Goal: Task Accomplishment & Management: Contribute content

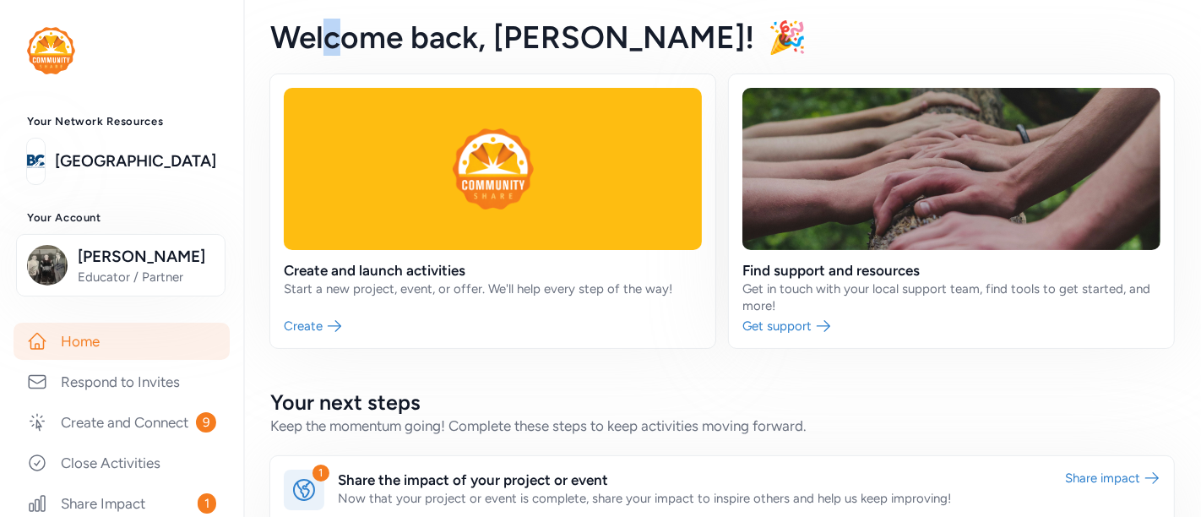
drag, startPoint x: 330, startPoint y: 20, endPoint x: 335, endPoint y: -30, distance: 50.9
click at [335, 0] on html "Your Network Resources Bullitt County Public Schools Your Account Lee Barger Ed…" at bounding box center [600, 258] width 1201 height 517
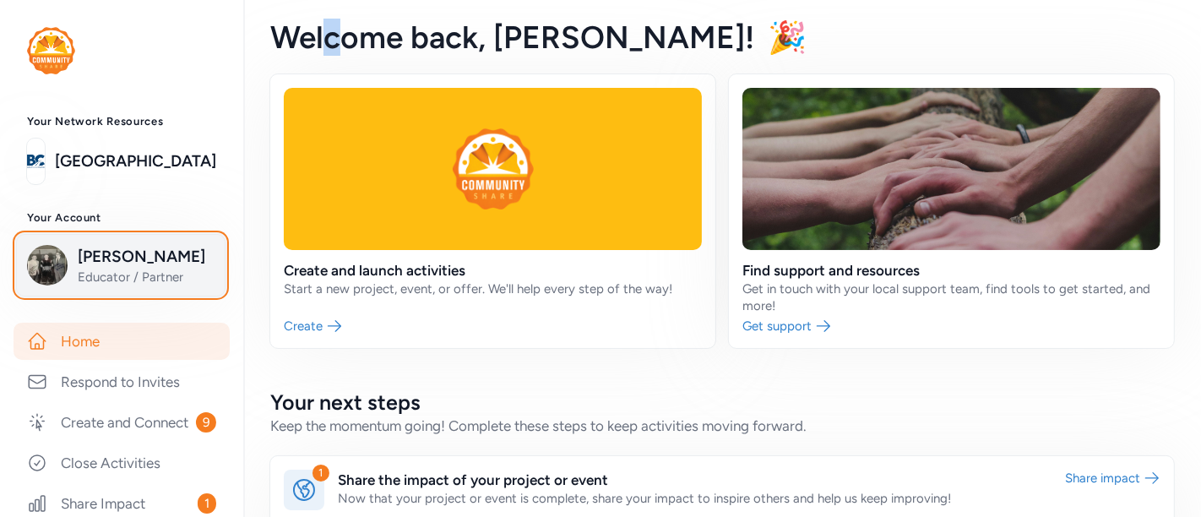
click at [118, 263] on span "[PERSON_NAME]" at bounding box center [146, 257] width 137 height 24
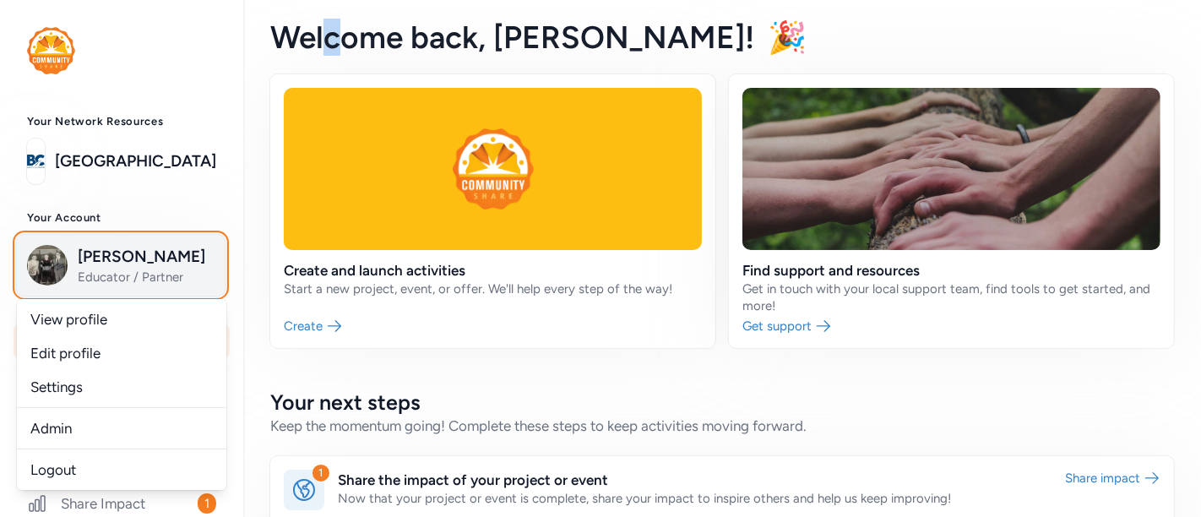
click at [118, 261] on span "[PERSON_NAME]" at bounding box center [146, 257] width 137 height 24
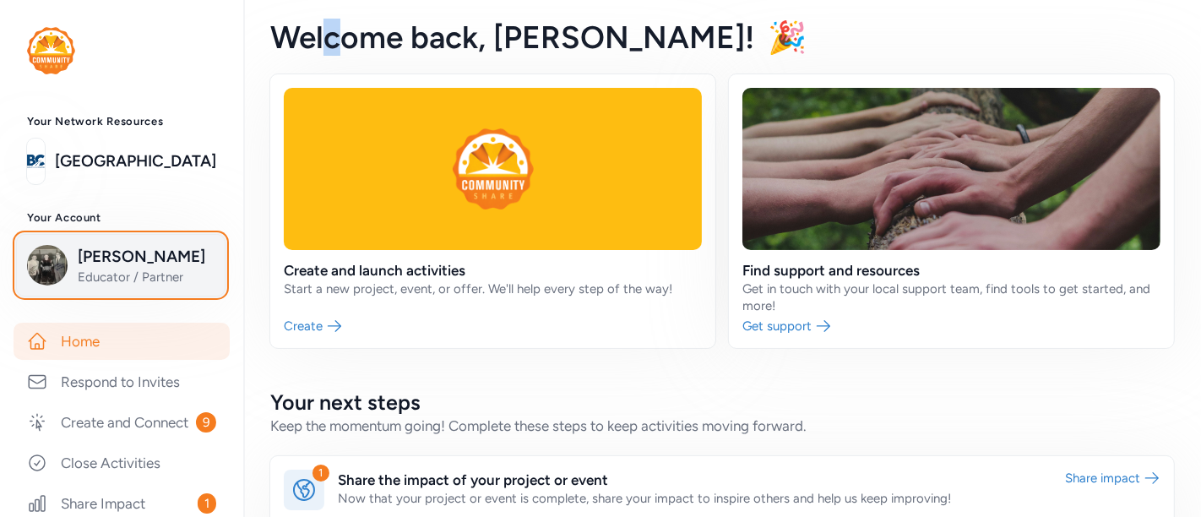
click at [144, 263] on span "[PERSON_NAME]" at bounding box center [146, 257] width 137 height 24
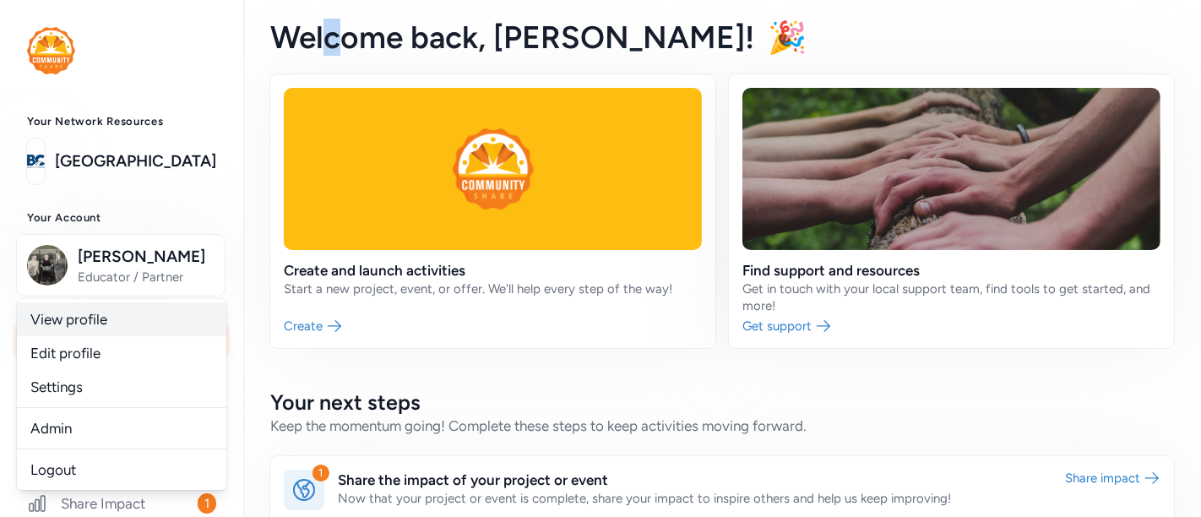
click at [94, 319] on link "View profile" at bounding box center [121, 319] width 209 height 34
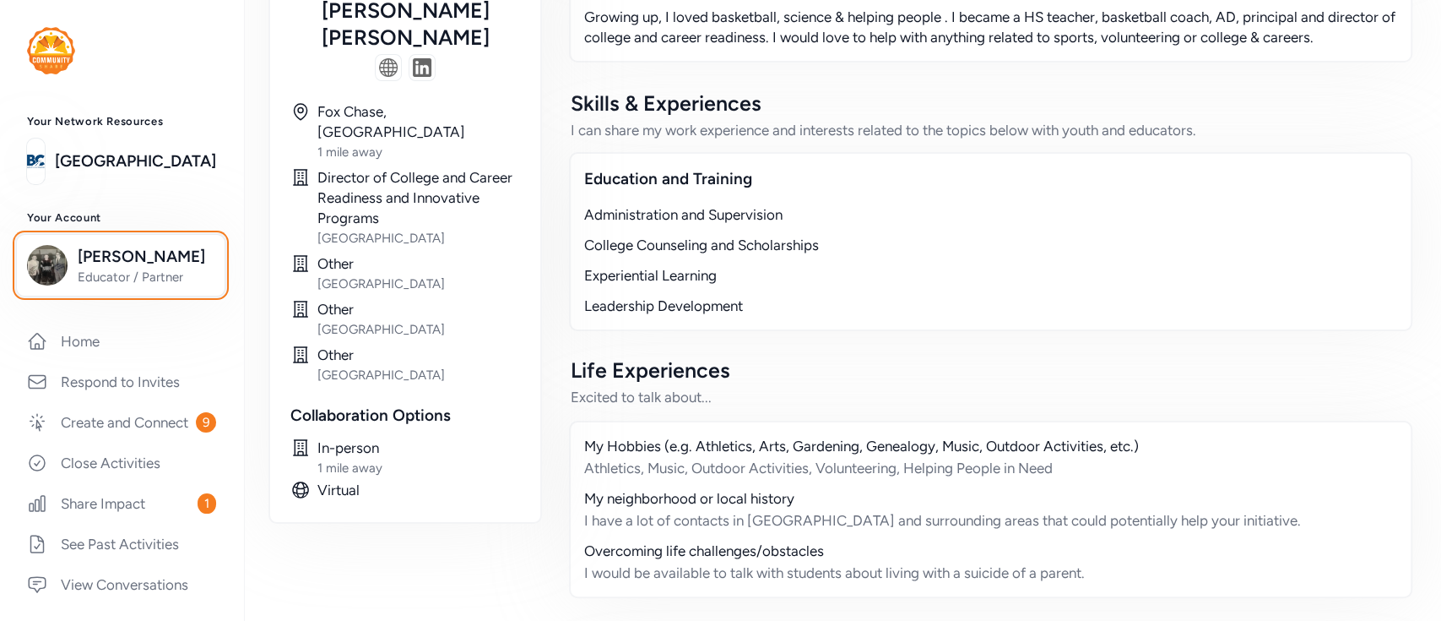
scroll to position [252, 0]
click at [1133, 256] on div "College Counseling and Scholarships" at bounding box center [990, 246] width 813 height 20
click at [1192, 286] on div "Experiential Learning" at bounding box center [990, 276] width 813 height 20
click at [1195, 256] on div "College Counseling and Scholarships" at bounding box center [990, 246] width 813 height 20
click at [1189, 246] on div "Administration and Supervision College Counseling and Scholarships Experiential…" at bounding box center [990, 260] width 813 height 111
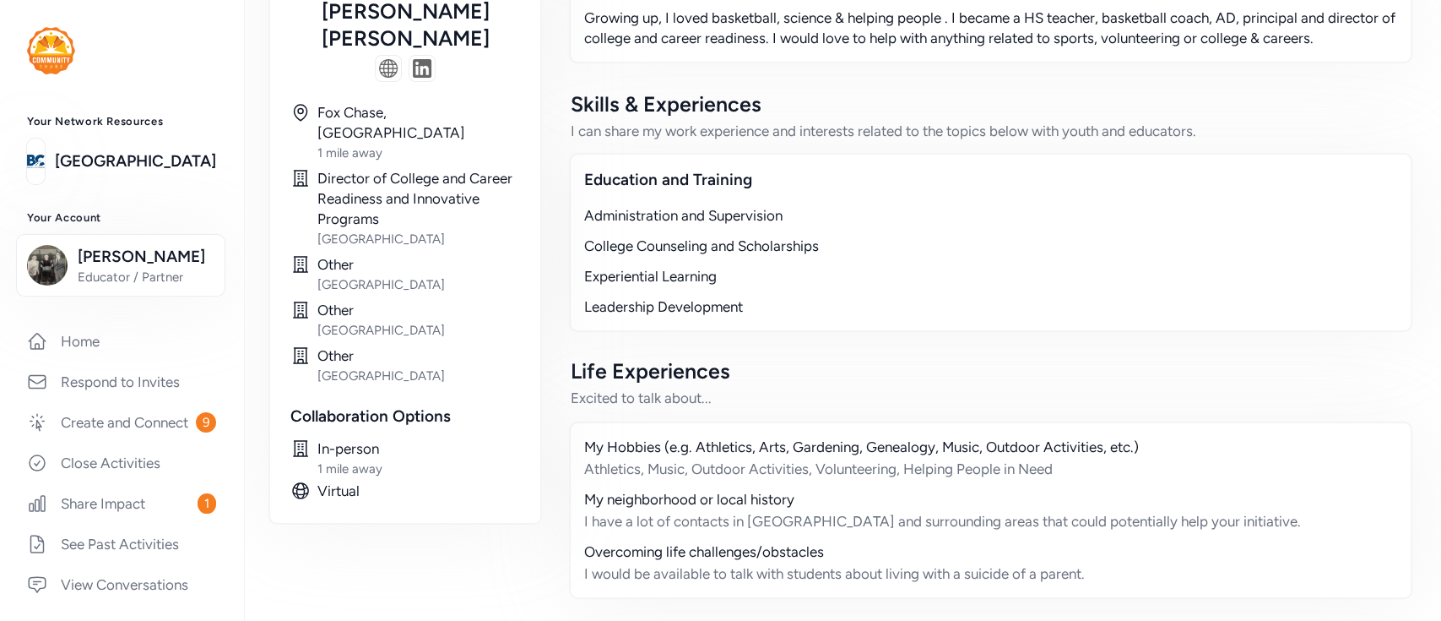
click at [1189, 189] on div "Education and Training" at bounding box center [990, 180] width 813 height 24
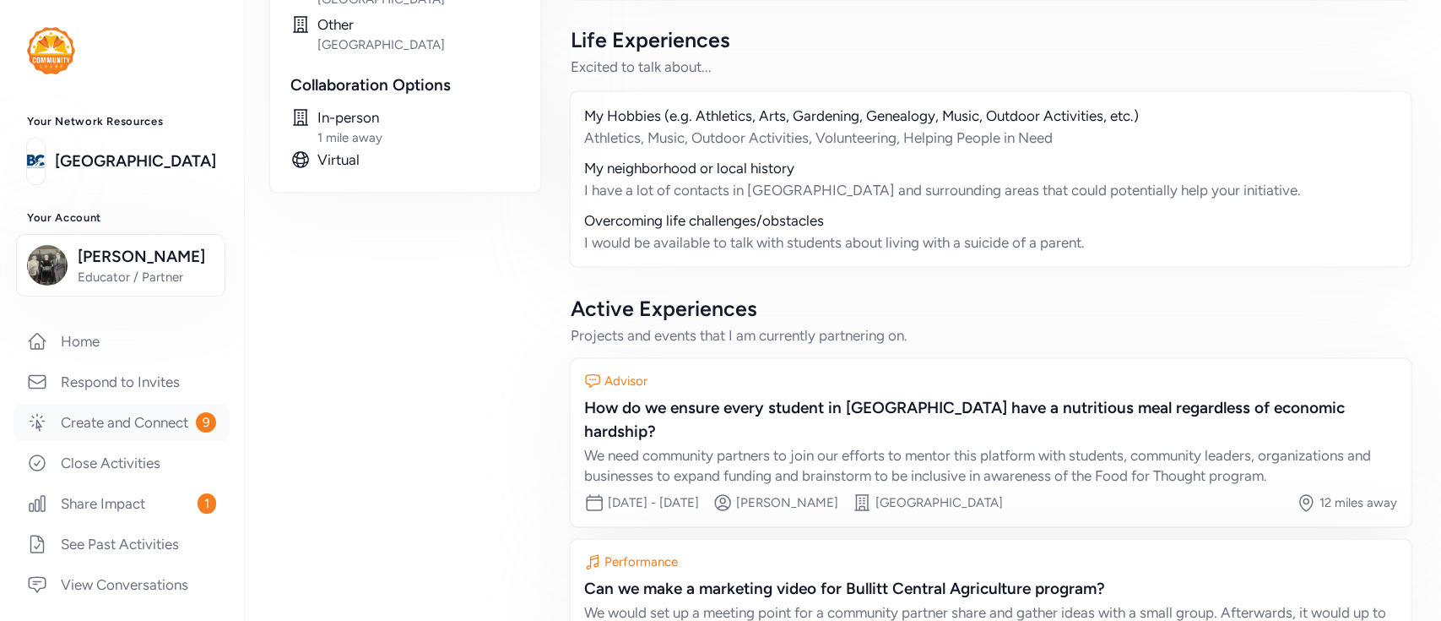
scroll to position [338, 0]
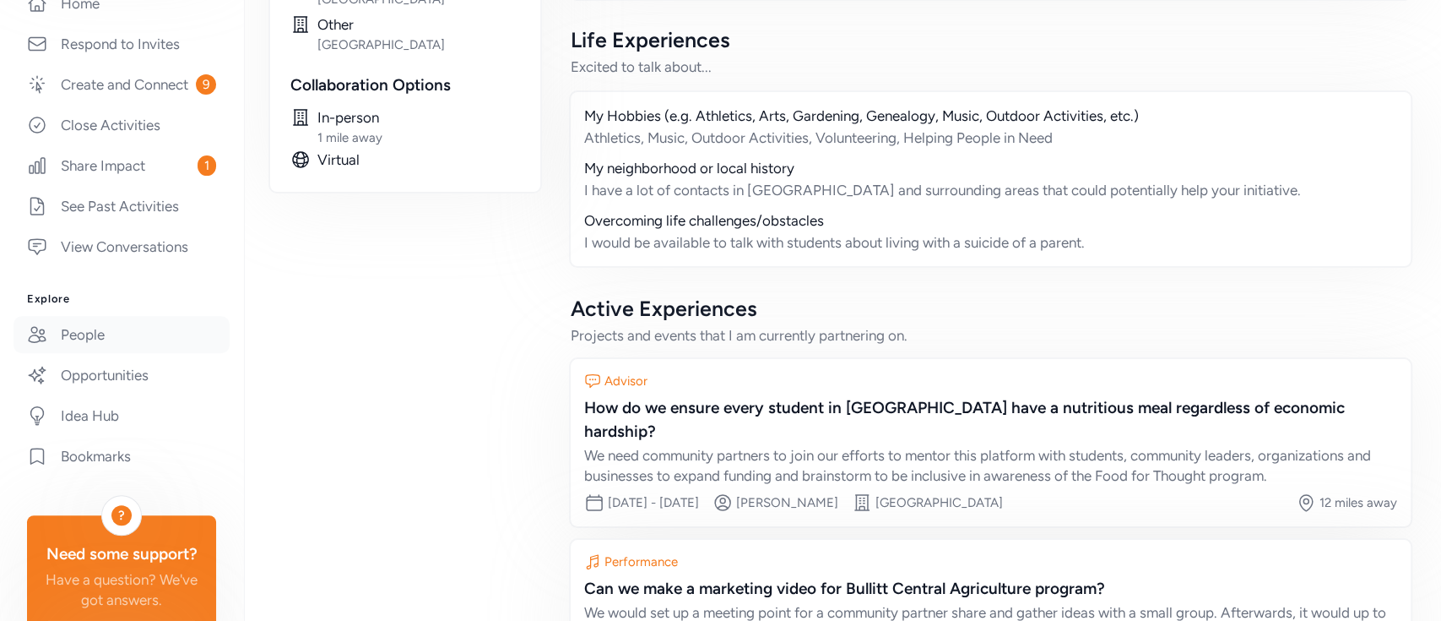
click at [91, 353] on link "People" at bounding box center [122, 334] width 216 height 37
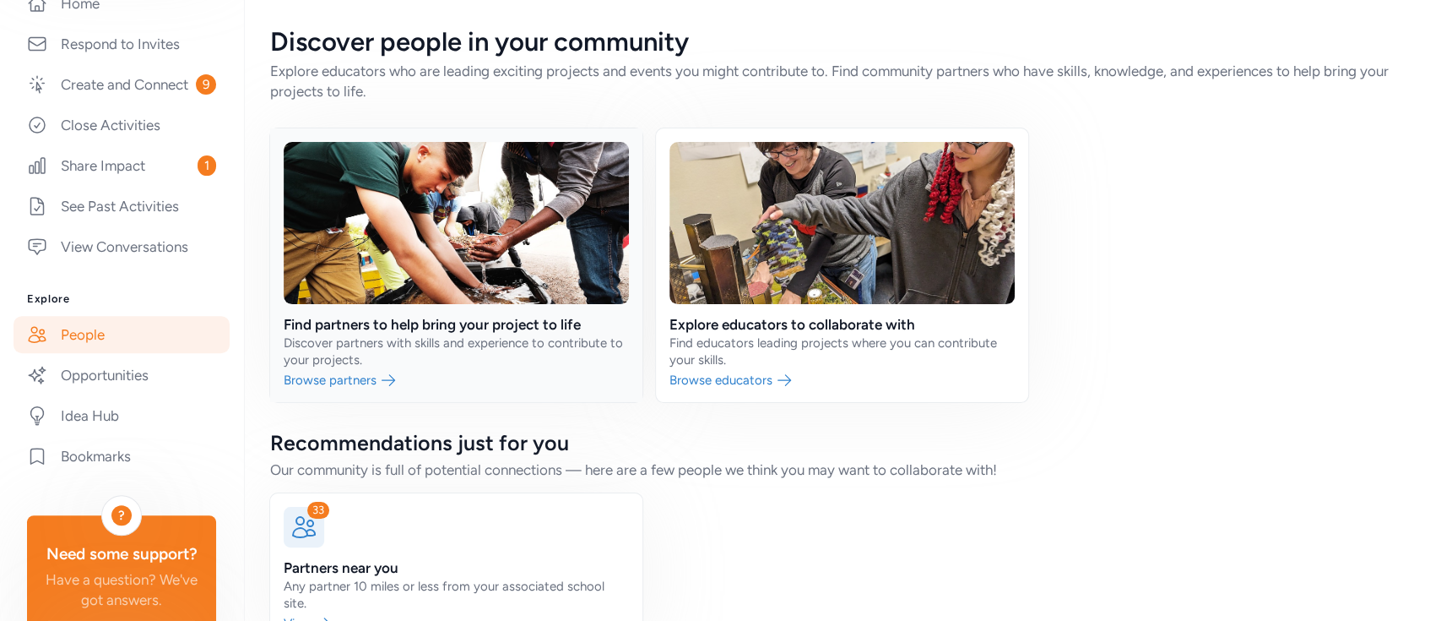
click at [507, 316] on link at bounding box center [456, 265] width 372 height 274
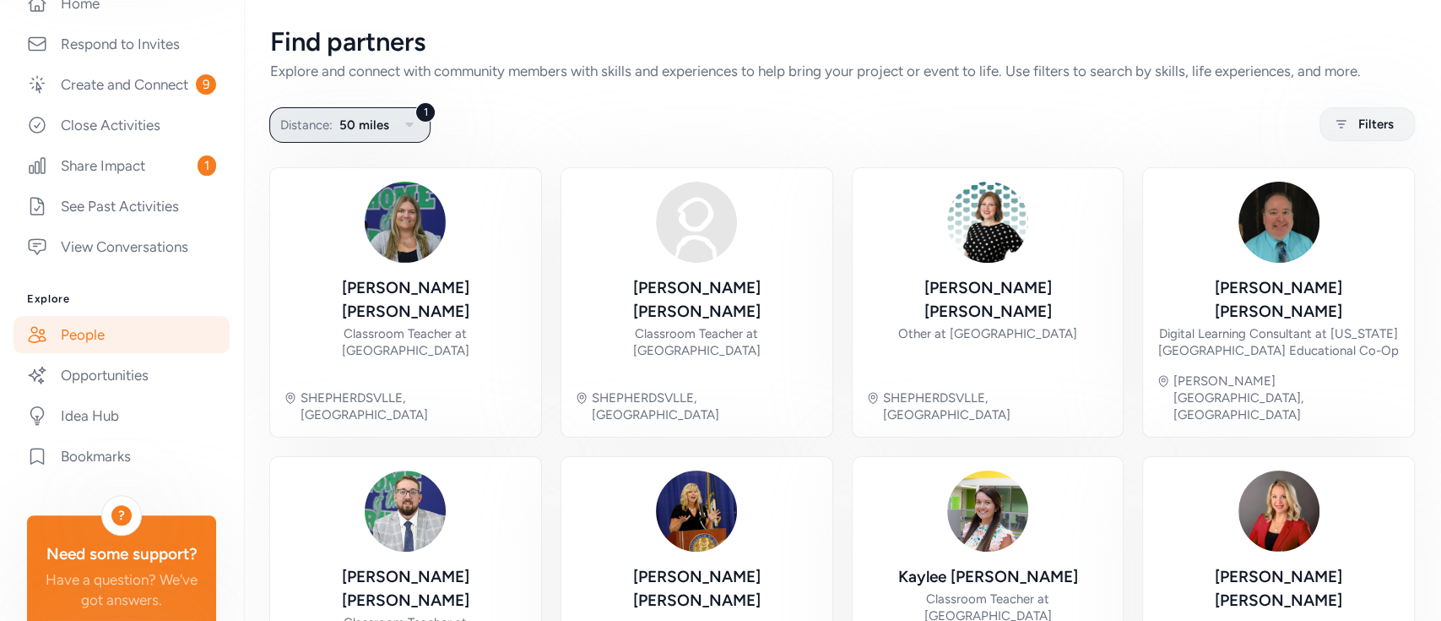
click at [408, 119] on icon "button" at bounding box center [409, 125] width 20 height 20
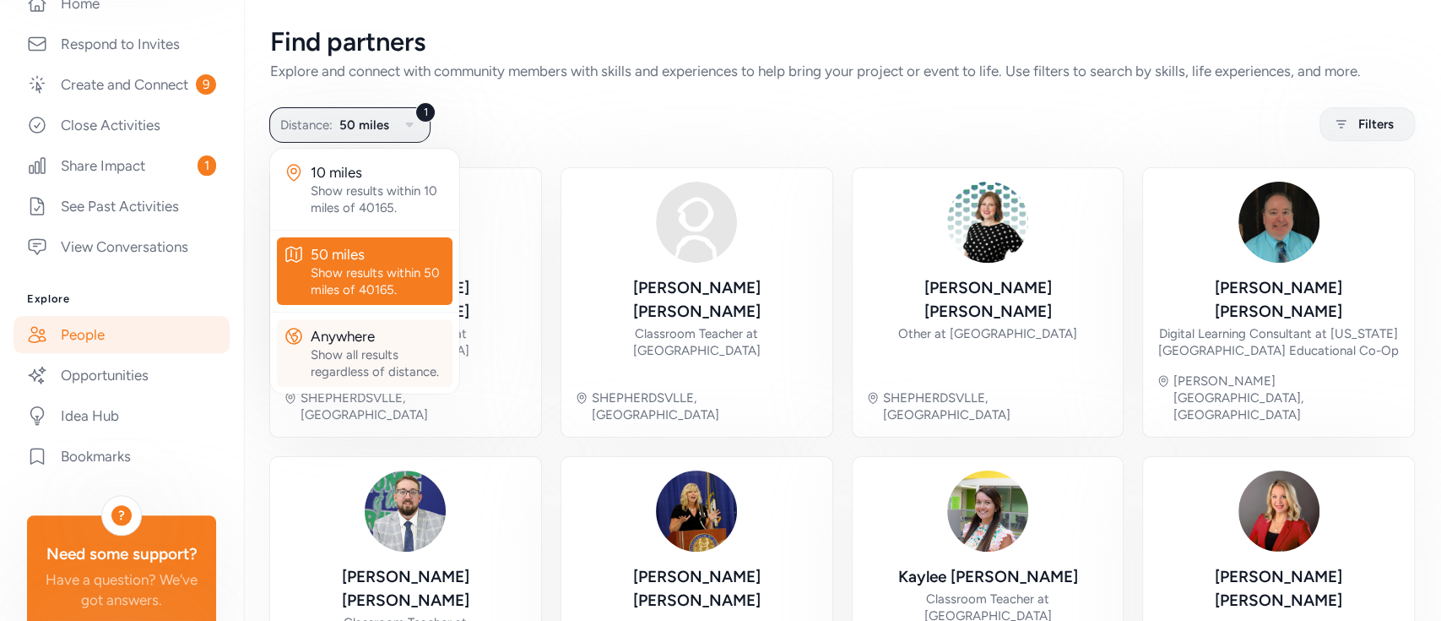
click at [358, 343] on div "Anywhere" at bounding box center [378, 336] width 135 height 20
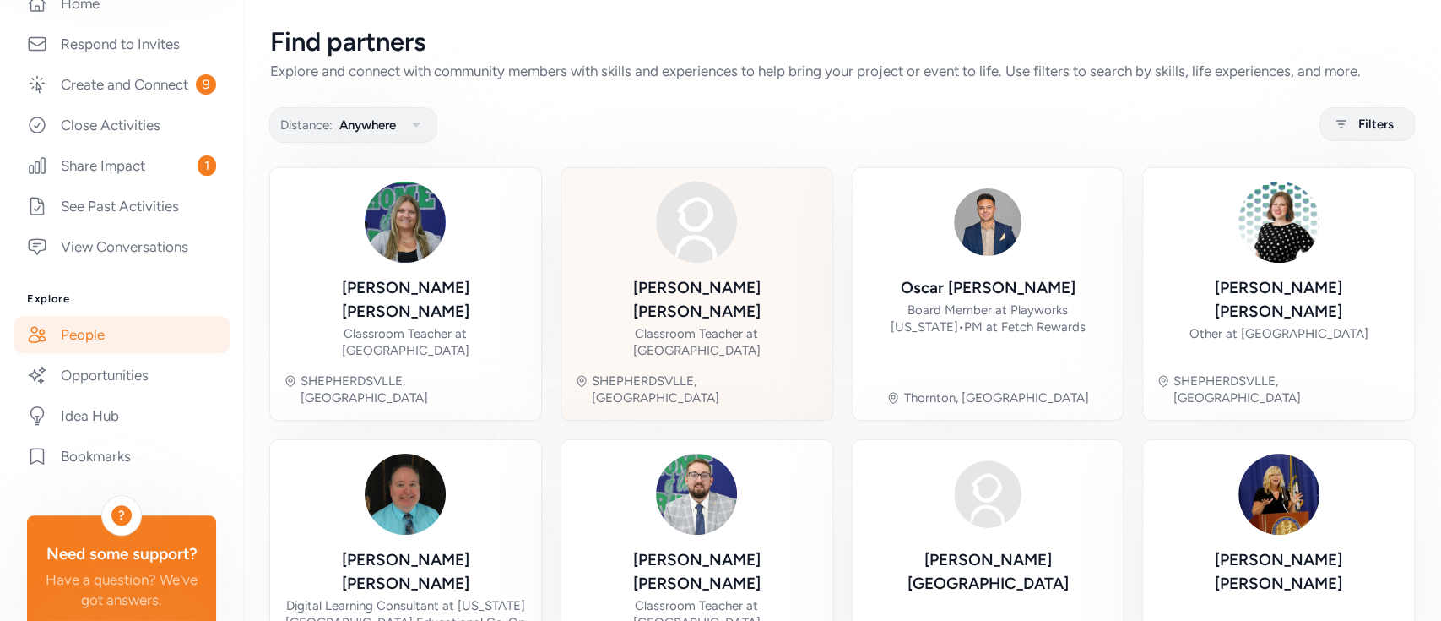
scroll to position [589, 0]
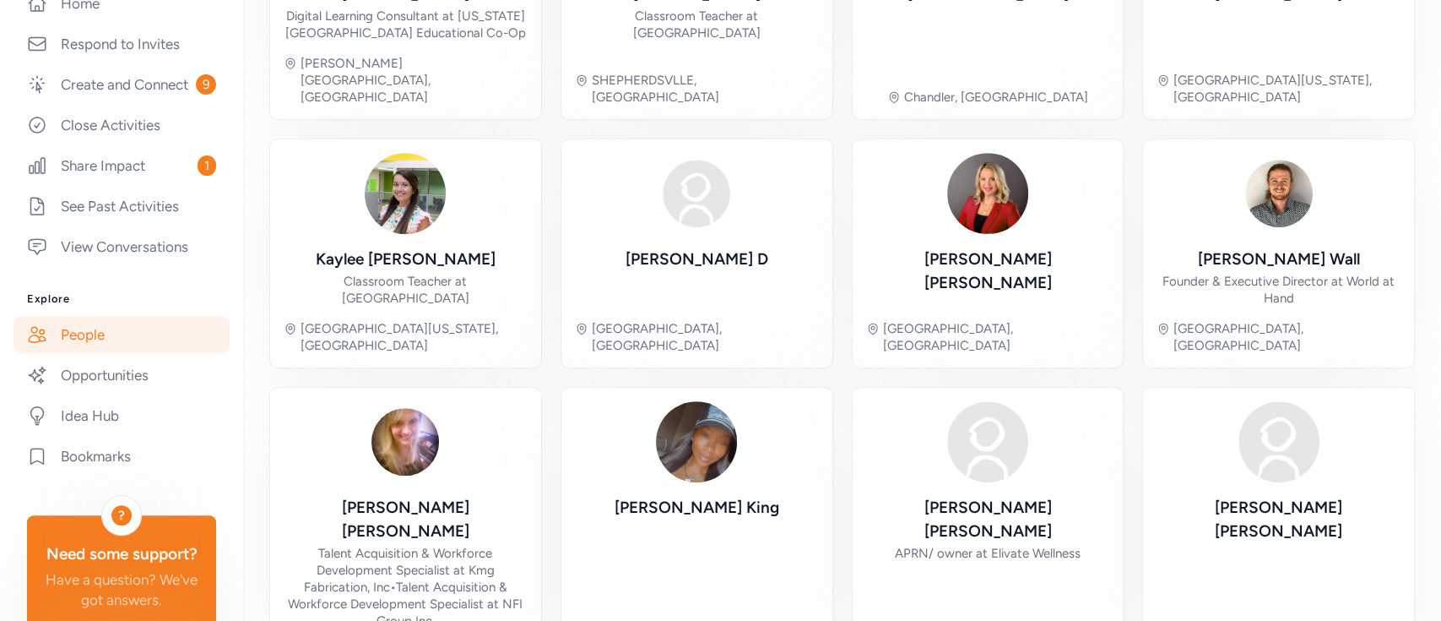
click at [96, 353] on link "People" at bounding box center [122, 334] width 216 height 37
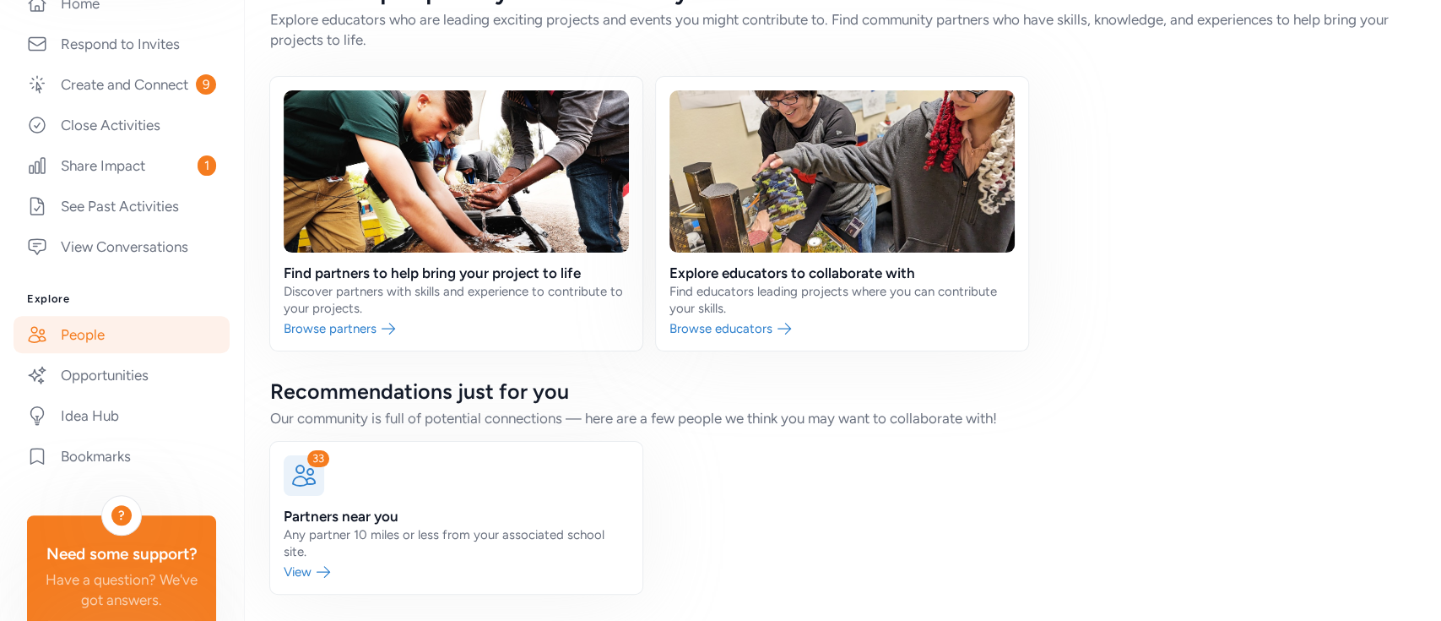
scroll to position [51, 0]
click at [809, 168] on link at bounding box center [842, 215] width 372 height 274
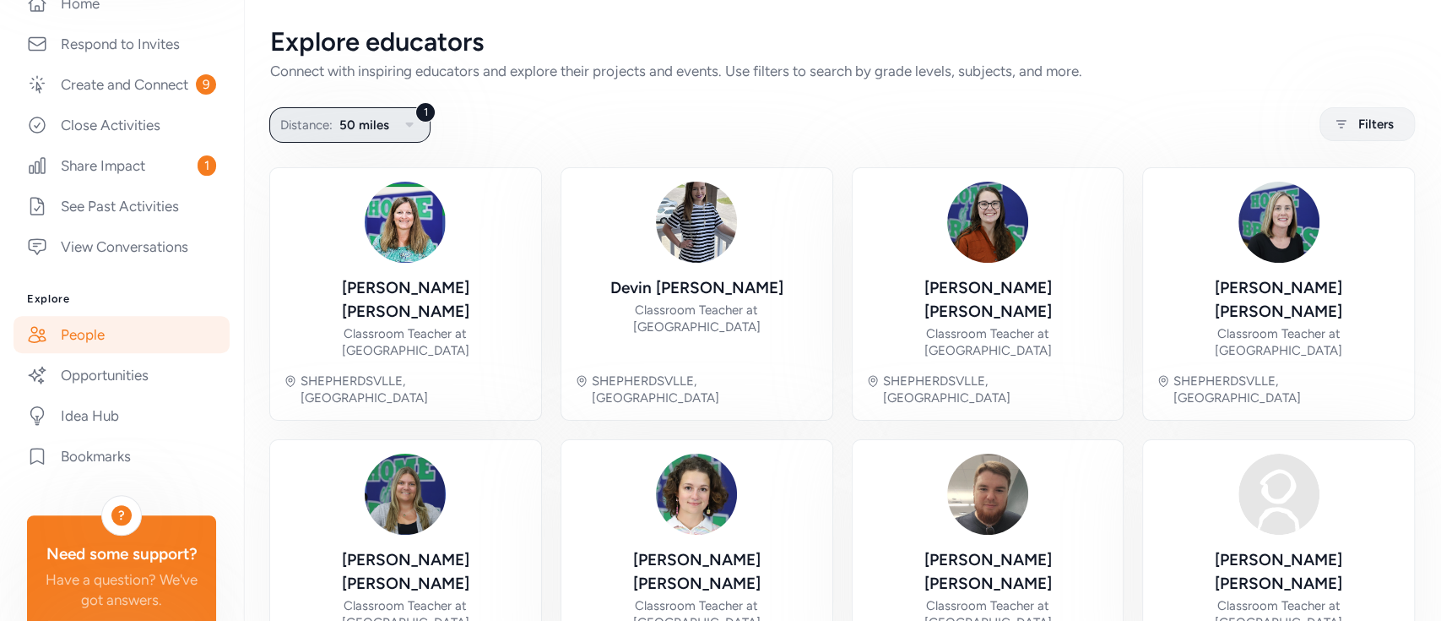
click at [414, 124] on icon "button" at bounding box center [409, 125] width 20 height 20
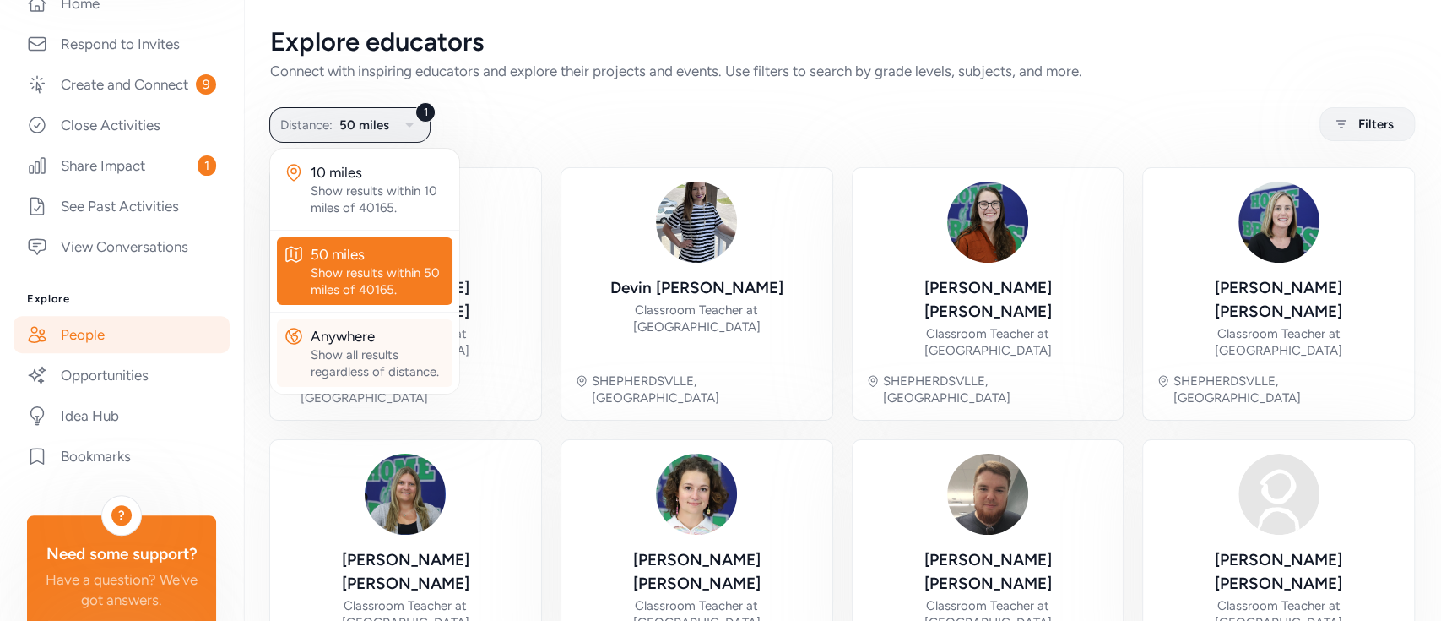
click at [339, 332] on div "Anywhere" at bounding box center [378, 336] width 135 height 20
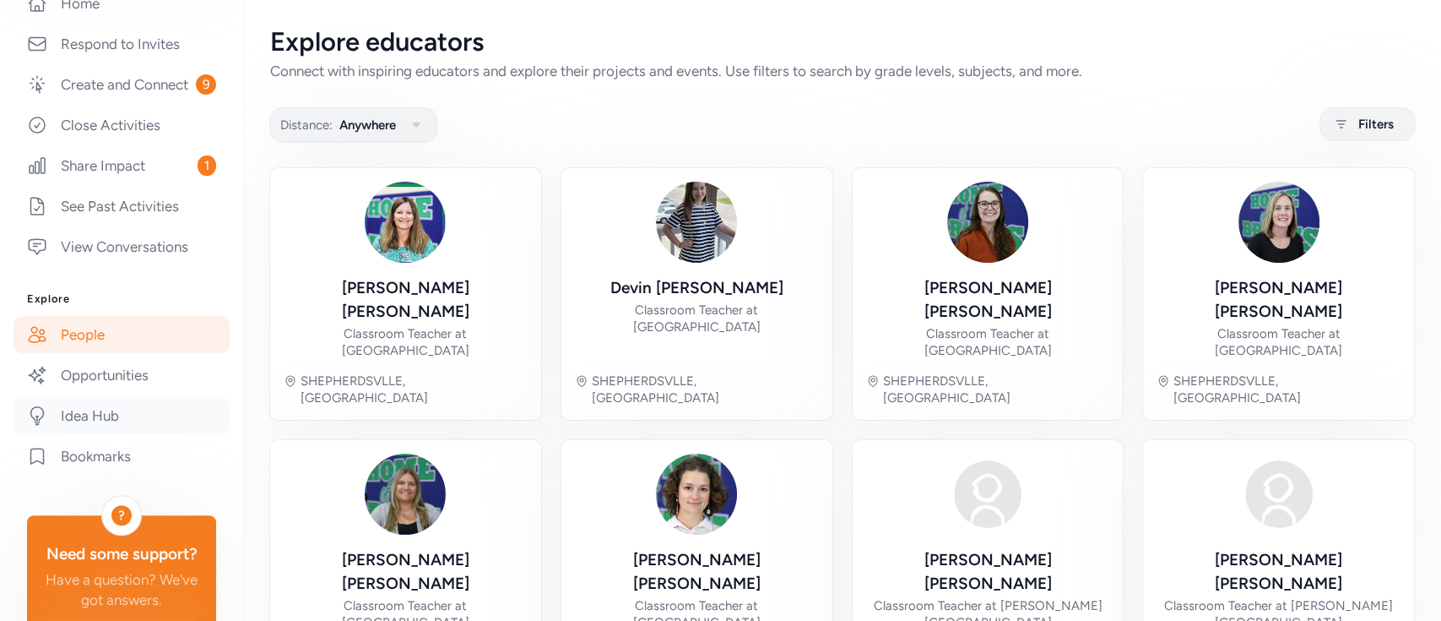
click at [88, 434] on link "Idea Hub" at bounding box center [122, 415] width 216 height 37
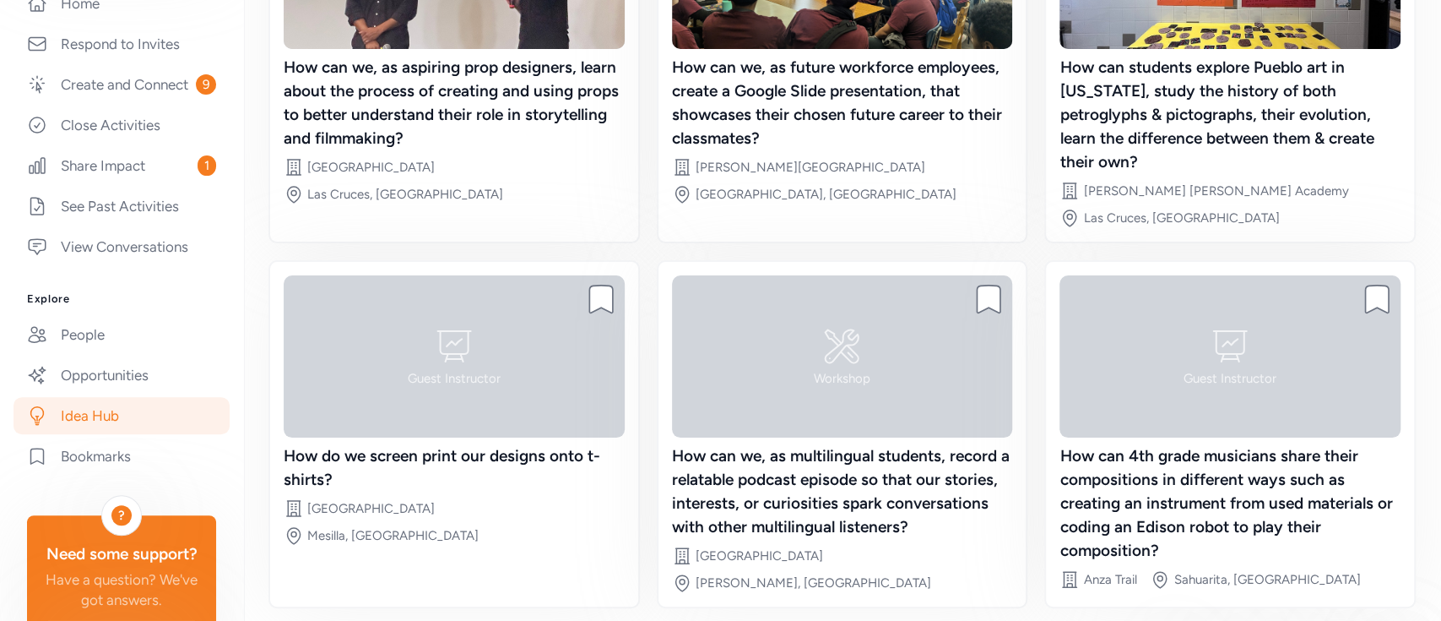
scroll to position [333, 0]
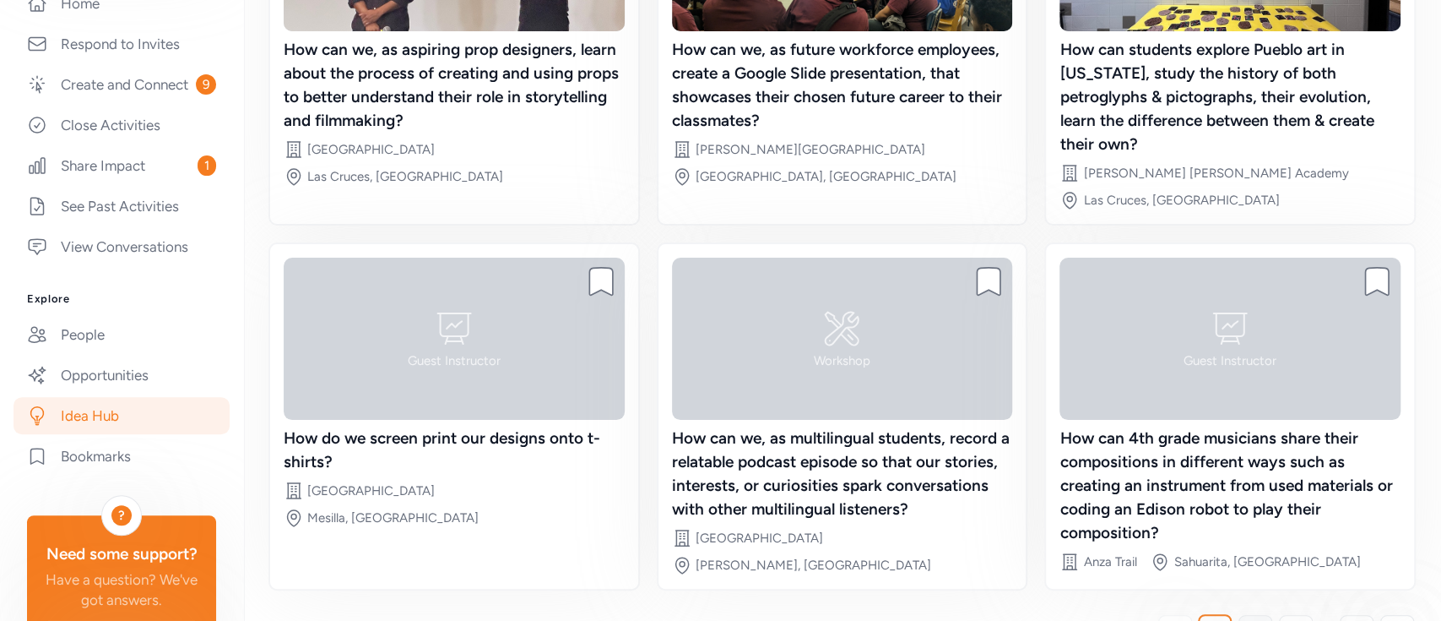
click at [1200, 516] on link "2" at bounding box center [1256, 632] width 34 height 34
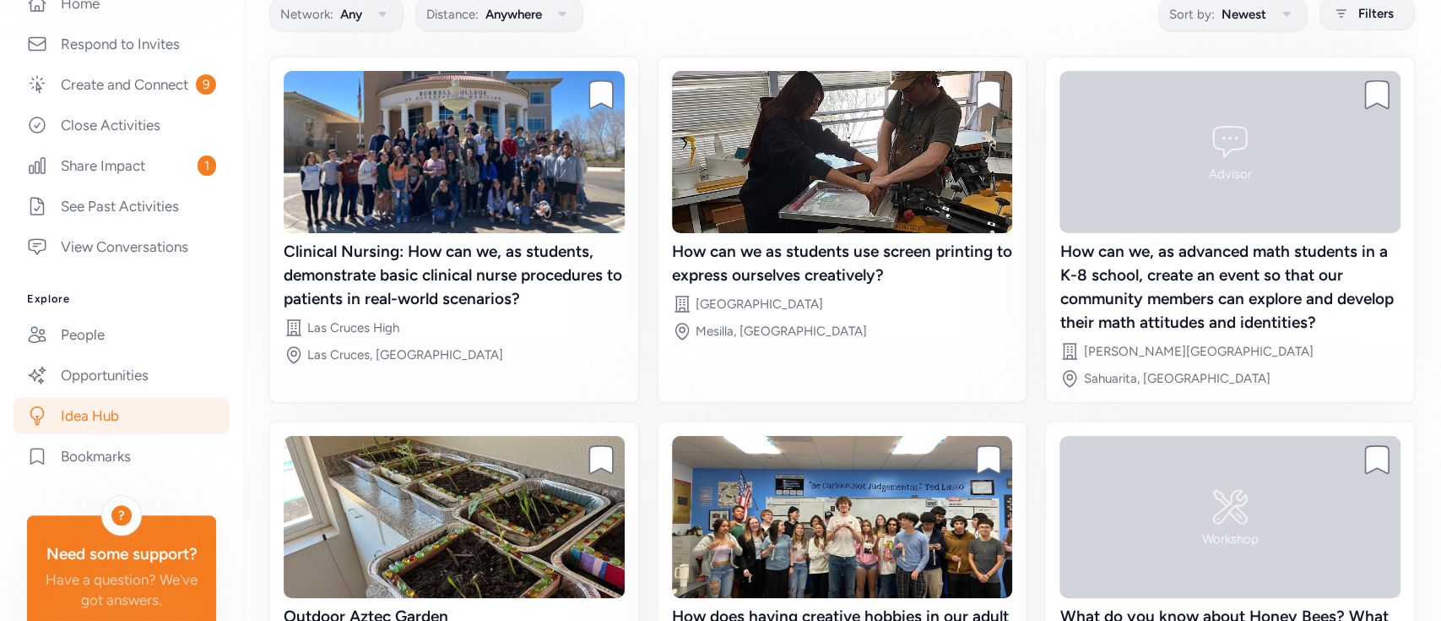
scroll to position [173, 0]
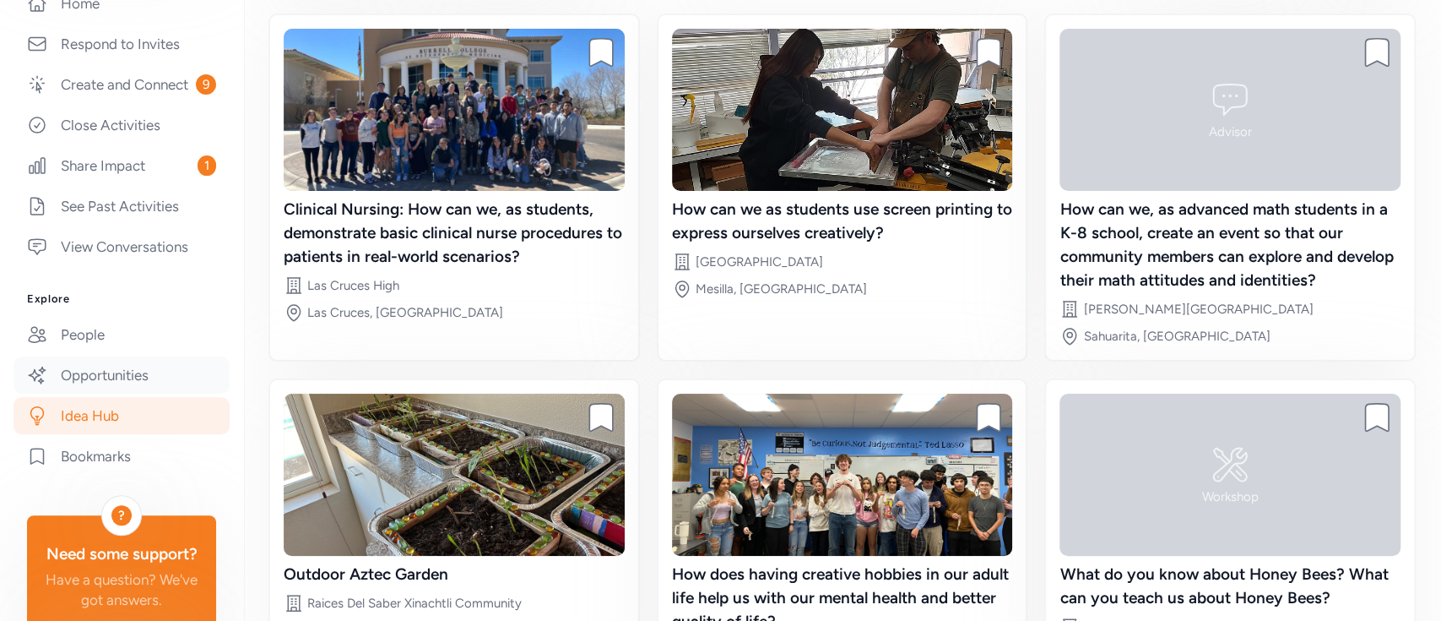
click at [106, 393] on link "Opportunities" at bounding box center [122, 374] width 216 height 37
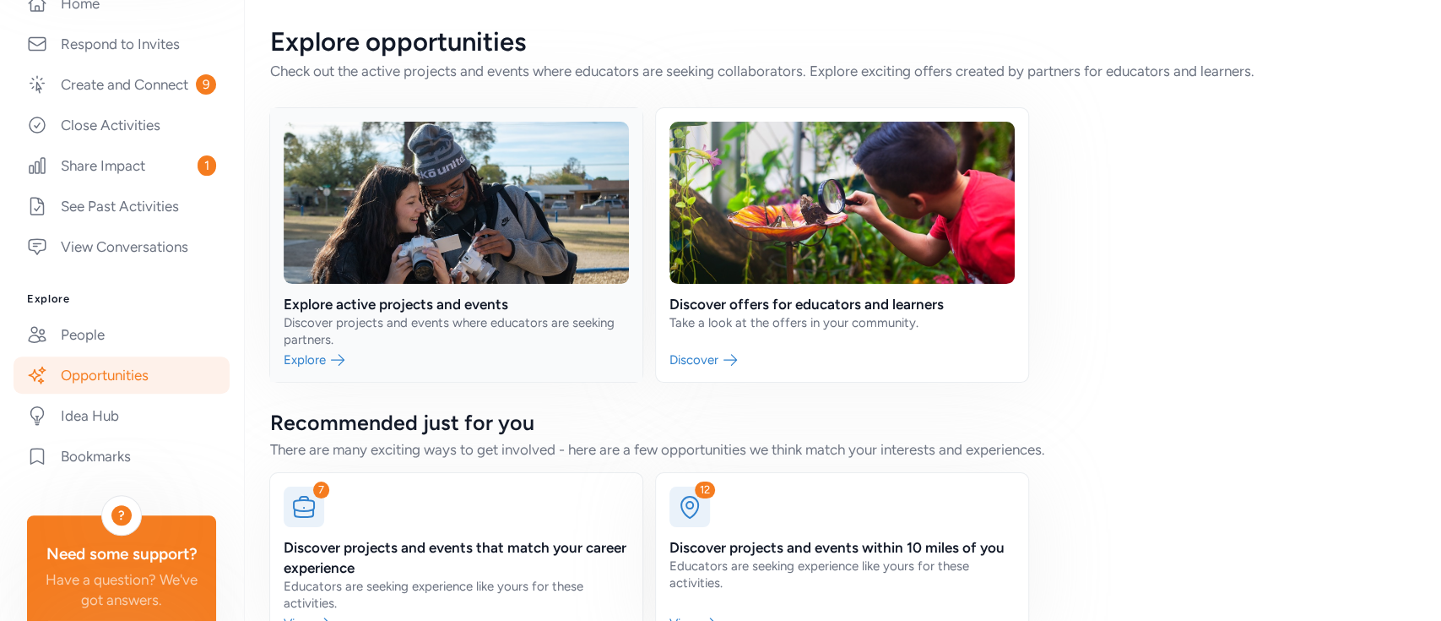
click at [420, 297] on link at bounding box center [456, 245] width 372 height 274
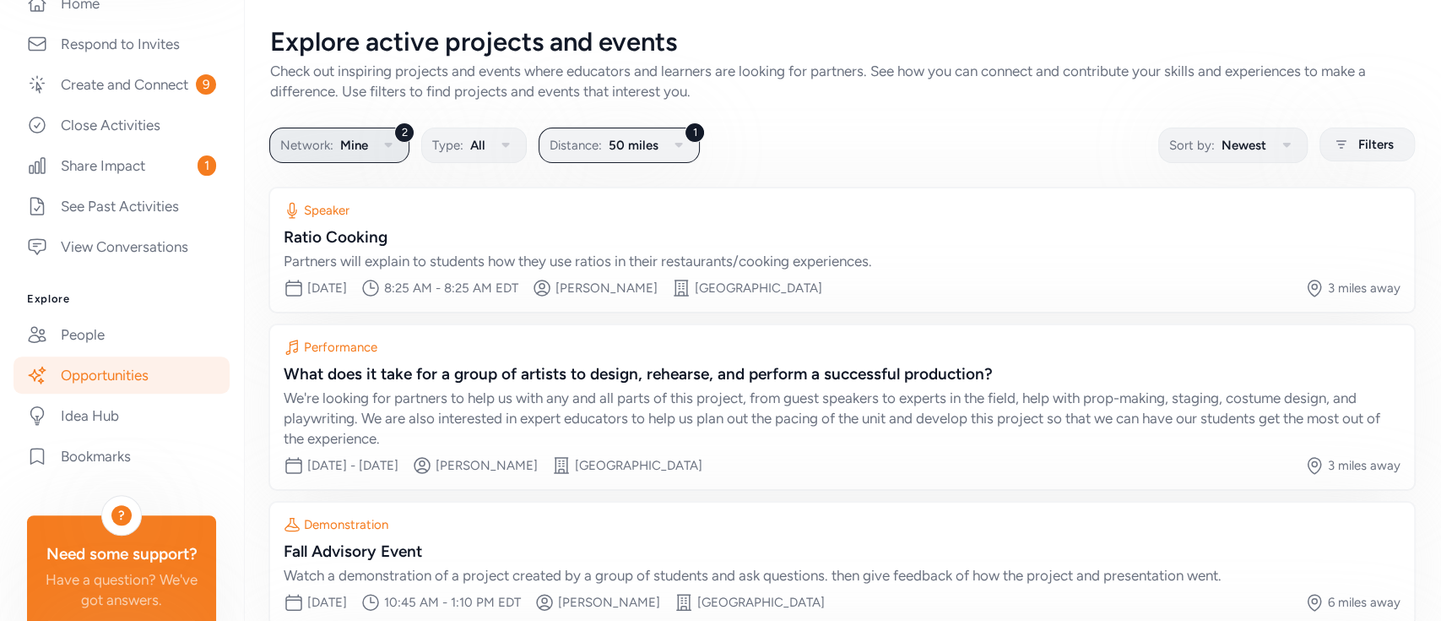
click at [388, 139] on icon "button" at bounding box center [388, 145] width 20 height 20
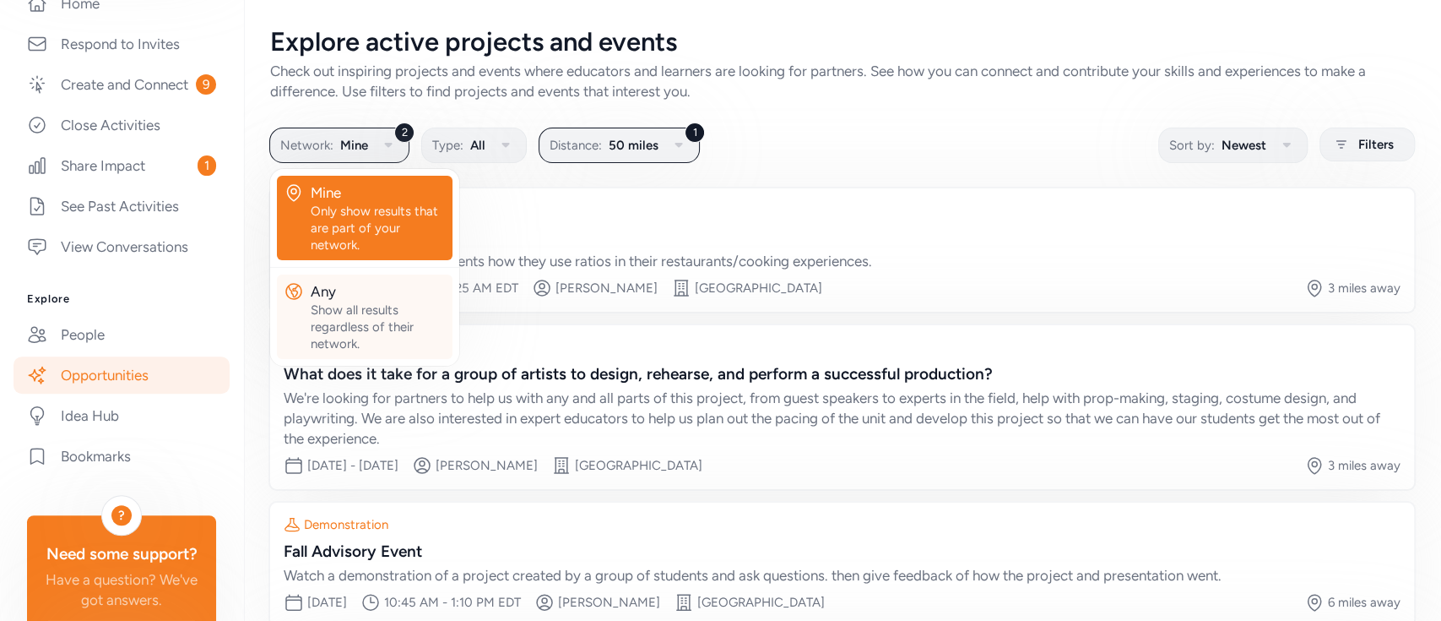
click at [333, 299] on div "Any" at bounding box center [378, 291] width 135 height 20
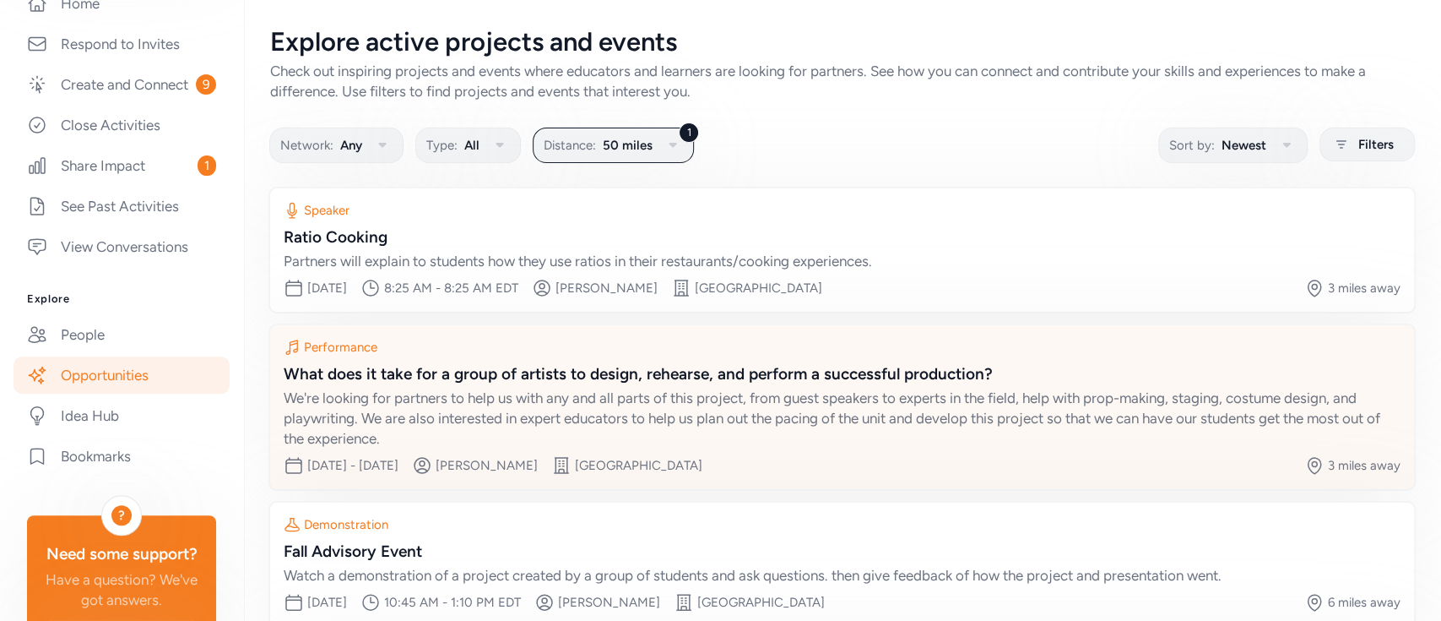
scroll to position [267, 0]
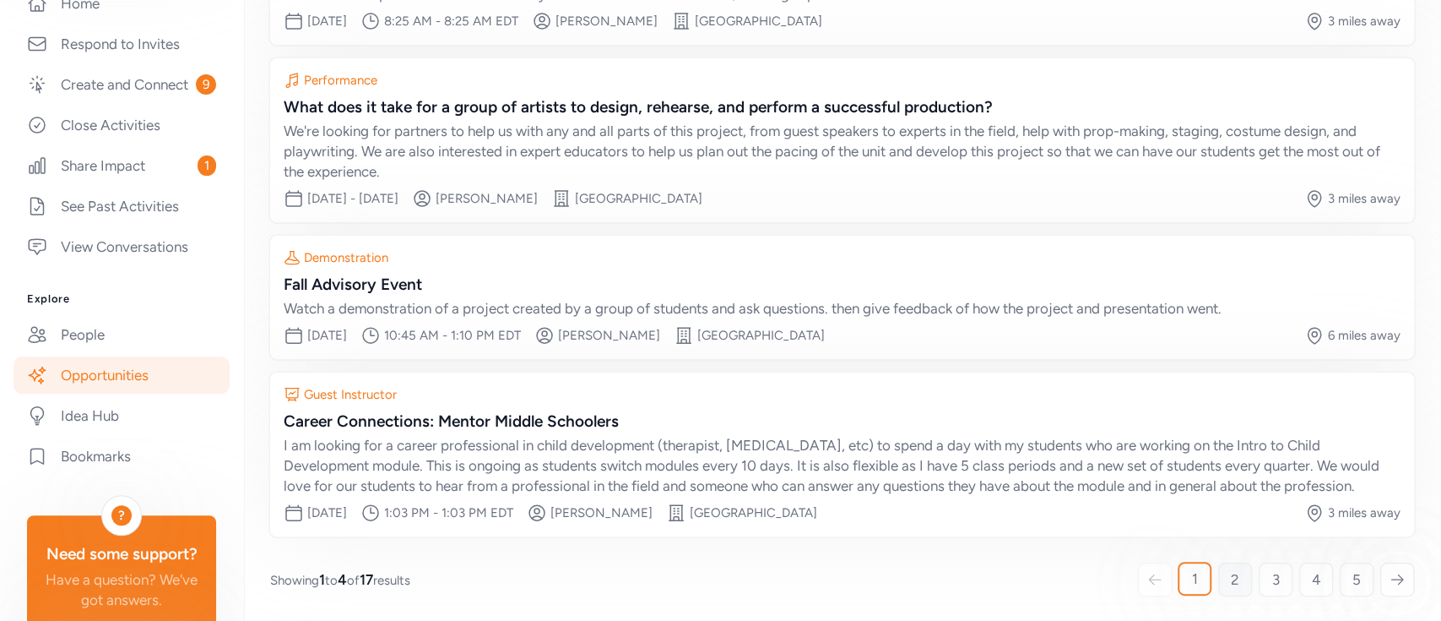
click at [1200, 516] on span "2" at bounding box center [1235, 579] width 8 height 20
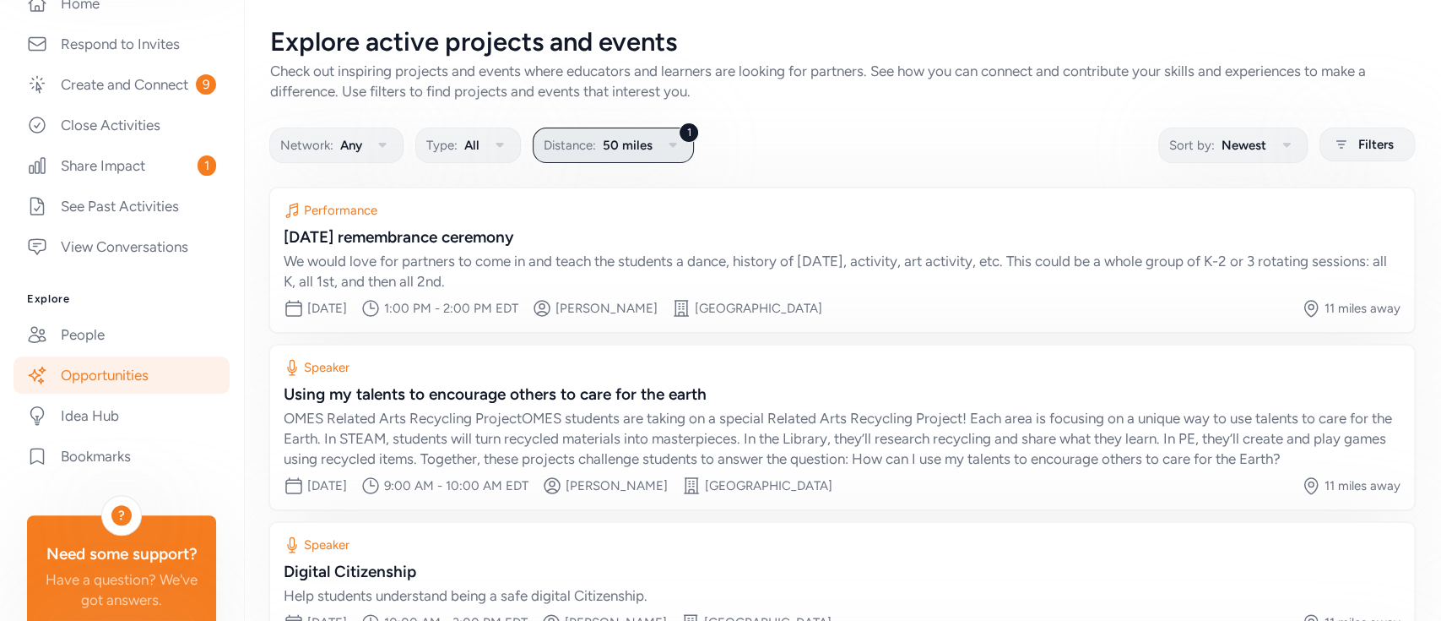
click at [667, 140] on icon "button" at bounding box center [673, 145] width 20 height 20
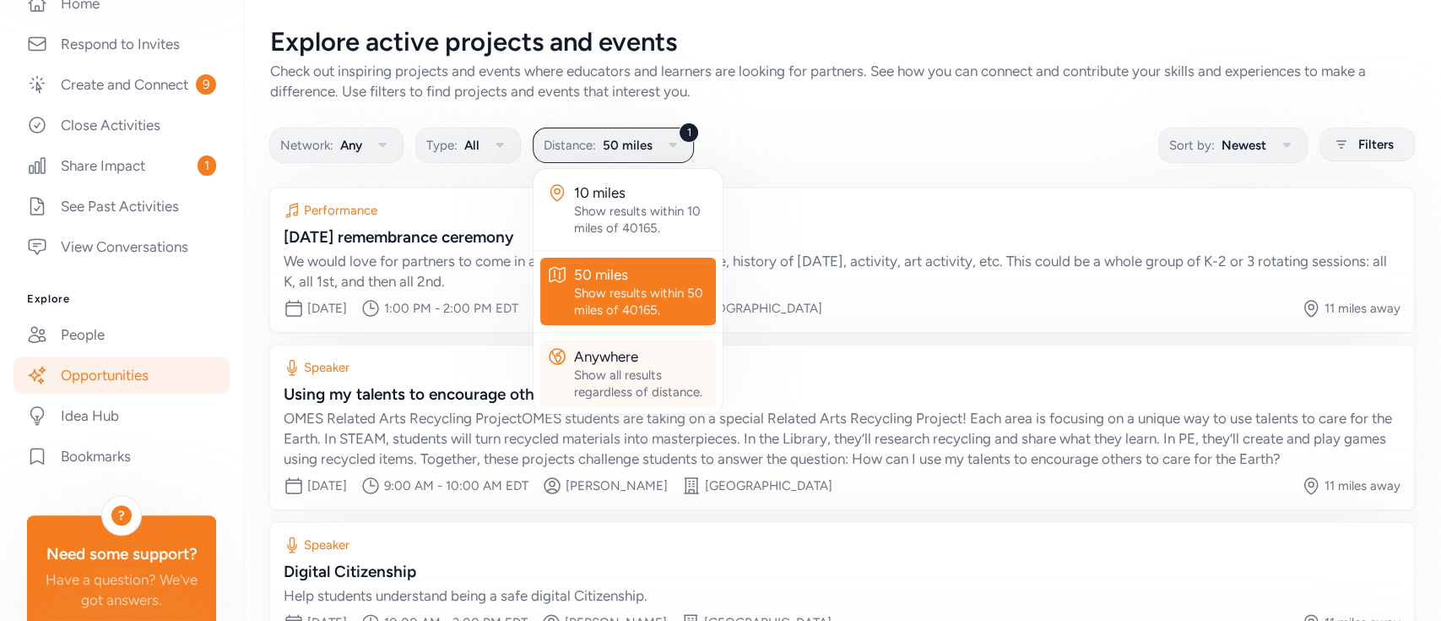
click at [601, 375] on div "Show all results regardless of distance." at bounding box center [641, 383] width 135 height 34
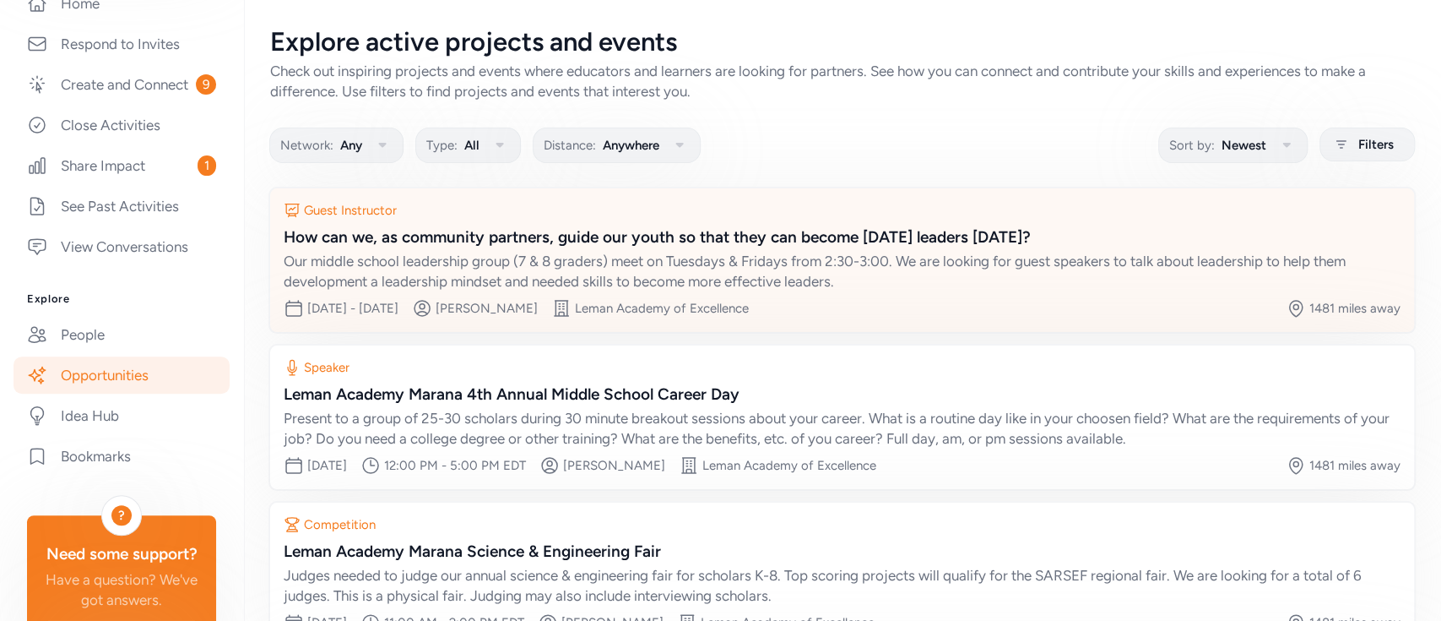
scroll to position [289, 0]
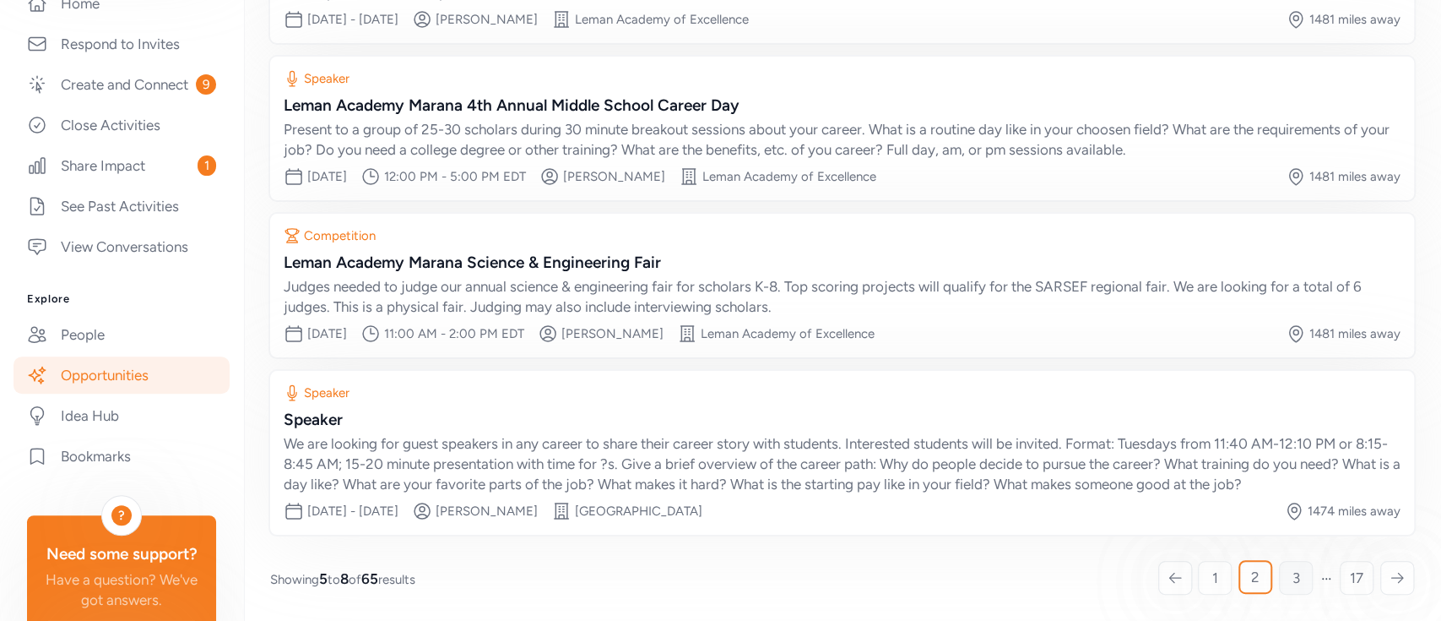
click at [1200, 516] on link "3" at bounding box center [1296, 578] width 34 height 34
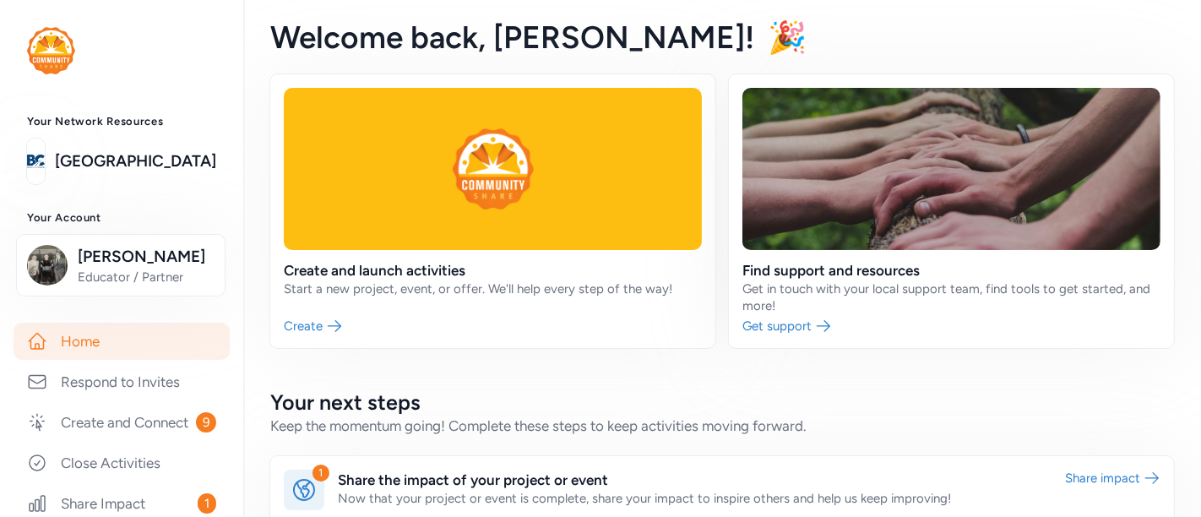
click at [572, 220] on link at bounding box center [492, 211] width 445 height 274
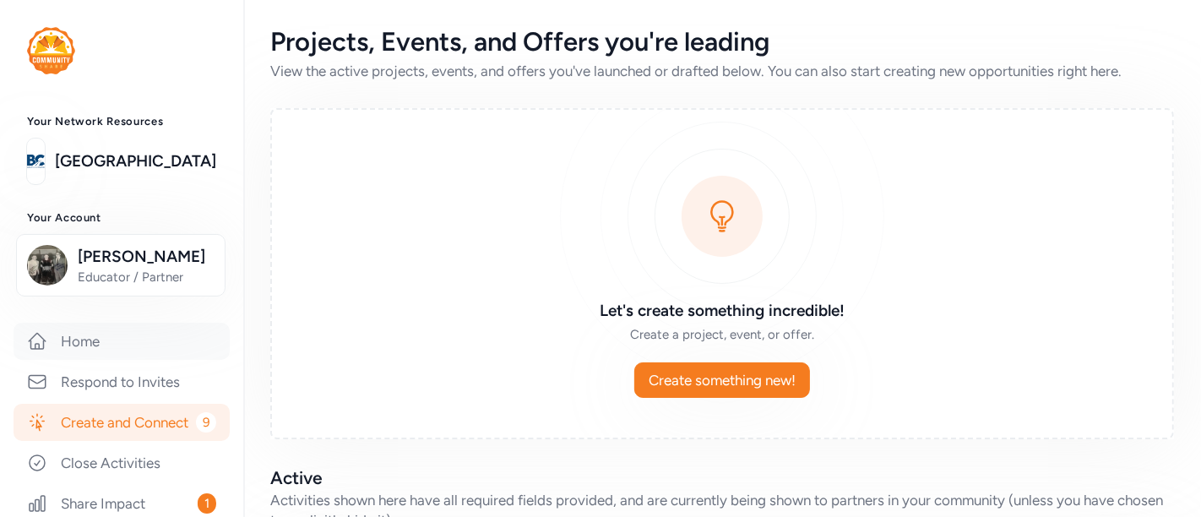
scroll to position [281, 0]
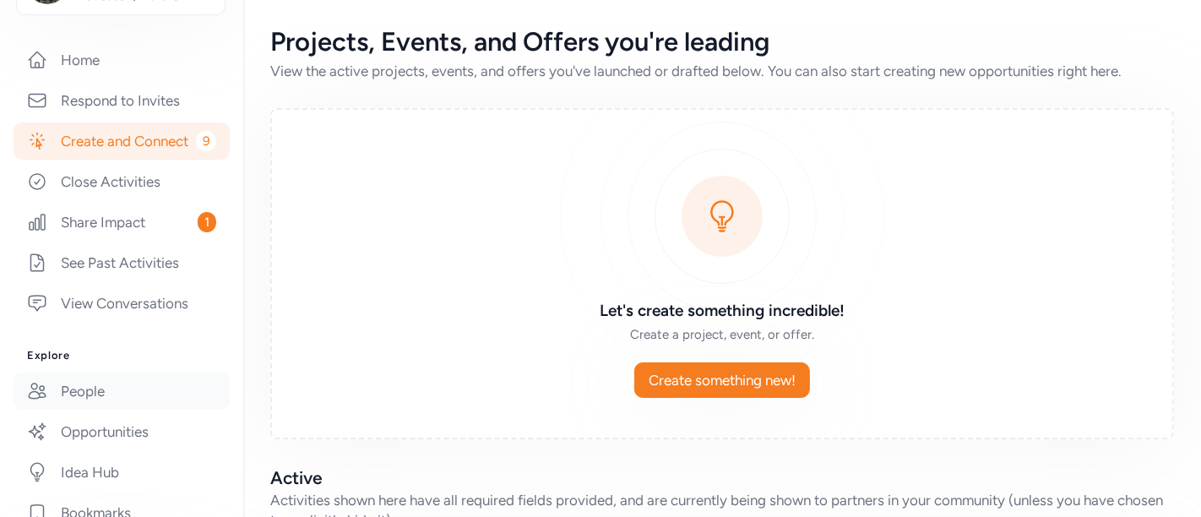
click at [84, 404] on link "People" at bounding box center [122, 390] width 216 height 37
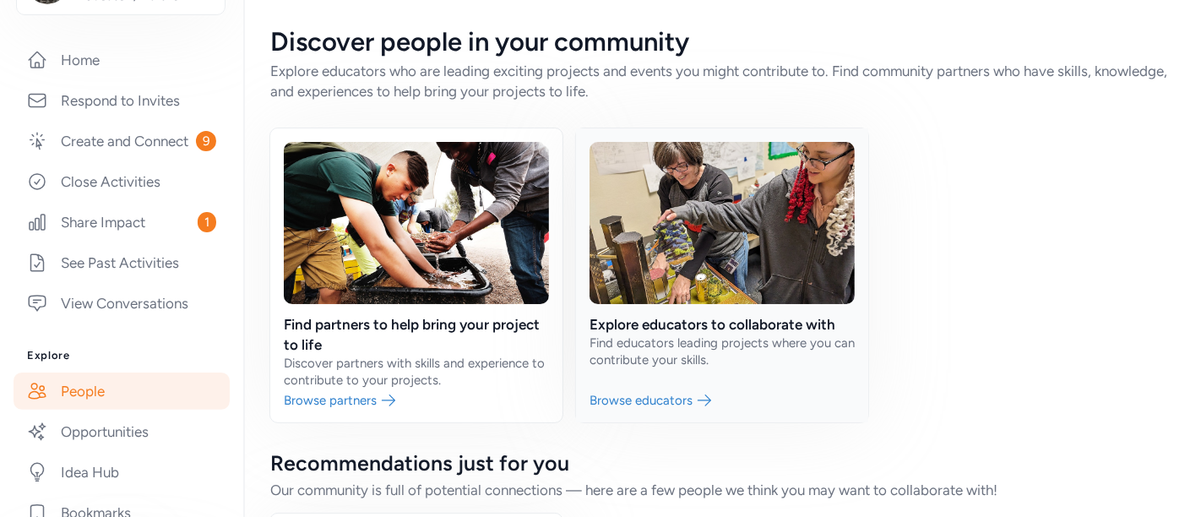
click at [685, 310] on link at bounding box center [722, 275] width 292 height 294
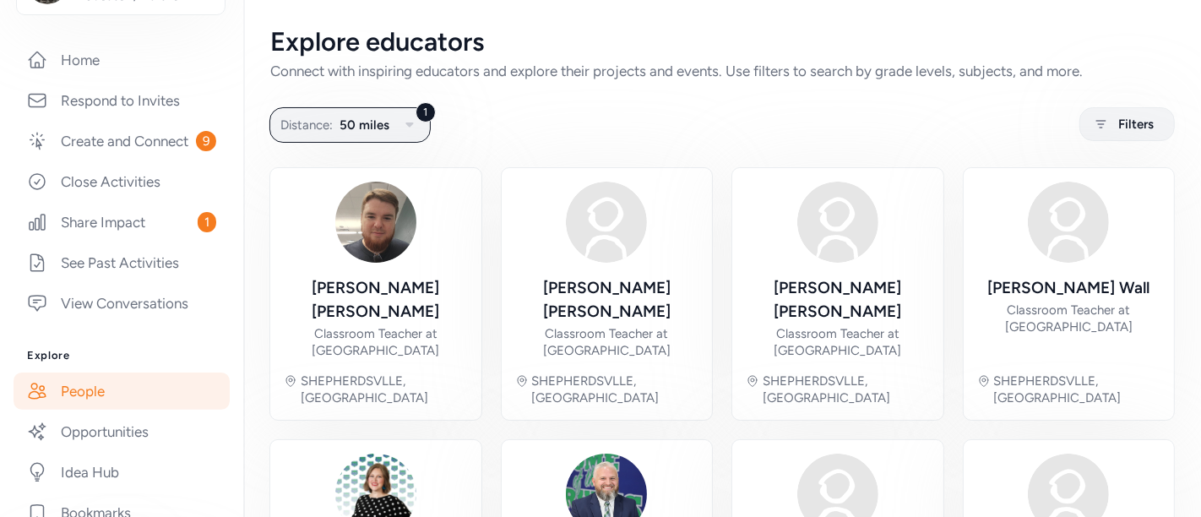
scroll to position [281, 0]
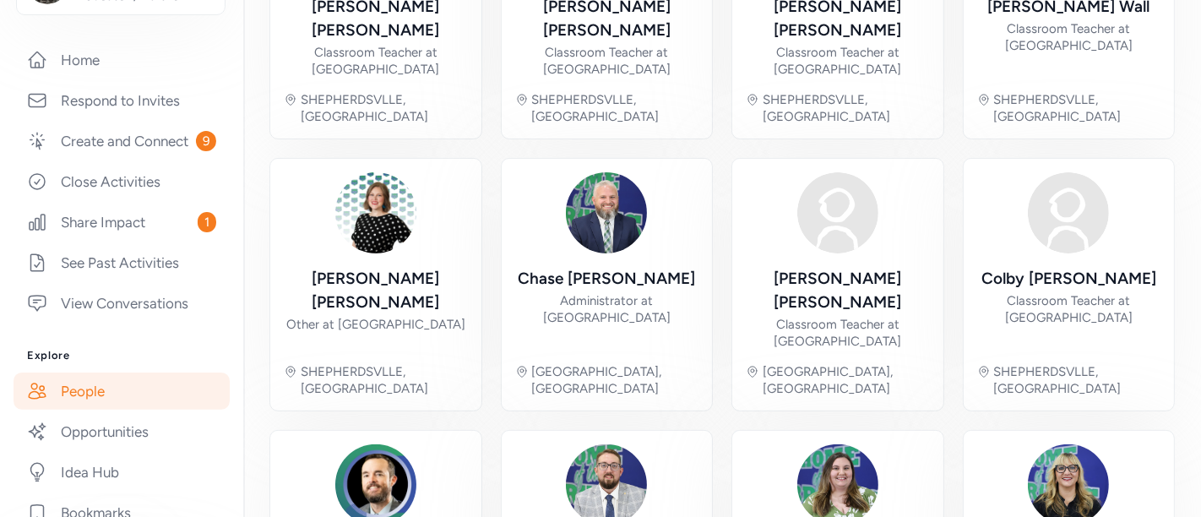
click at [797, 172] on div at bounding box center [837, 212] width 81 height 81
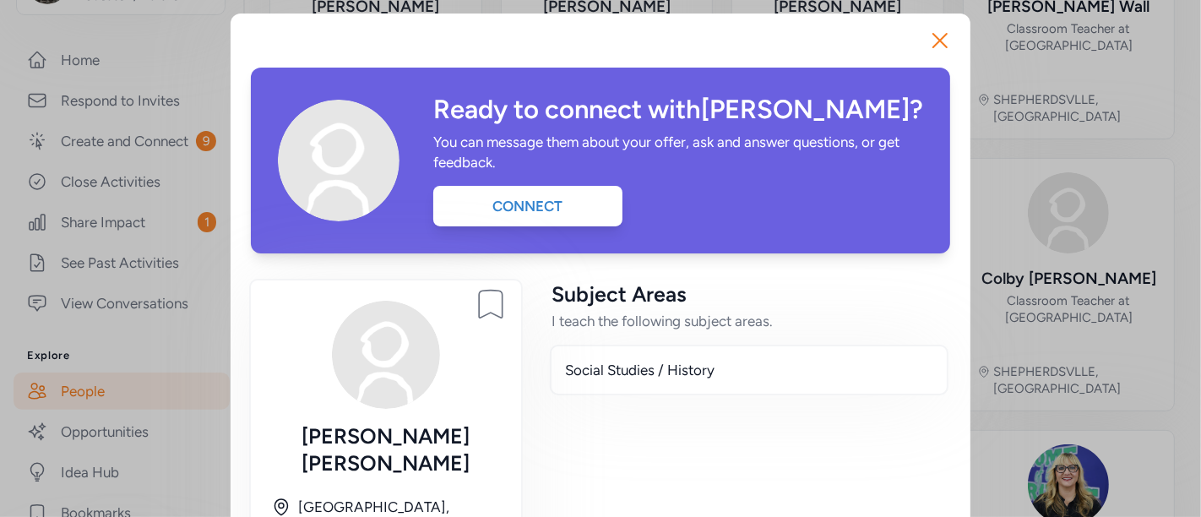
click at [794, 136] on div "You can message them about your offer, ask and answer questions, or get feedbac…" at bounding box center [676, 152] width 486 height 41
click at [935, 27] on icon "button" at bounding box center [939, 40] width 27 height 27
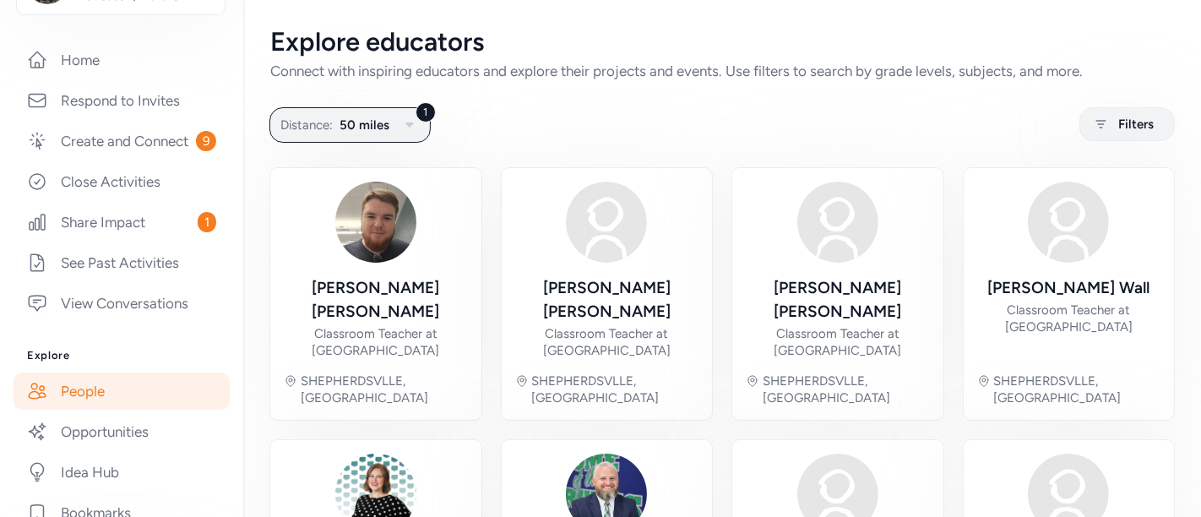
click at [116, 401] on link "People" at bounding box center [122, 390] width 216 height 37
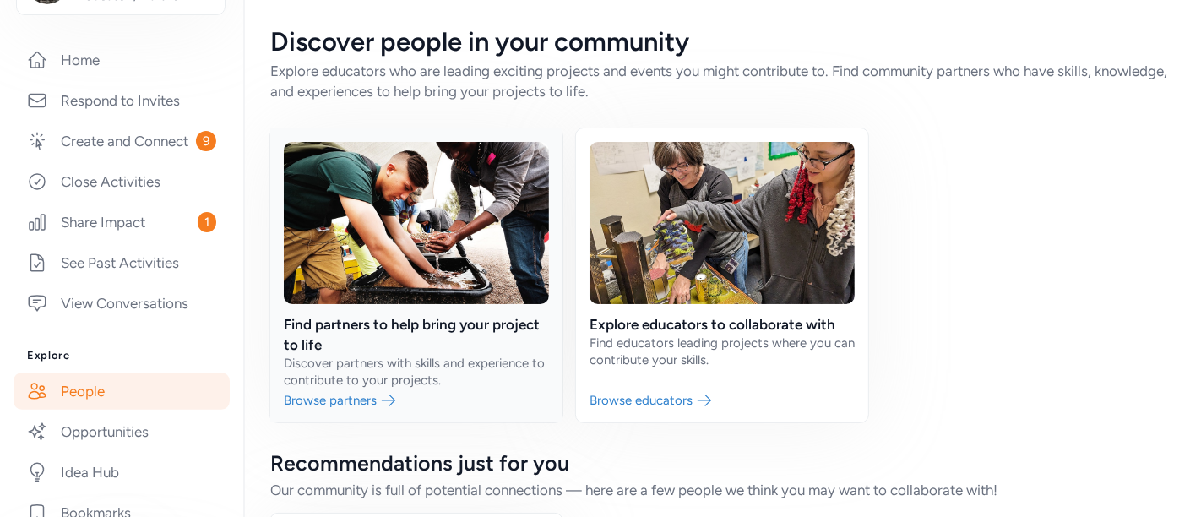
click at [379, 311] on link at bounding box center [416, 275] width 292 height 294
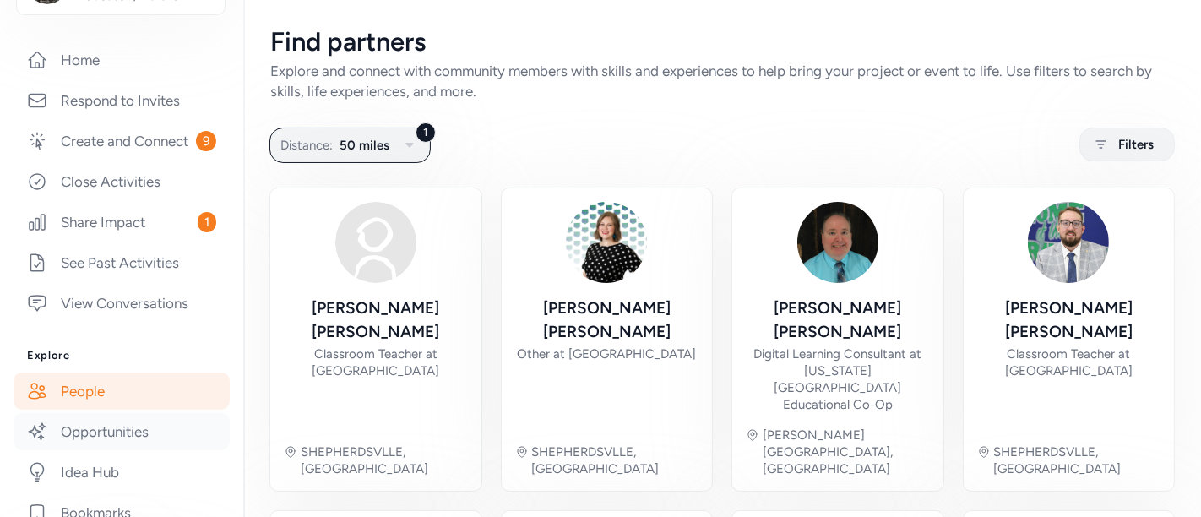
click at [130, 450] on link "Opportunities" at bounding box center [122, 431] width 216 height 37
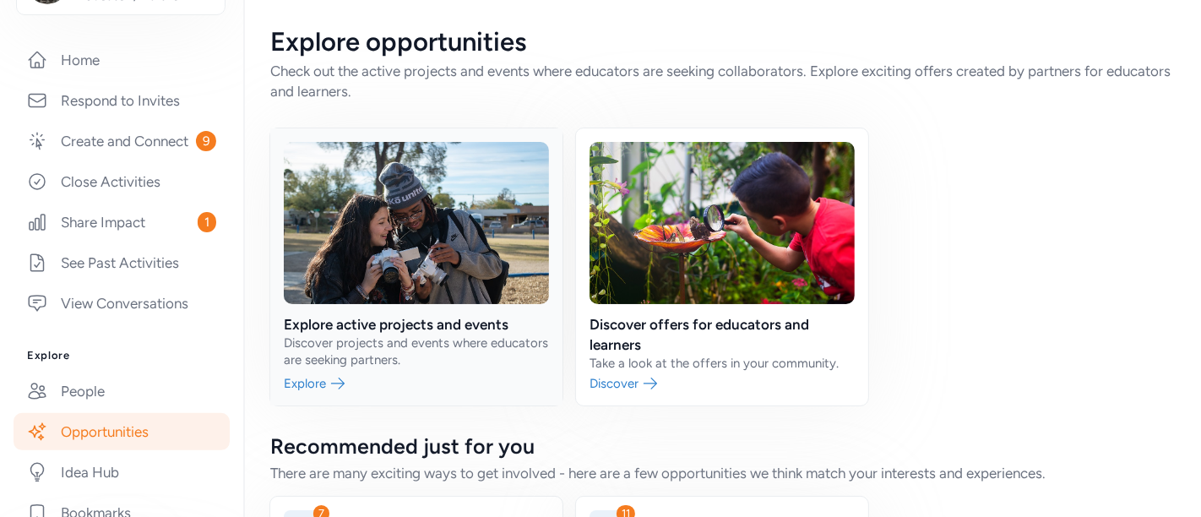
click at [484, 319] on link at bounding box center [416, 266] width 292 height 277
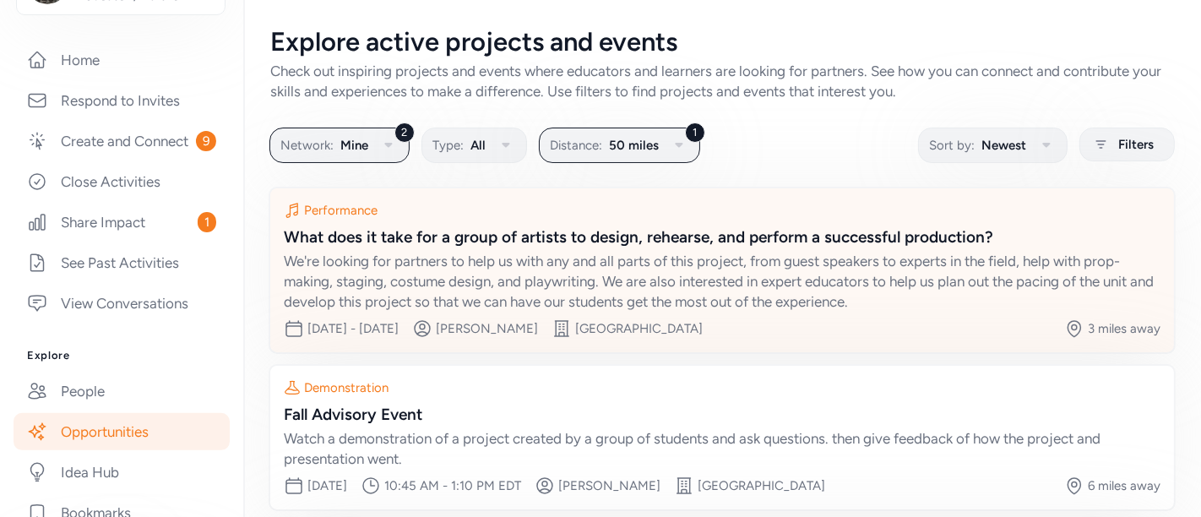
click at [694, 235] on div "What does it take for a group of artists to design, rehearse, and perform a suc…" at bounding box center [722, 237] width 876 height 24
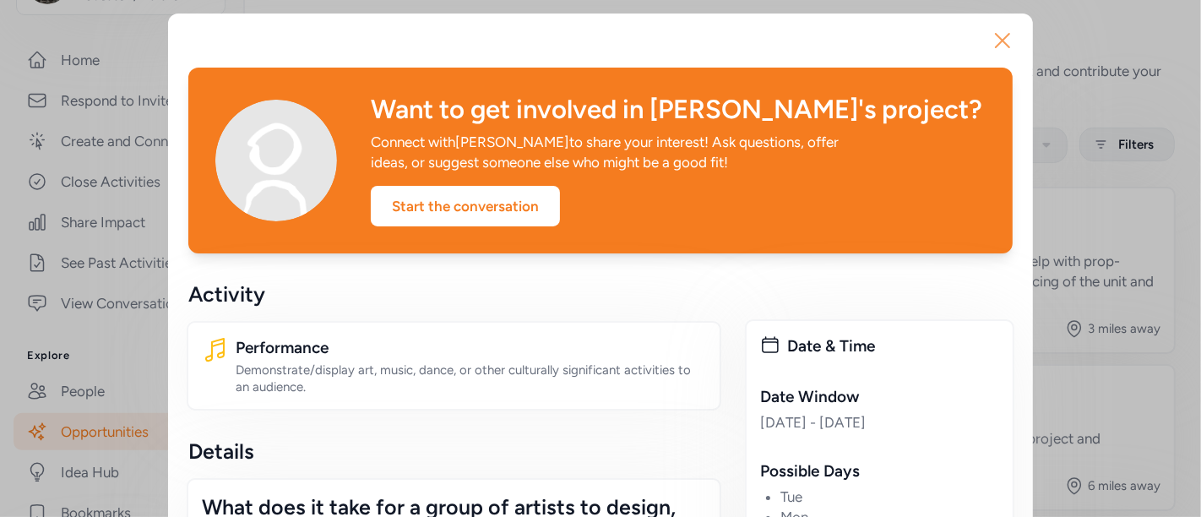
click at [992, 54] on button "Close" at bounding box center [1002, 41] width 54 height 54
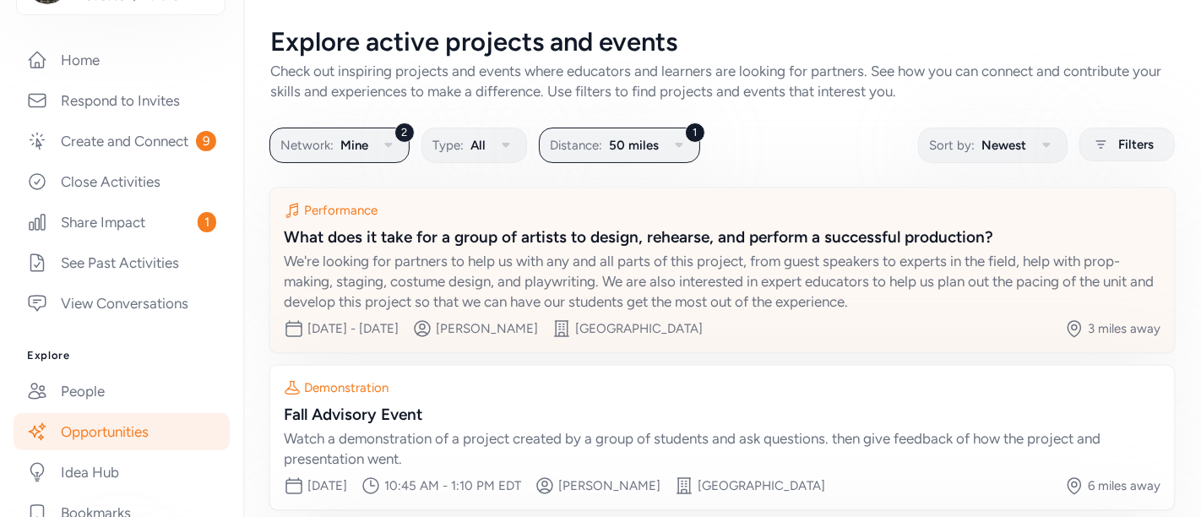
scroll to position [409, 0]
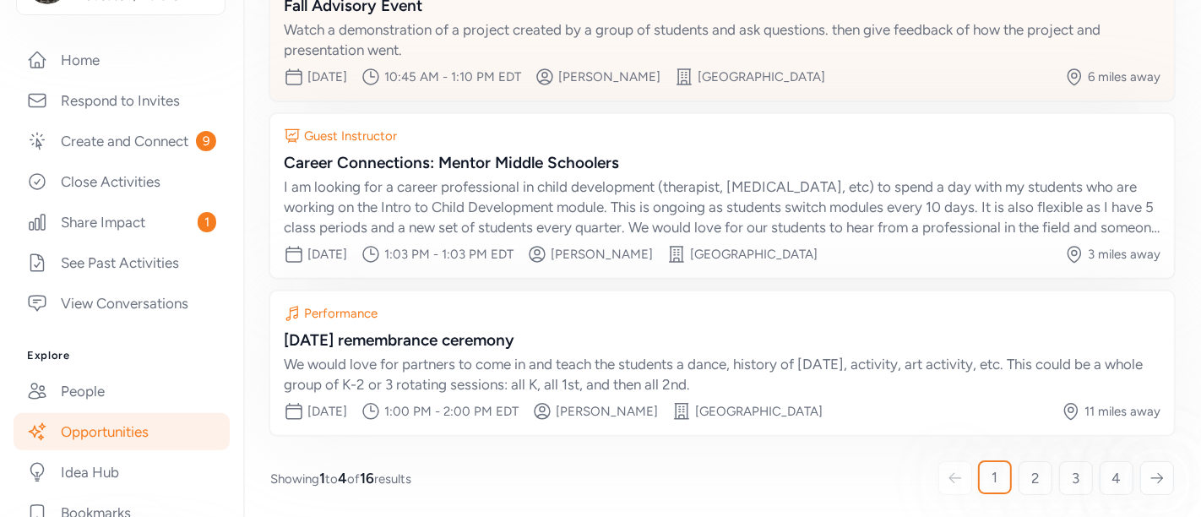
click at [412, 7] on div "Fall Advisory Event" at bounding box center [722, 6] width 876 height 24
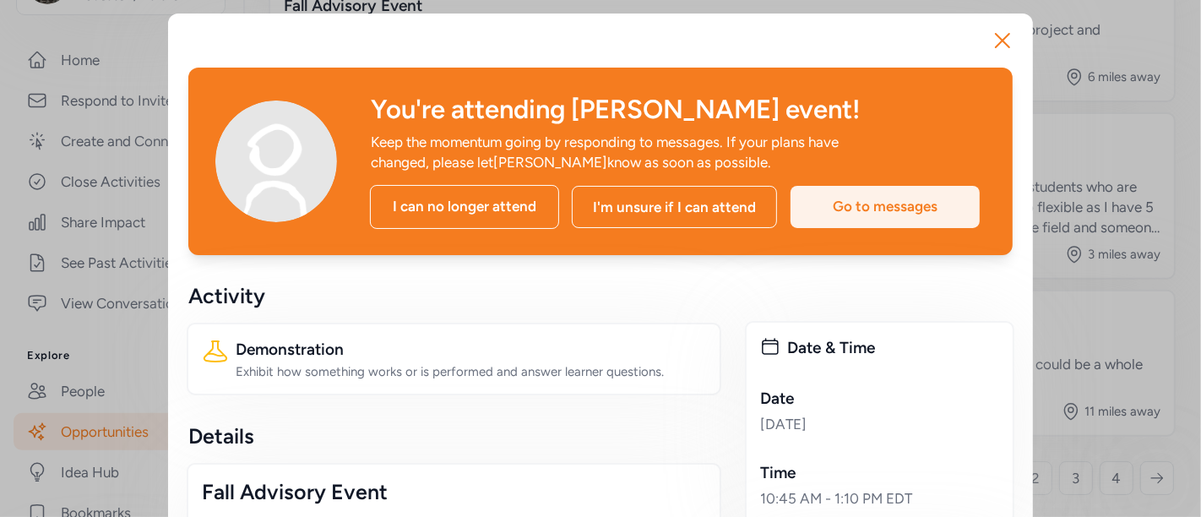
click at [875, 203] on div "Go to messages" at bounding box center [884, 207] width 189 height 42
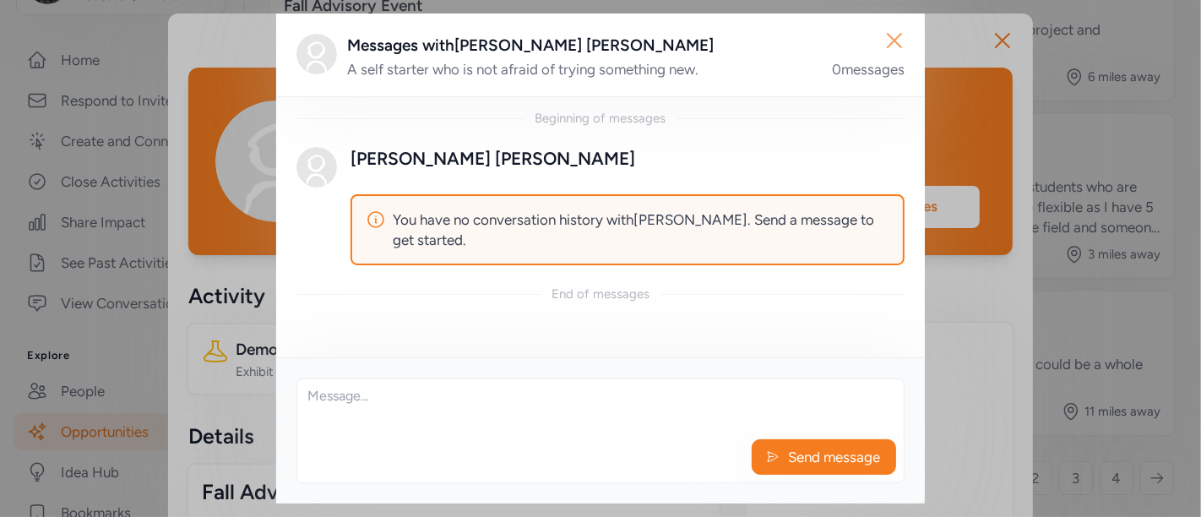
click at [890, 50] on icon "button" at bounding box center [894, 40] width 27 height 27
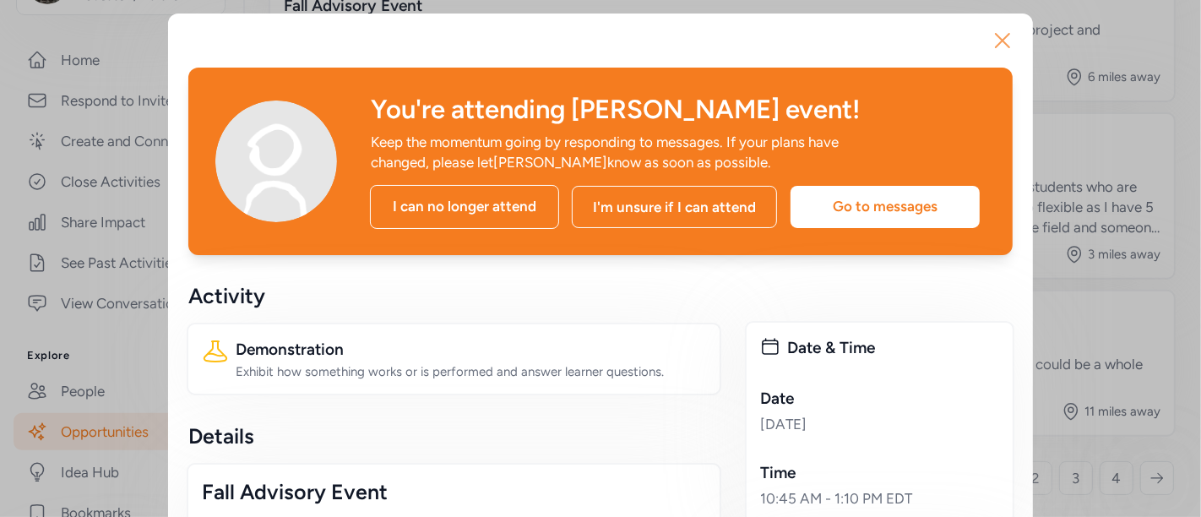
click at [996, 35] on icon "button" at bounding box center [1002, 40] width 27 height 27
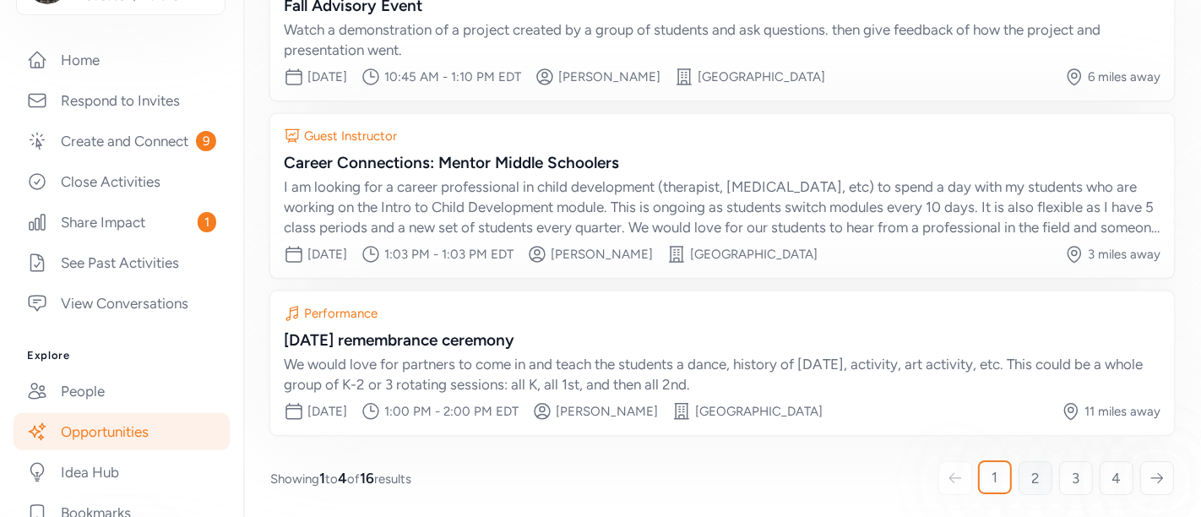
click at [1031, 468] on span "2" at bounding box center [1035, 478] width 8 height 20
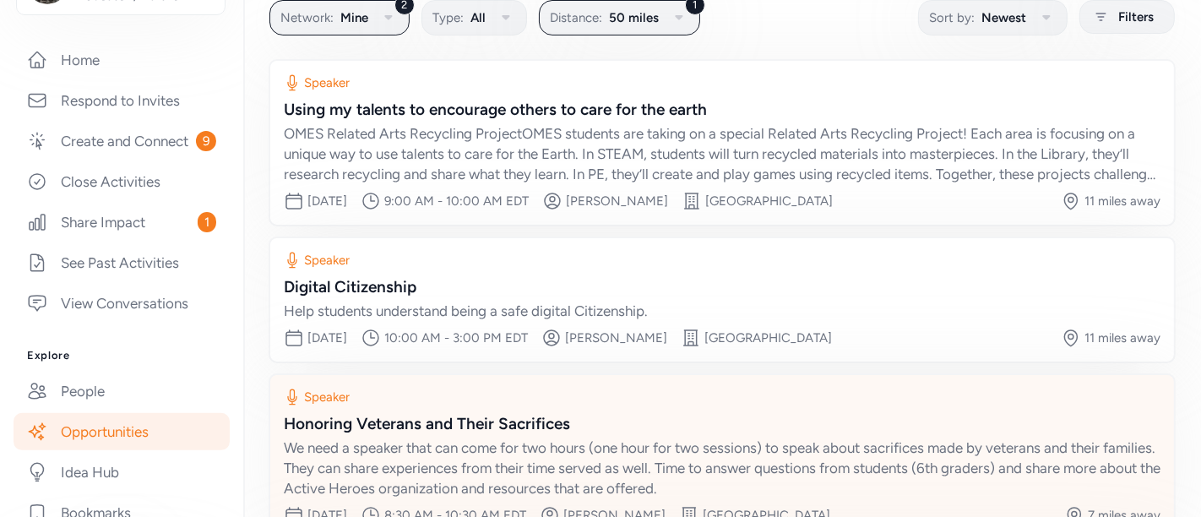
scroll to position [409, 0]
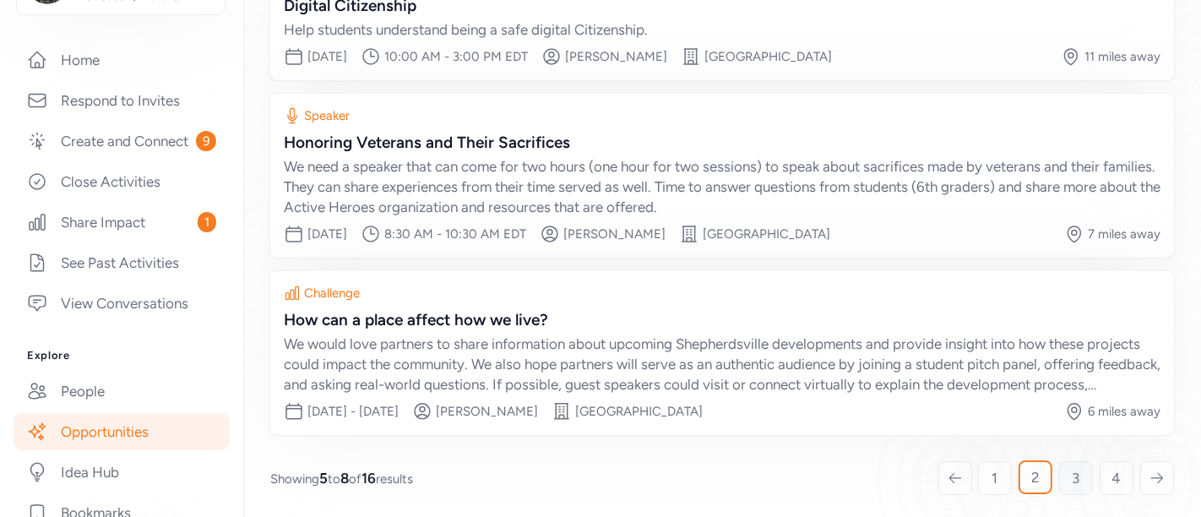
click at [1059, 461] on link "3" at bounding box center [1076, 478] width 34 height 34
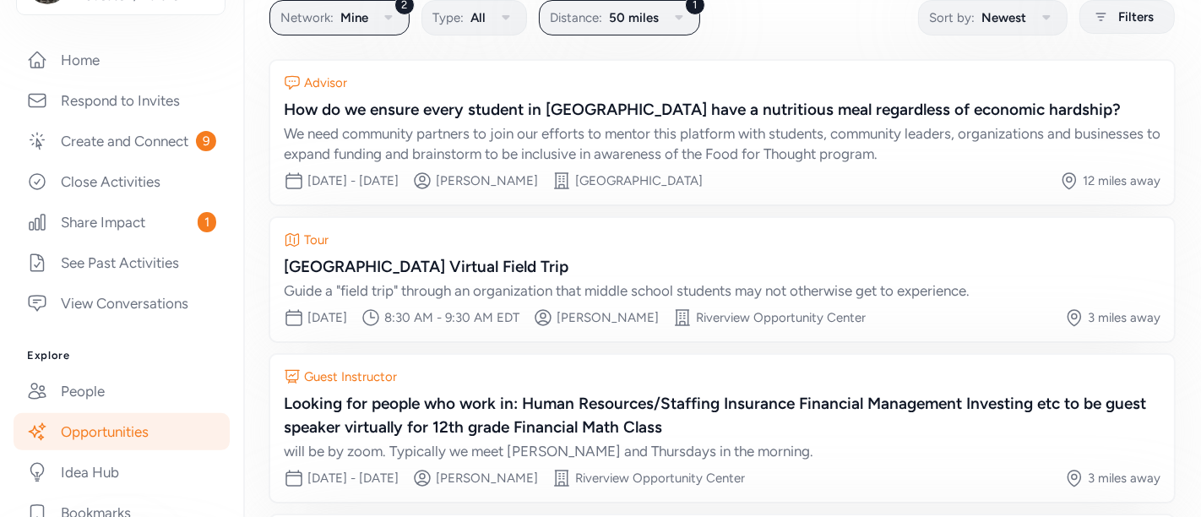
click at [1057, 460] on div "Guest Instructor Looking for people who work in: Human Resources/Staffing Insur…" at bounding box center [721, 428] width 903 height 147
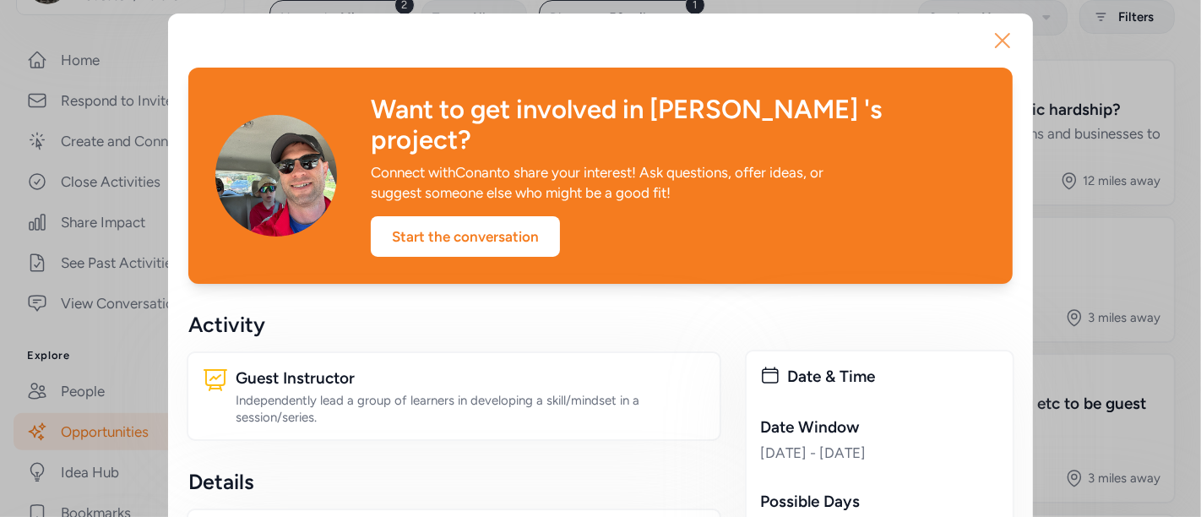
click at [993, 35] on icon "button" at bounding box center [1002, 40] width 27 height 27
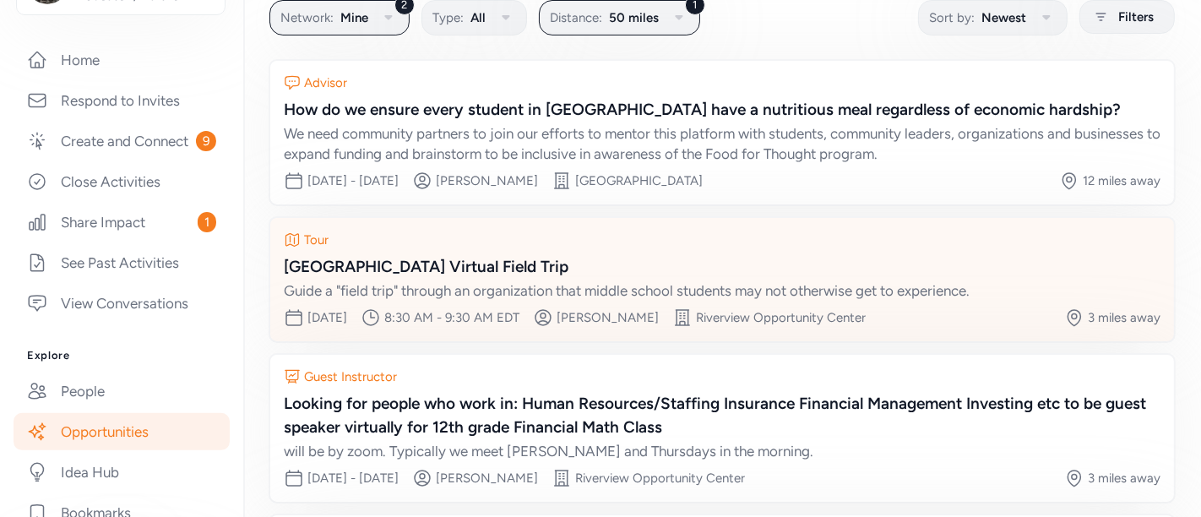
scroll to position [395, 0]
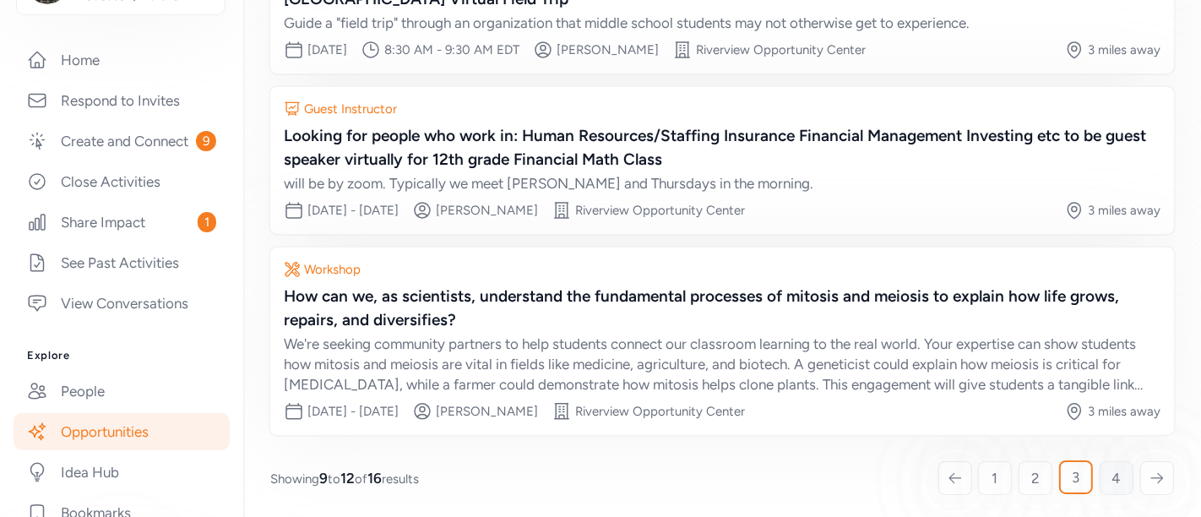
click at [1112, 468] on span "4" at bounding box center [1116, 478] width 9 height 20
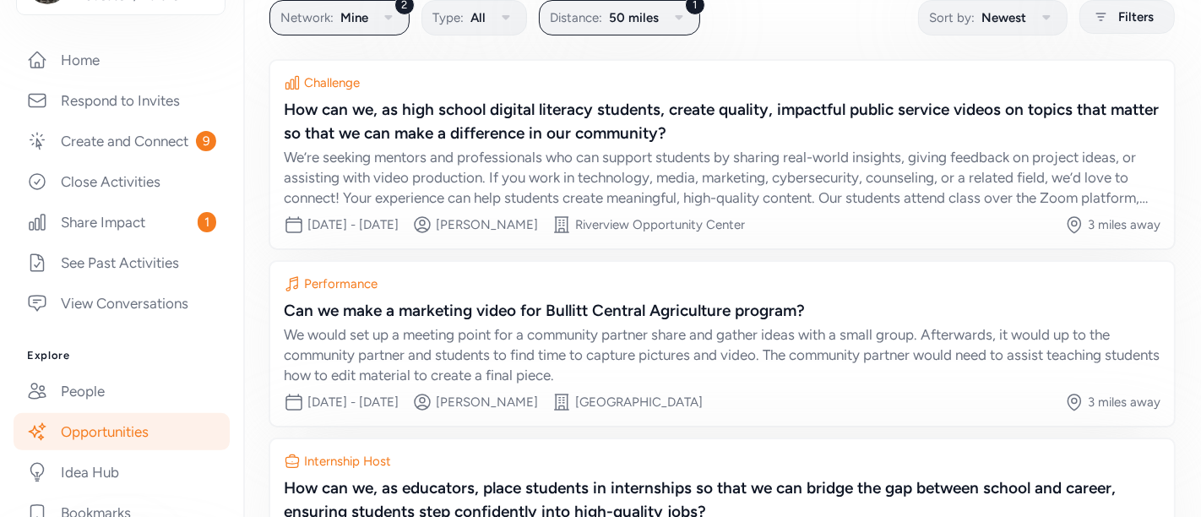
click at [1103, 464] on div "Internship Host" at bounding box center [722, 461] width 876 height 17
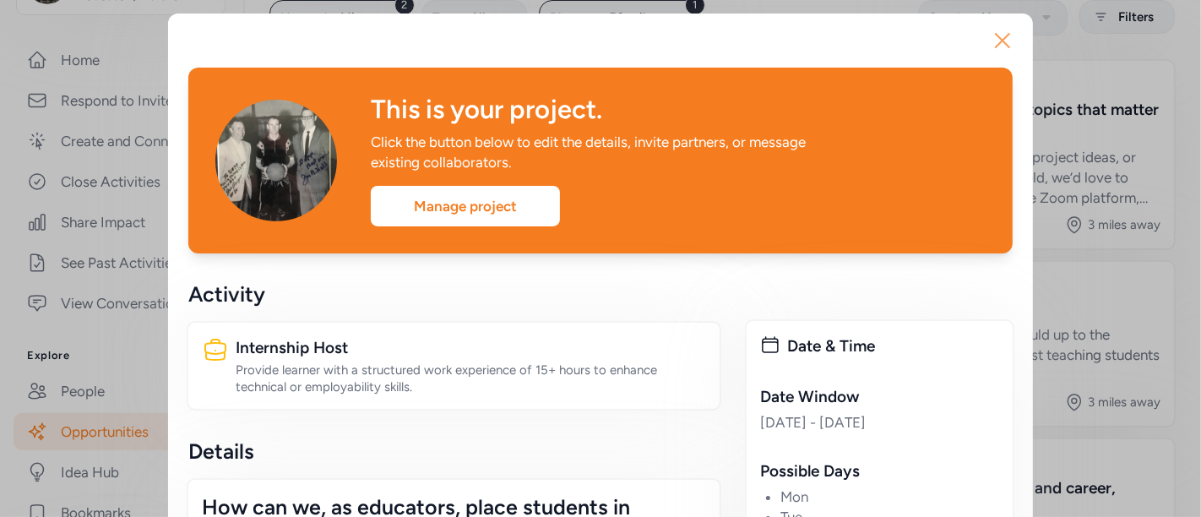
click at [996, 24] on button "Close" at bounding box center [1002, 41] width 54 height 54
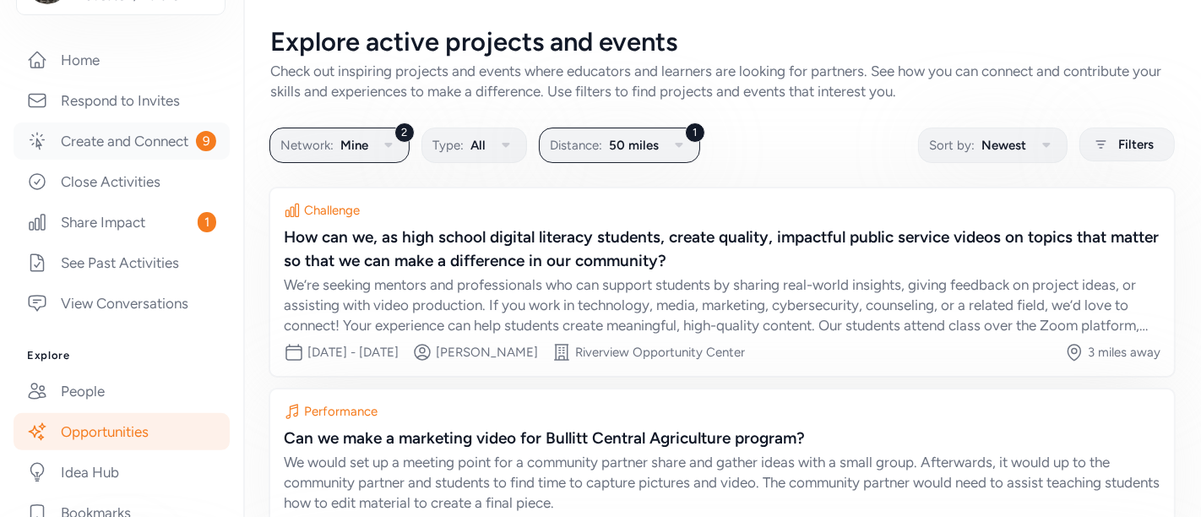
click at [102, 136] on link "Create and Connect 9" at bounding box center [122, 140] width 216 height 37
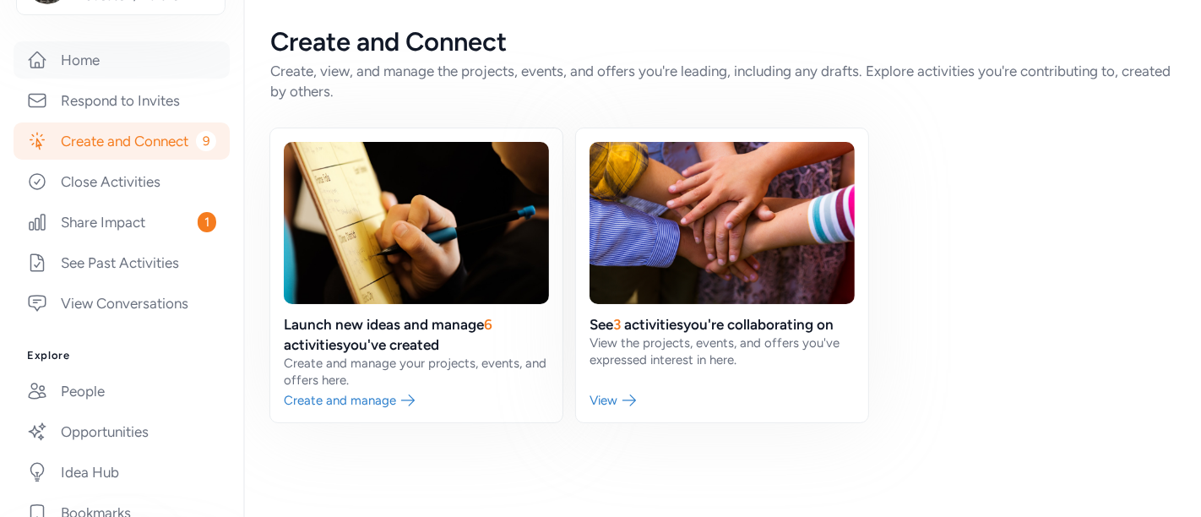
click at [80, 66] on link "Home" at bounding box center [122, 59] width 216 height 37
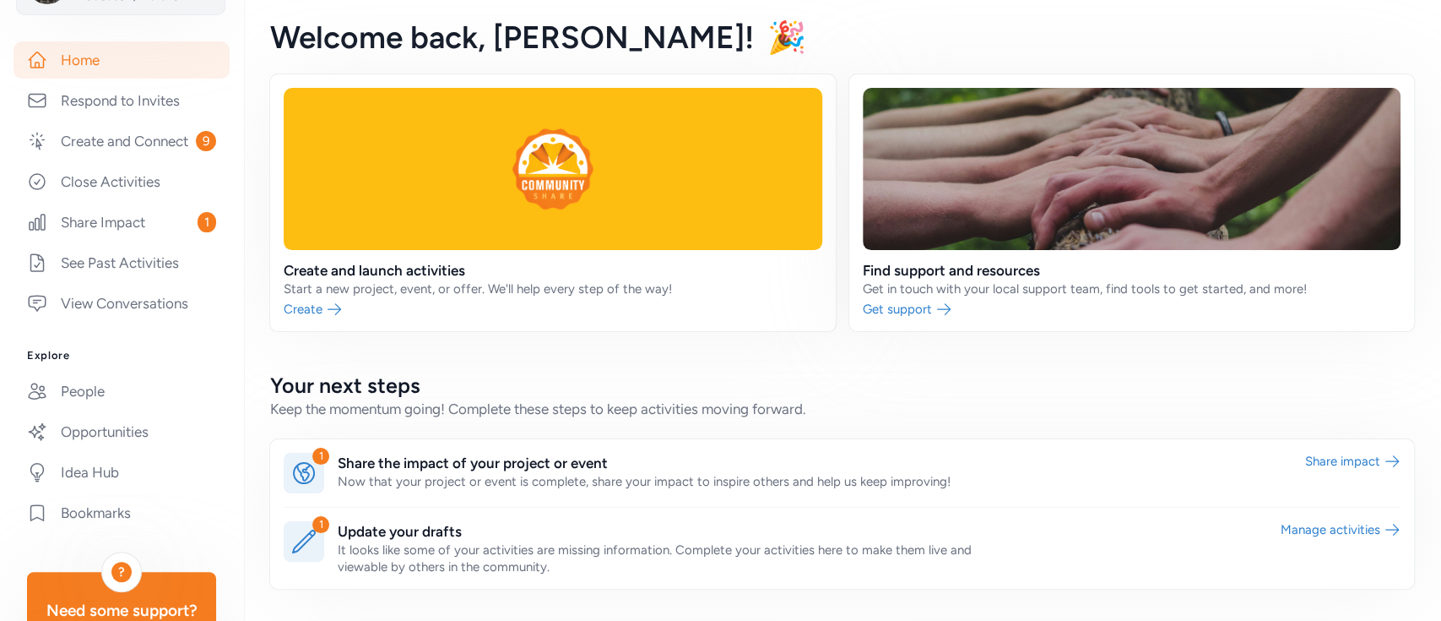
scroll to position [281, 0]
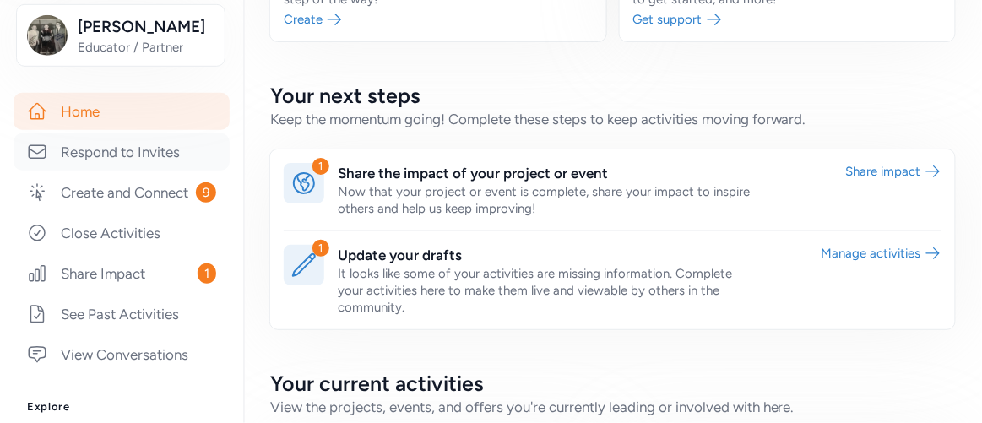
scroll to position [460, 0]
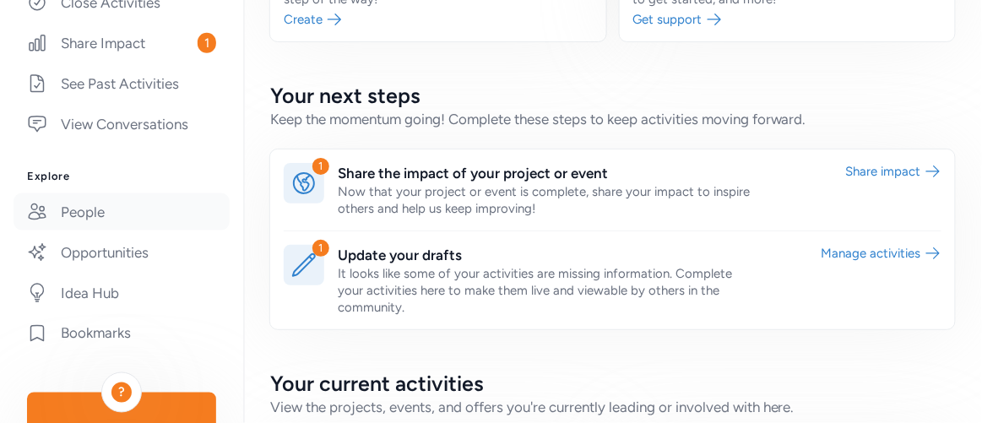
click at [118, 230] on link "People" at bounding box center [122, 211] width 216 height 37
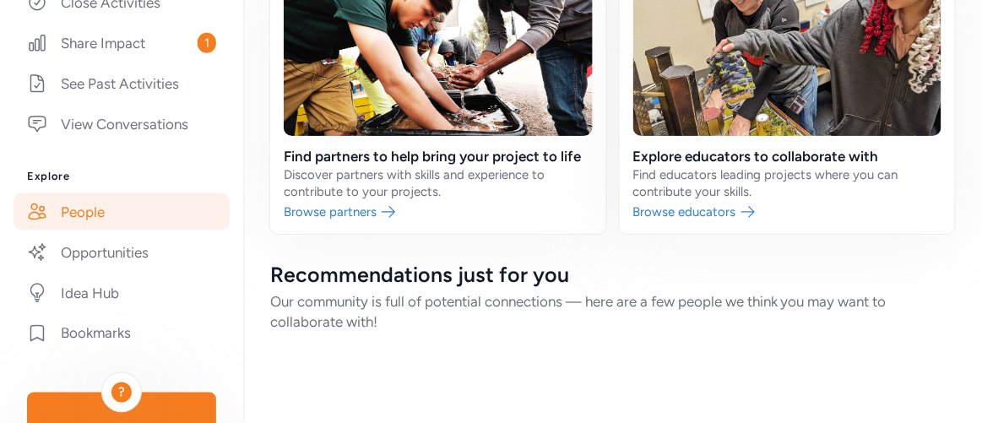
scroll to position [167, 0]
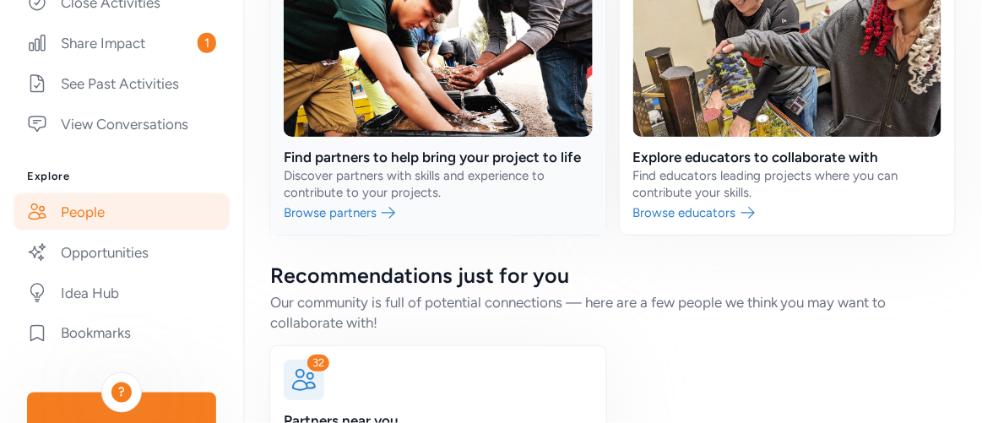
click at [393, 152] on link at bounding box center [438, 98] width 336 height 274
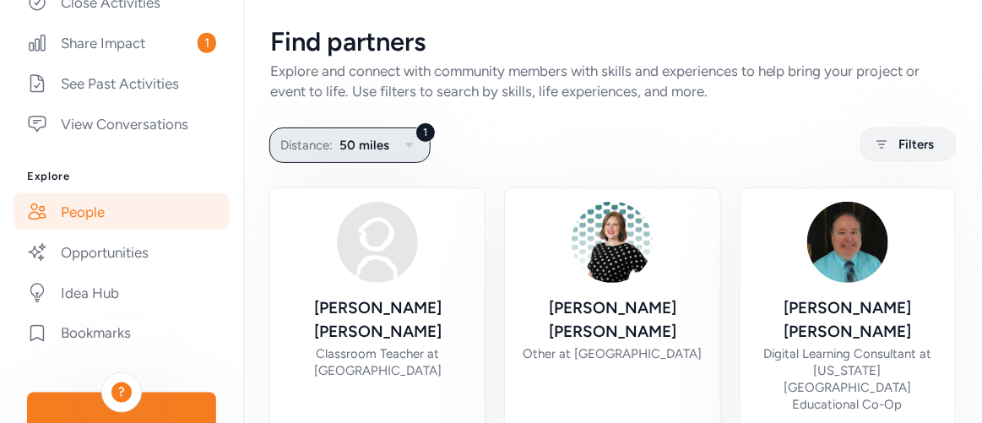
click at [416, 142] on icon "button" at bounding box center [409, 145] width 20 height 20
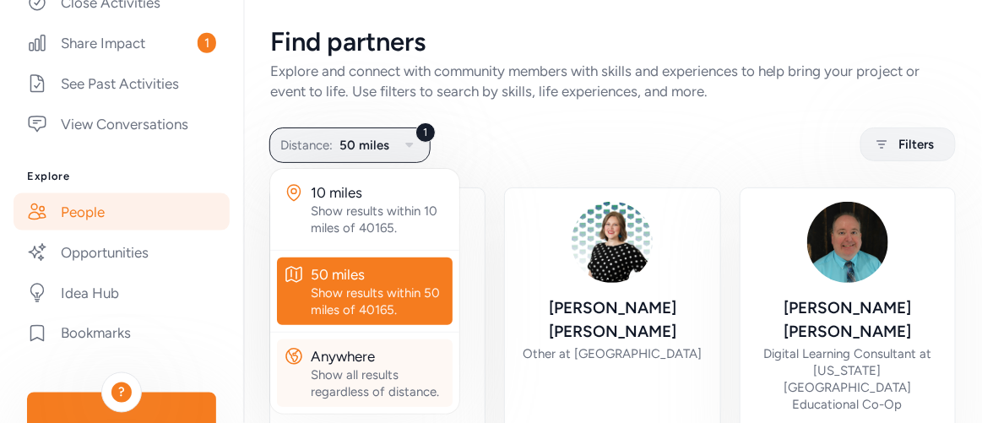
click at [324, 346] on div "Anywhere" at bounding box center [378, 356] width 135 height 20
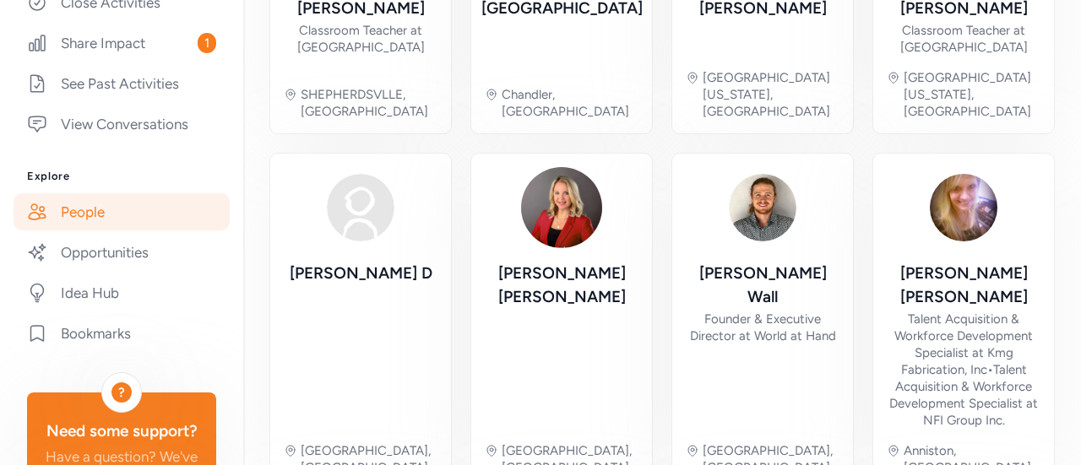
scroll to position [815, 0]
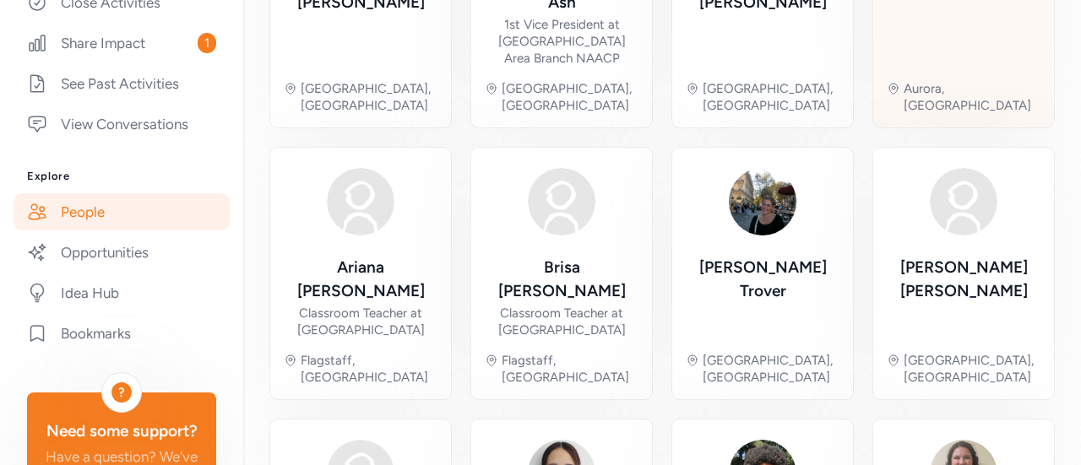
scroll to position [764, 0]
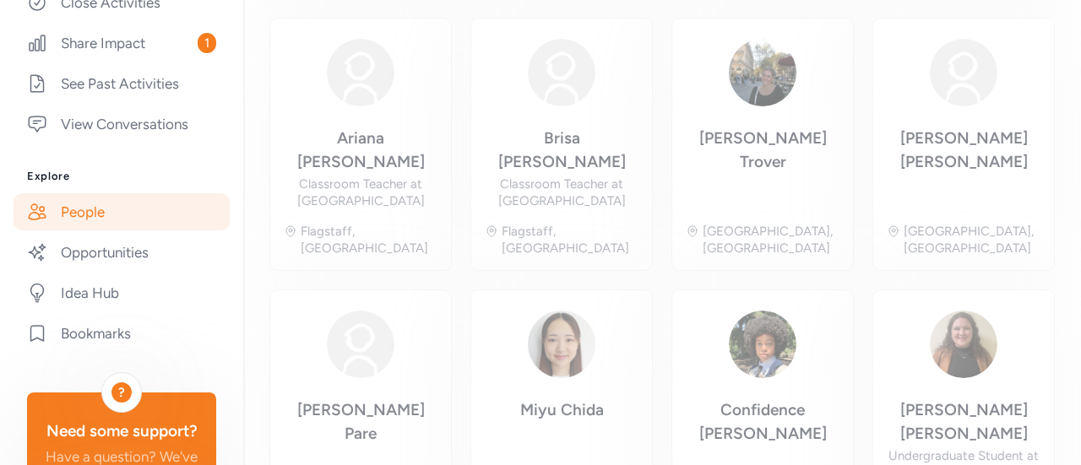
scroll to position [128, 0]
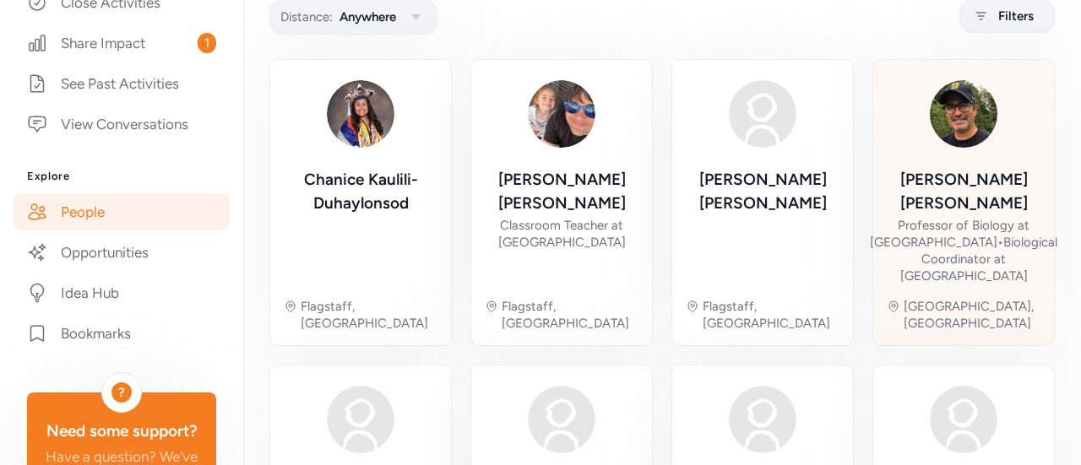
click at [952, 220] on div "Professor of Biology at DePauw University • Biological Coordinator at DePauw Na…" at bounding box center [963, 251] width 187 height 68
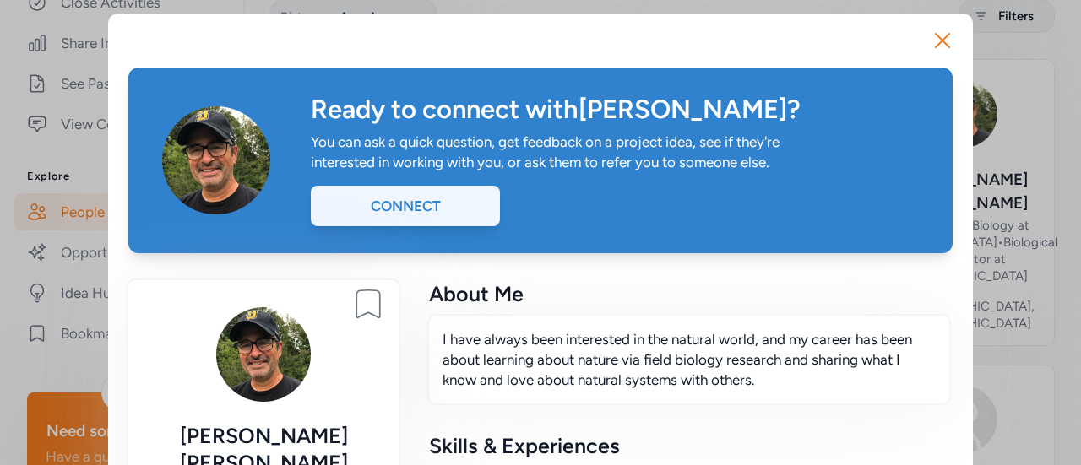
click at [404, 214] on div "Connect" at bounding box center [405, 206] width 189 height 41
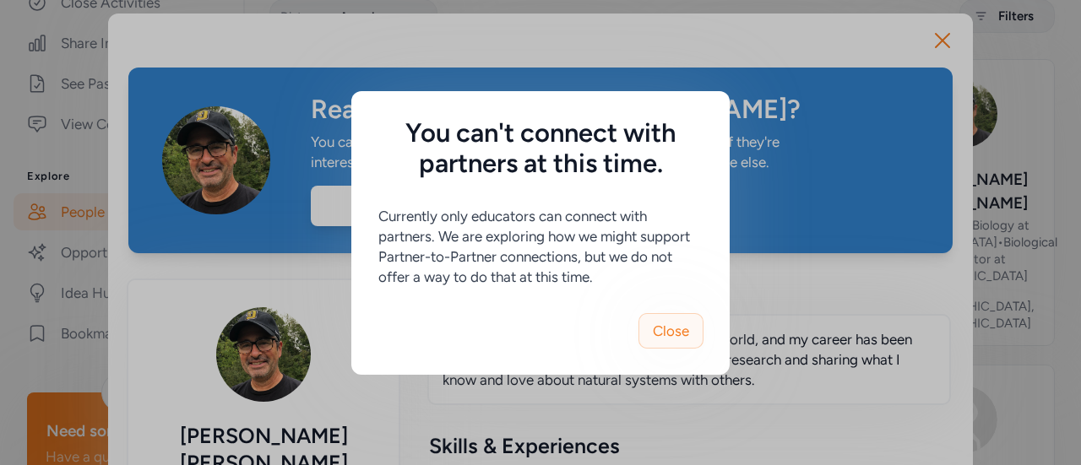
click at [670, 333] on span "Close" at bounding box center [671, 331] width 36 height 20
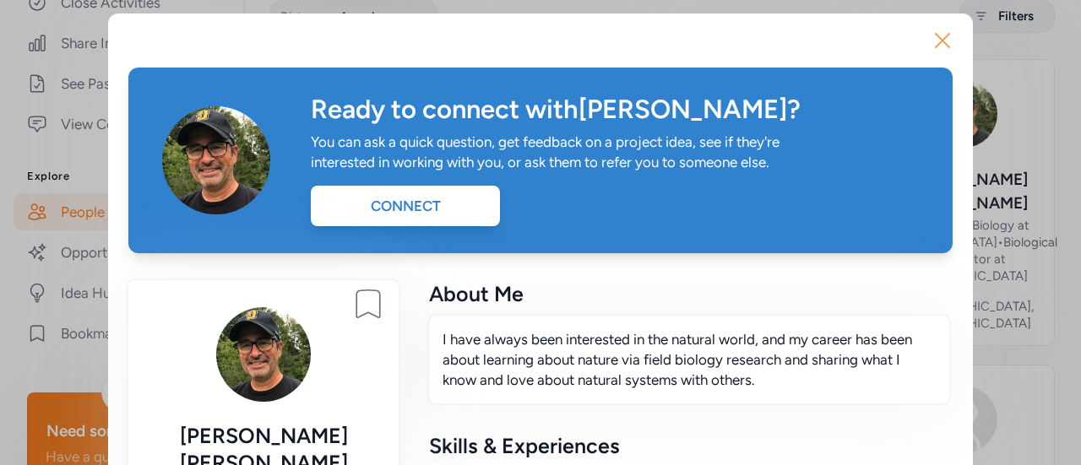
click at [937, 41] on icon "button" at bounding box center [942, 41] width 14 height 14
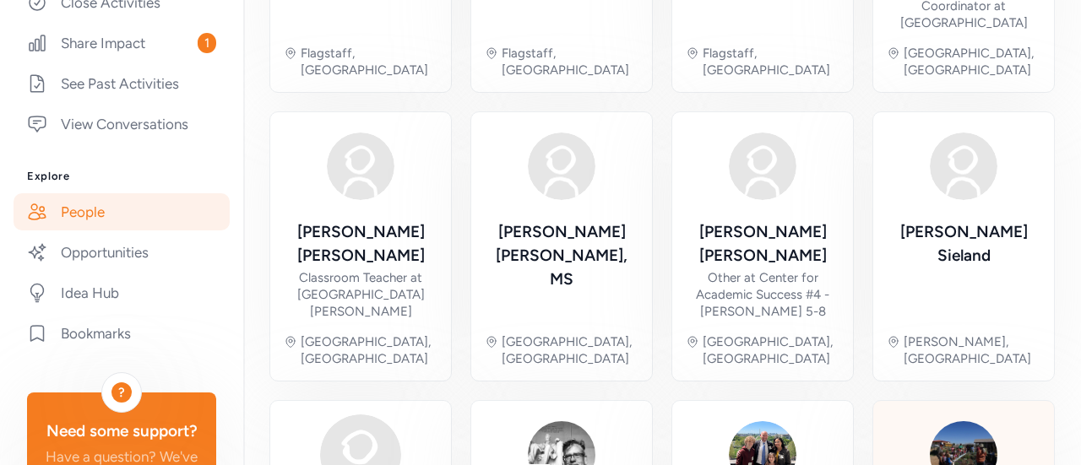
scroll to position [635, 0]
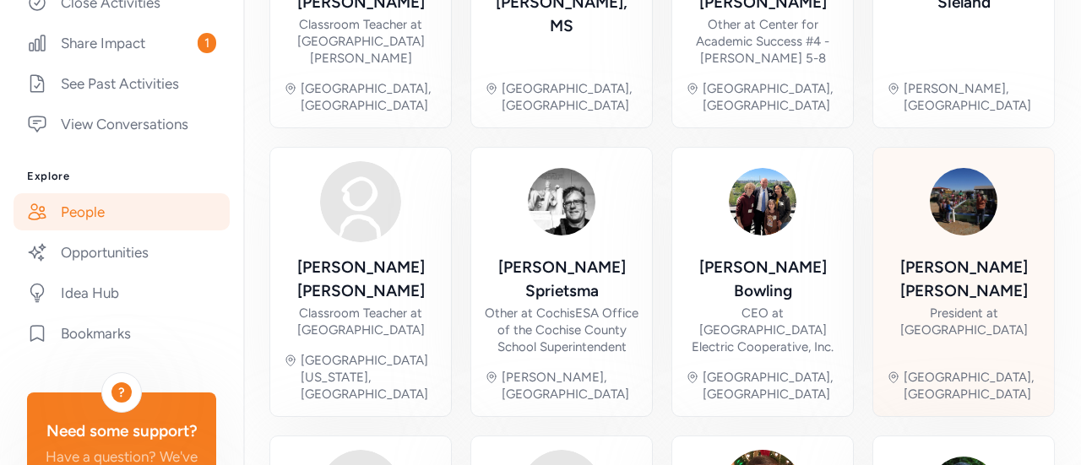
click at [968, 161] on img at bounding box center [963, 201] width 81 height 81
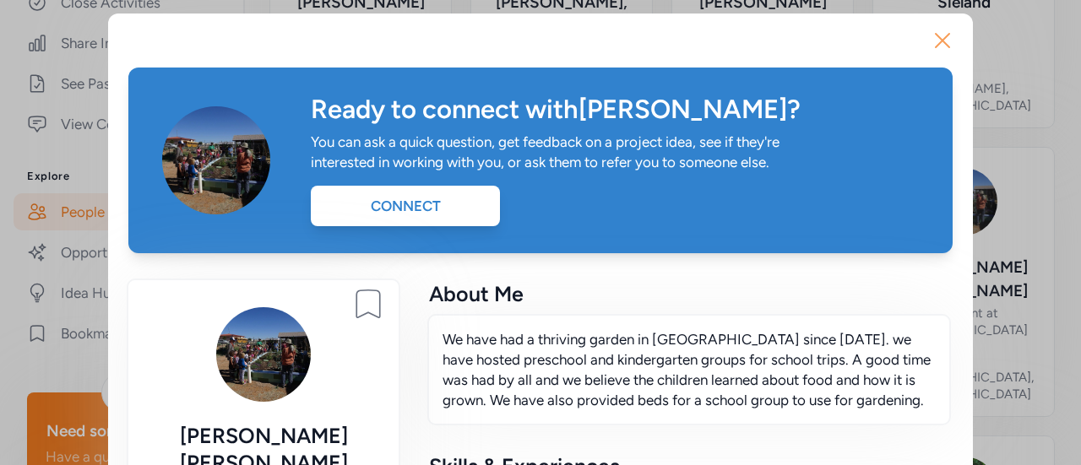
click at [939, 41] on icon "button" at bounding box center [942, 40] width 27 height 27
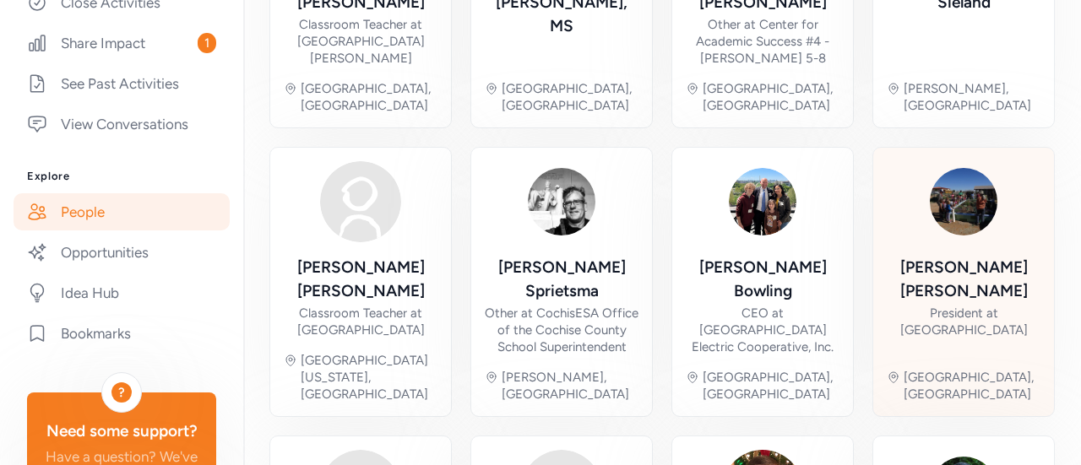
scroll to position [821, 0]
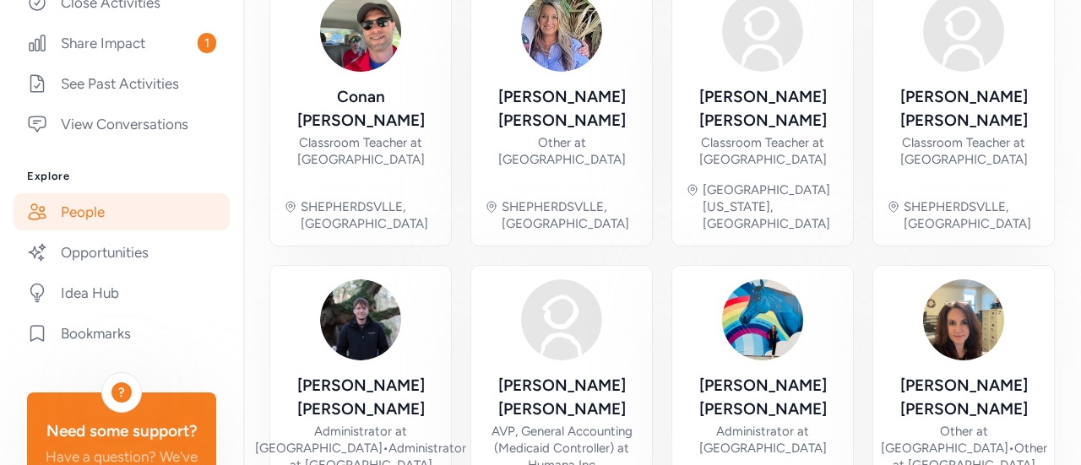
scroll to position [855, 0]
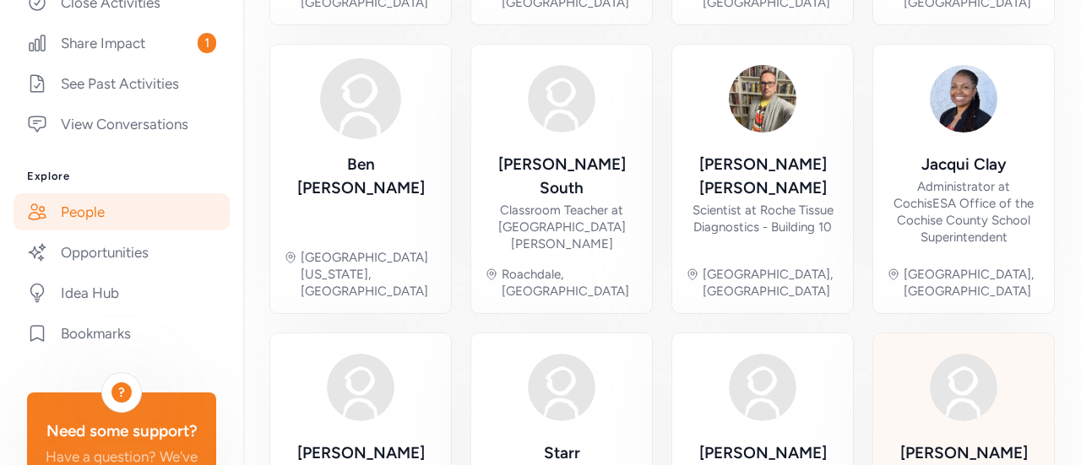
scroll to position [882, 0]
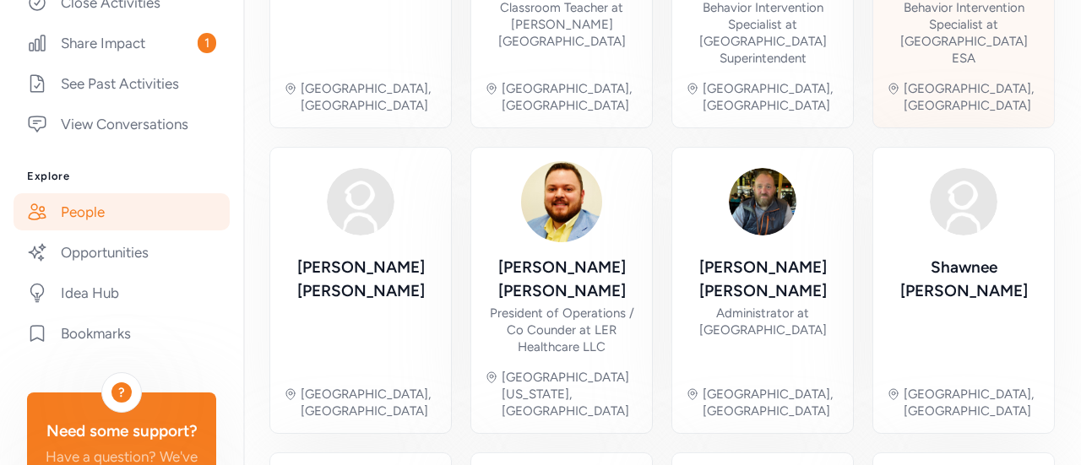
scroll to position [798, 0]
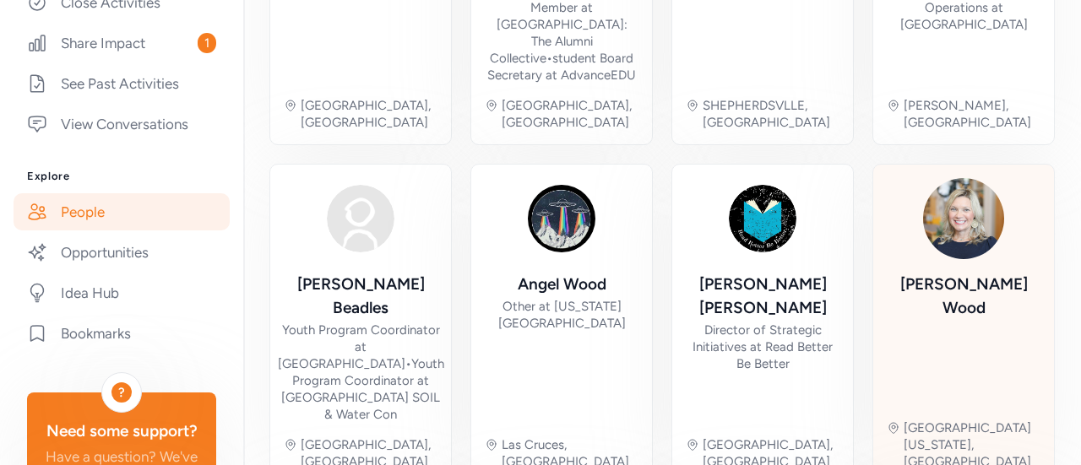
scroll to position [882, 0]
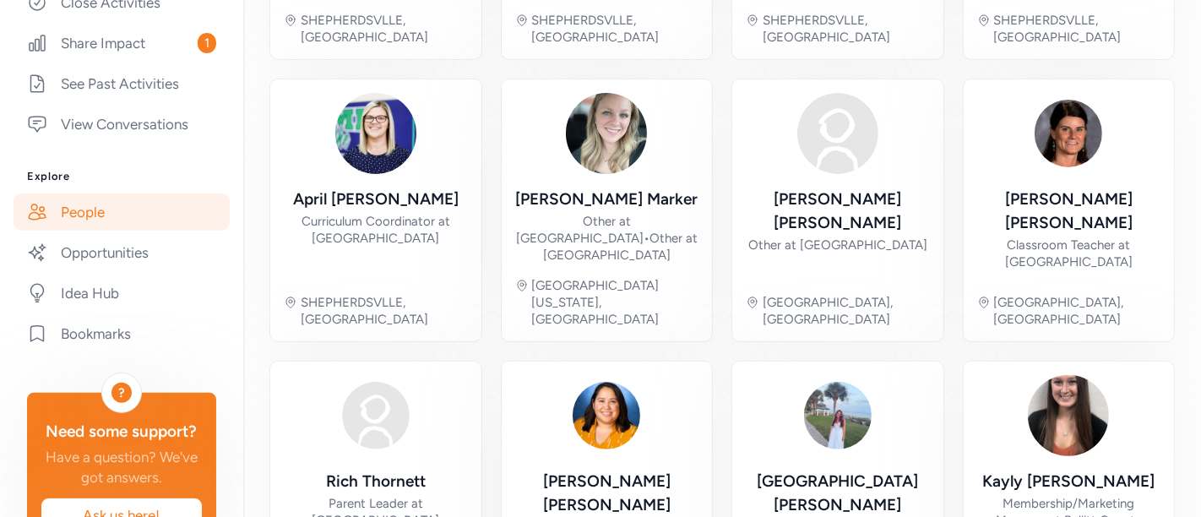
scroll to position [663, 0]
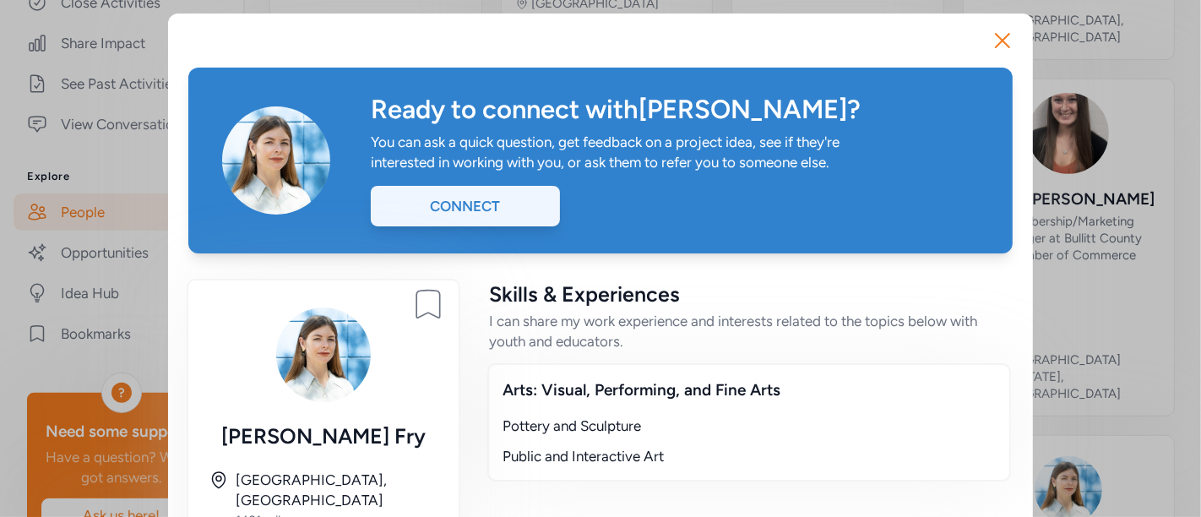
click at [472, 200] on div "Connect" at bounding box center [465, 206] width 189 height 41
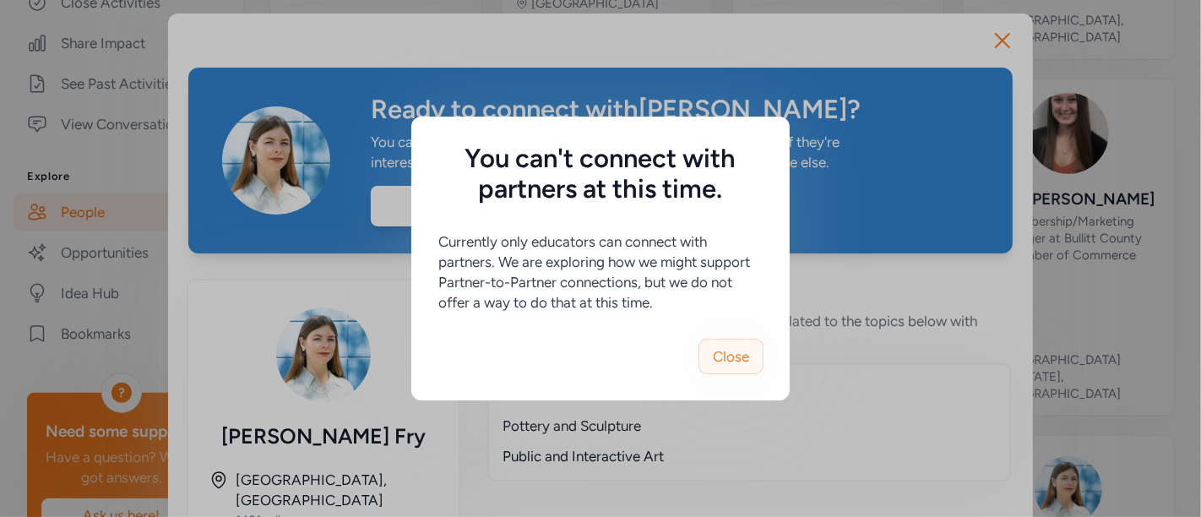
click at [729, 369] on button "Close" at bounding box center [730, 356] width 65 height 35
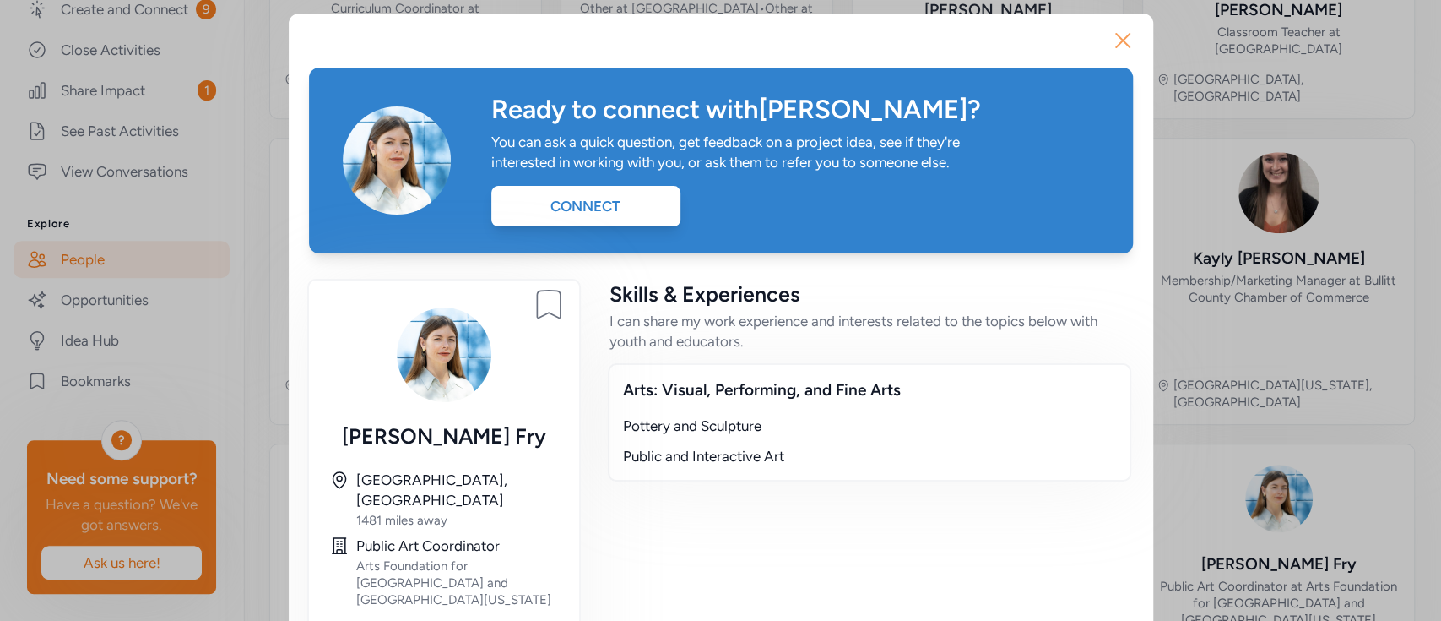
click at [1116, 35] on icon "button" at bounding box center [1122, 40] width 27 height 27
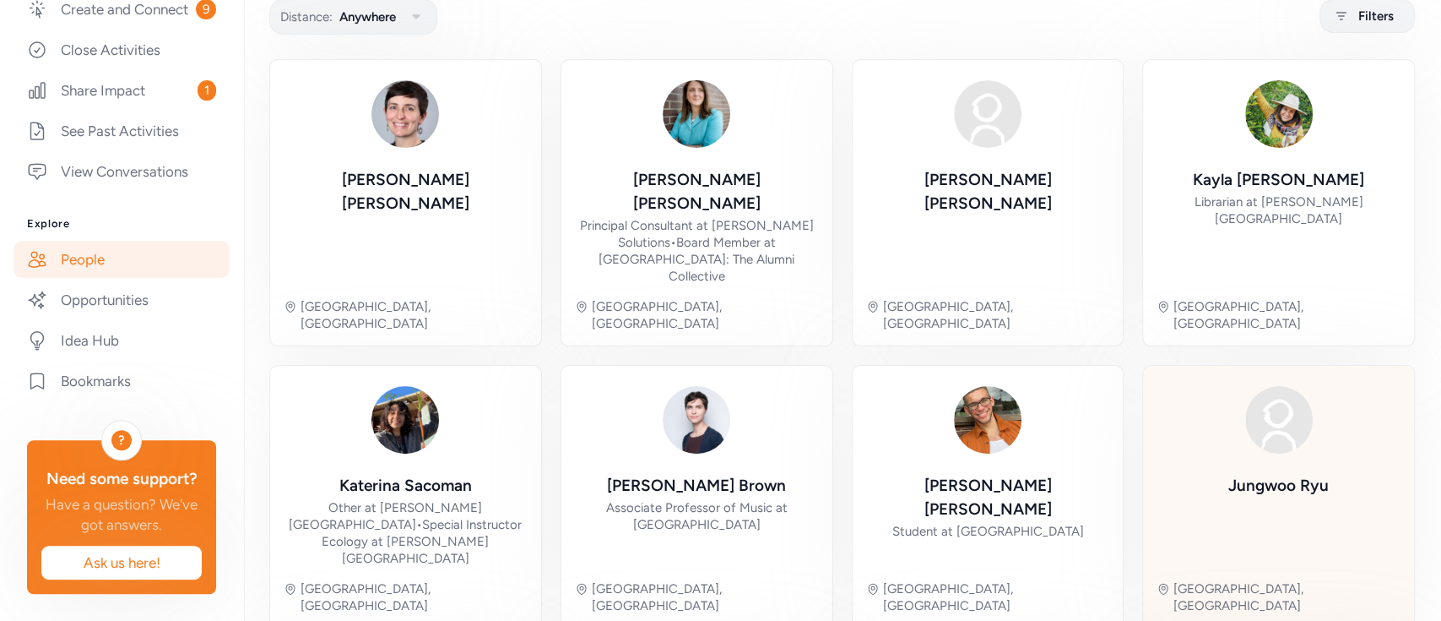
scroll to position [556, 0]
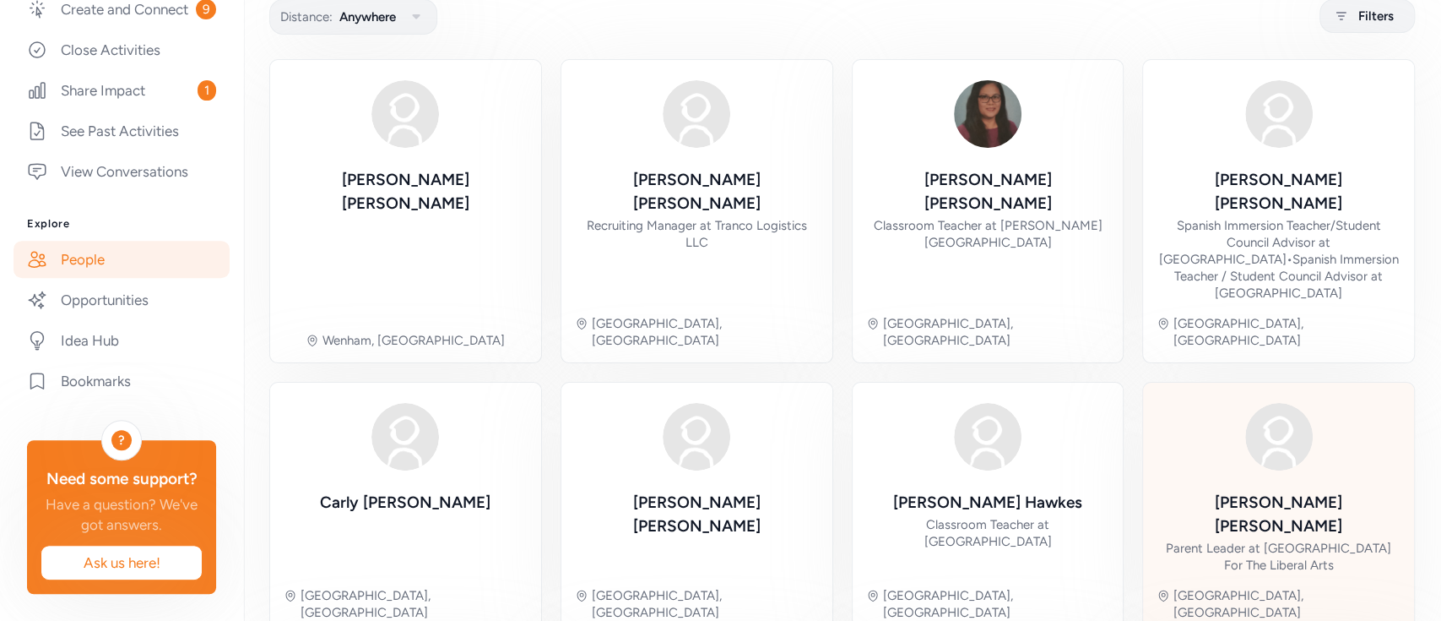
scroll to position [614, 0]
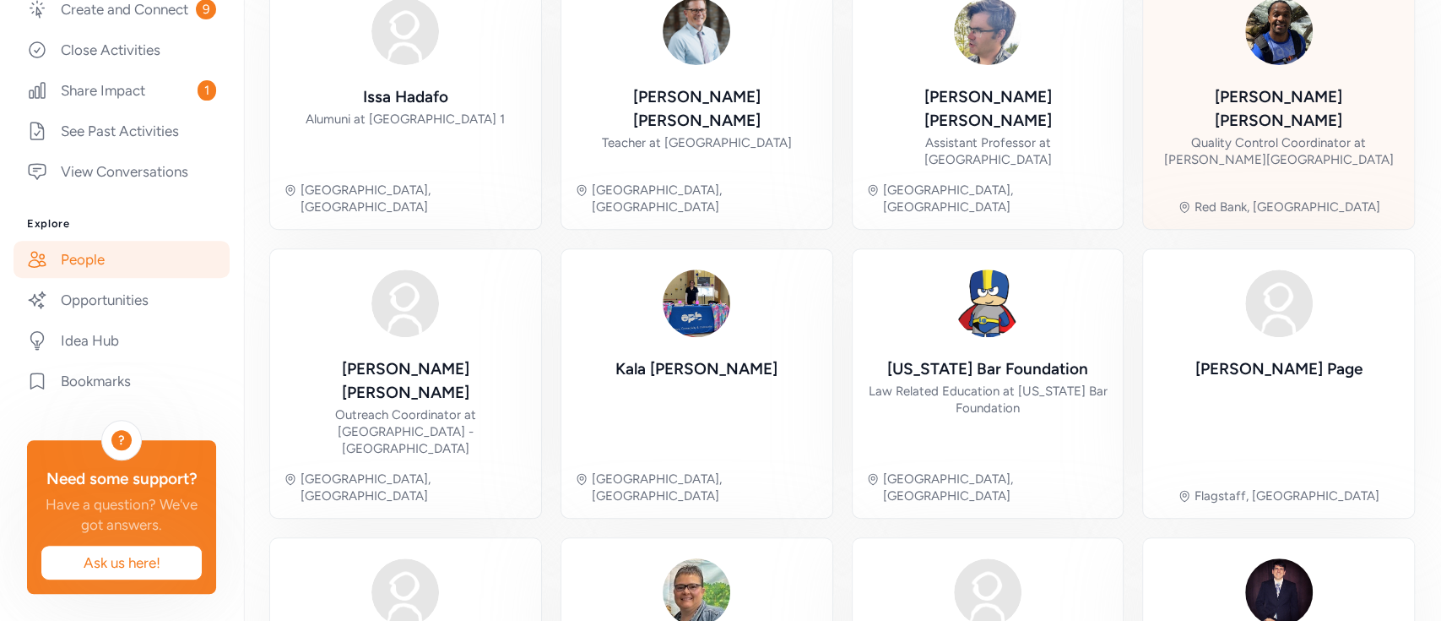
scroll to position [556, 0]
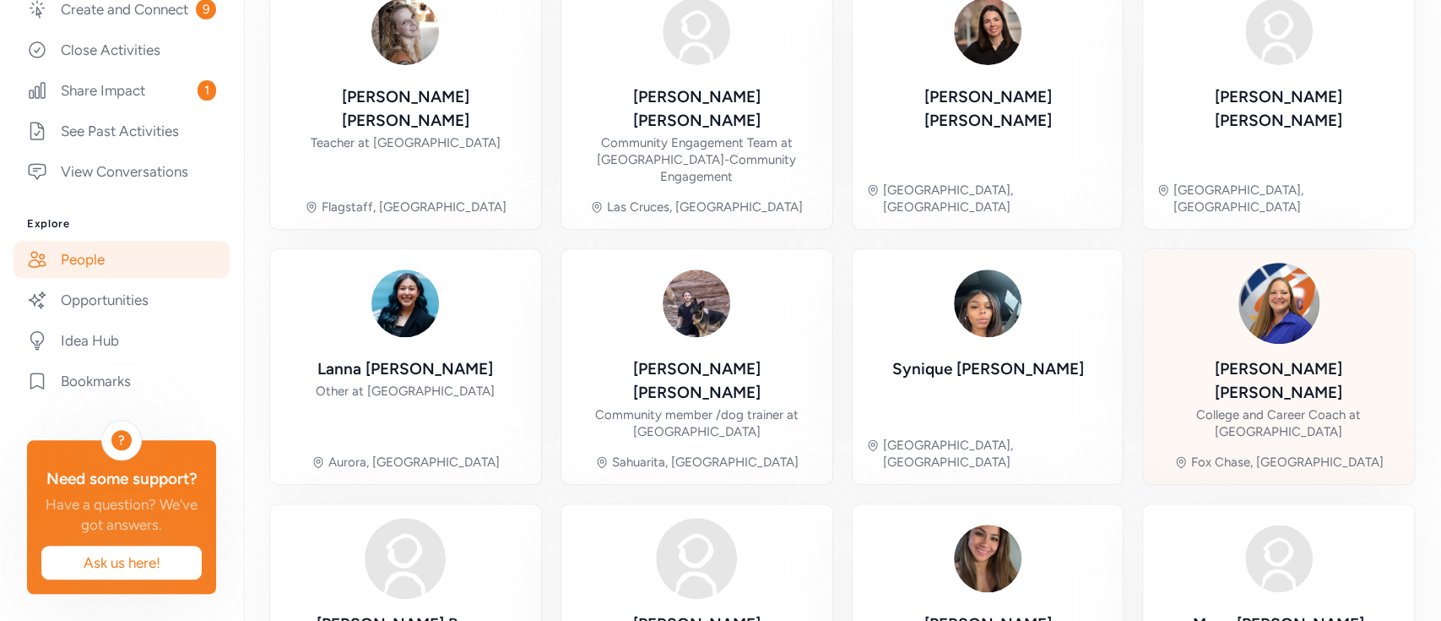
scroll to position [539, 0]
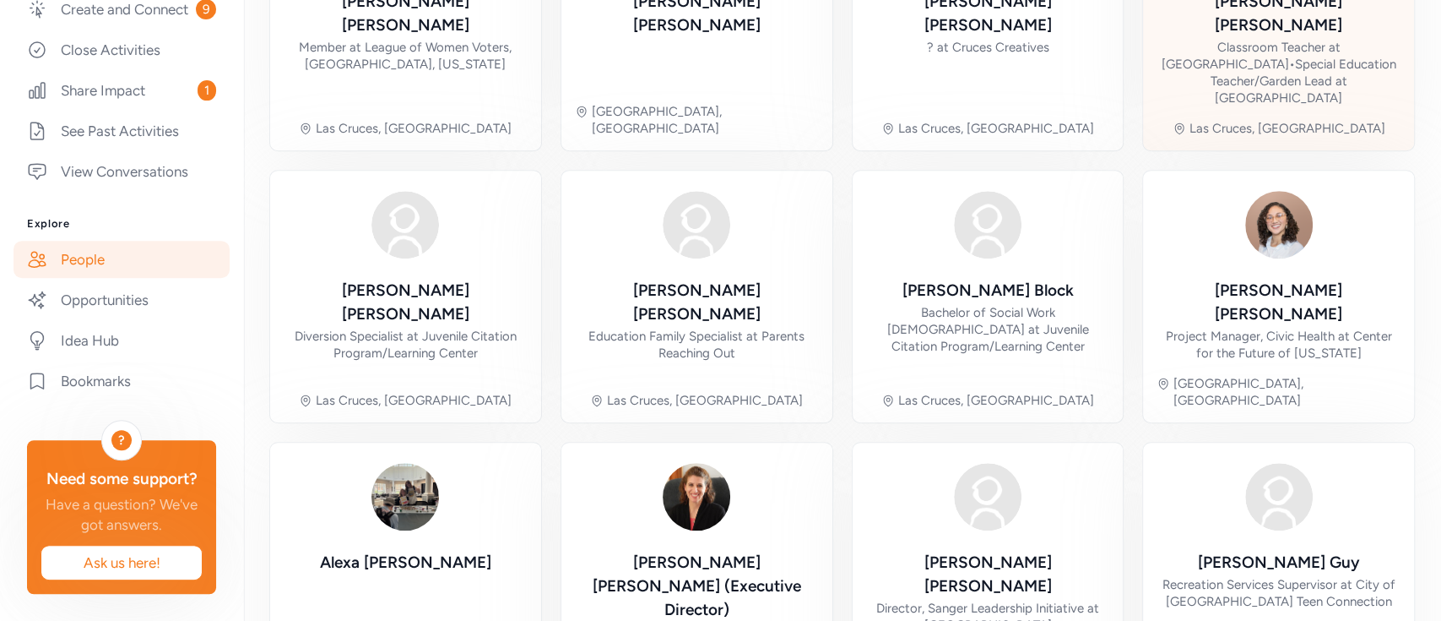
scroll to position [648, 0]
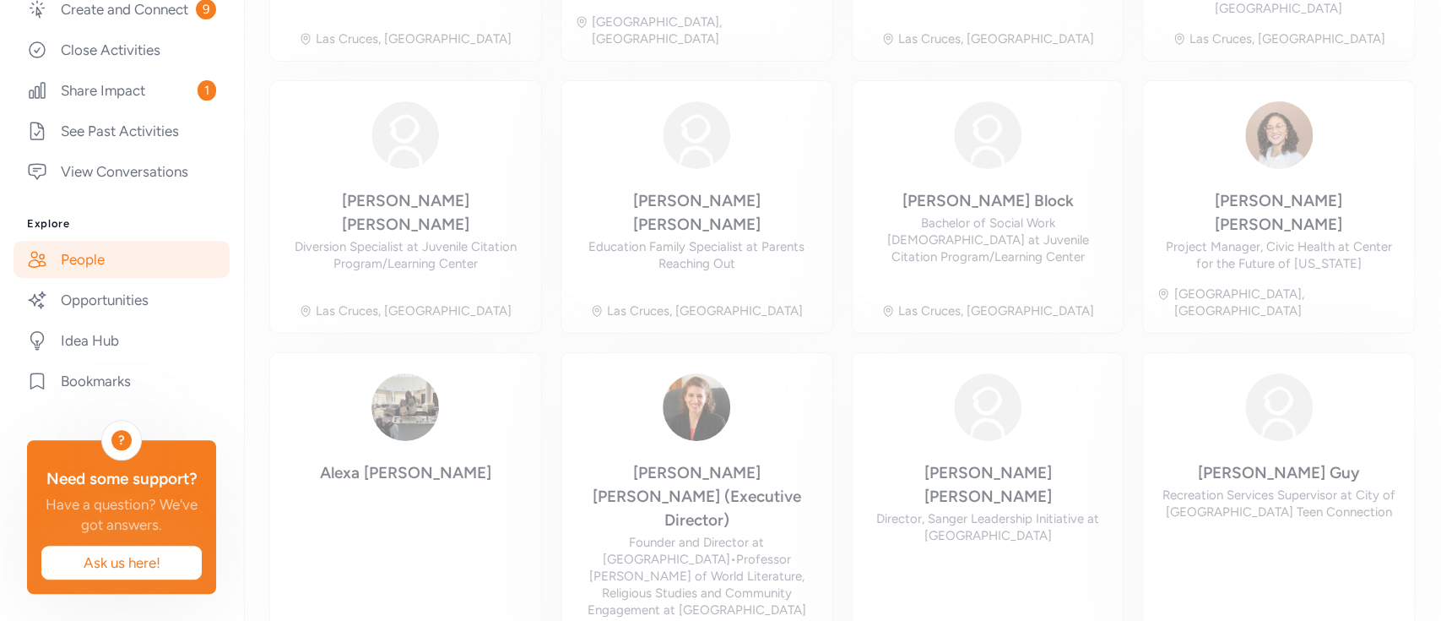
scroll to position [108, 0]
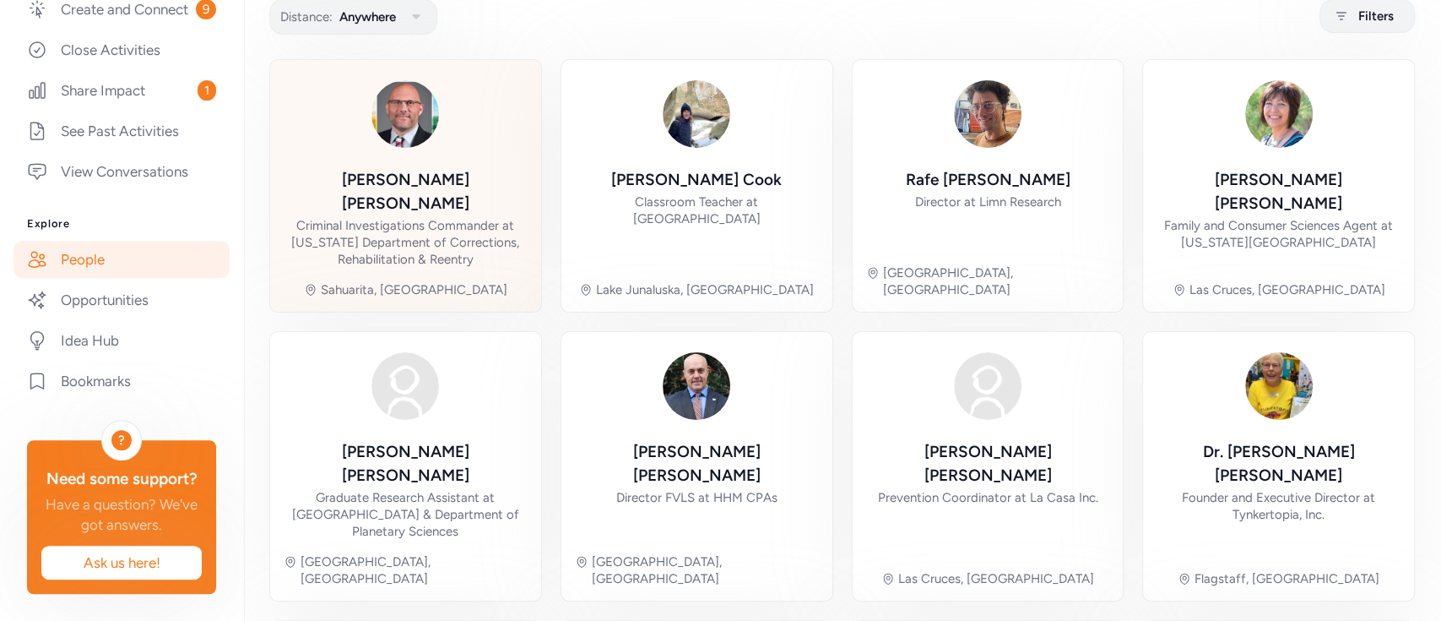
click at [405, 217] on div "Criminal Investigations Commander at Arizona Department of Corrections, Rehabil…" at bounding box center [406, 242] width 244 height 51
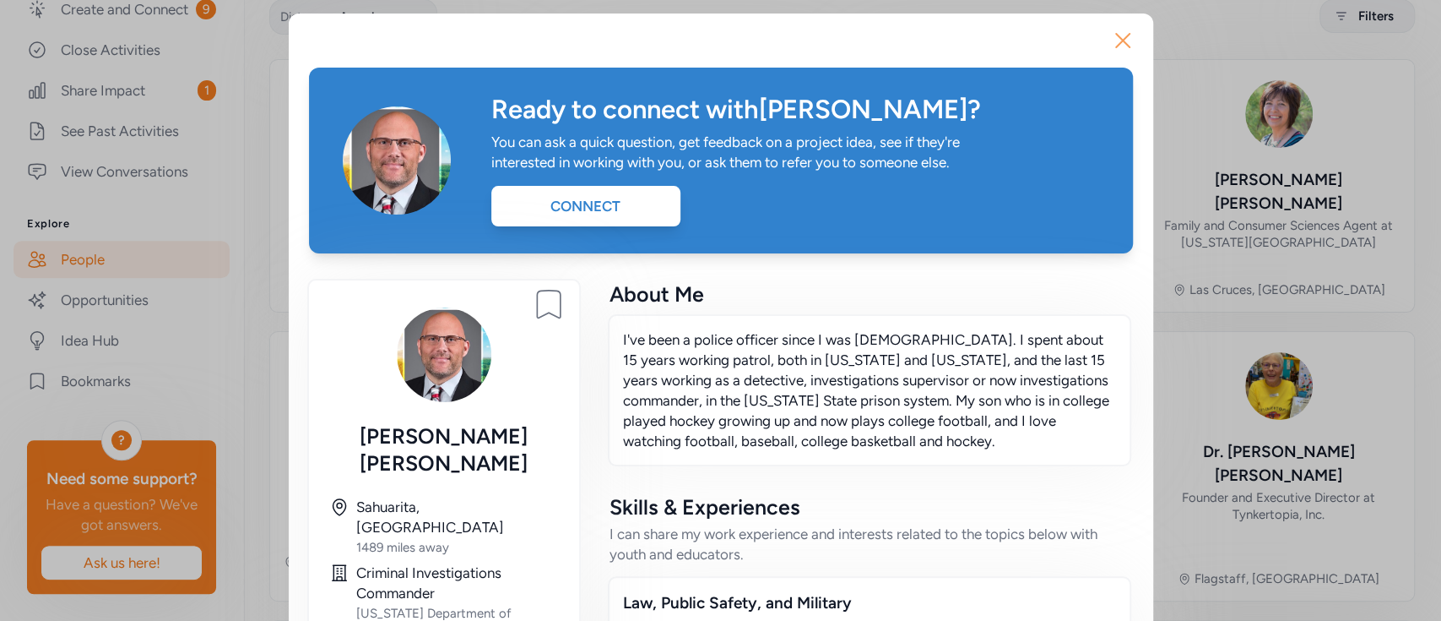
click at [1122, 42] on icon "button" at bounding box center [1122, 40] width 27 height 27
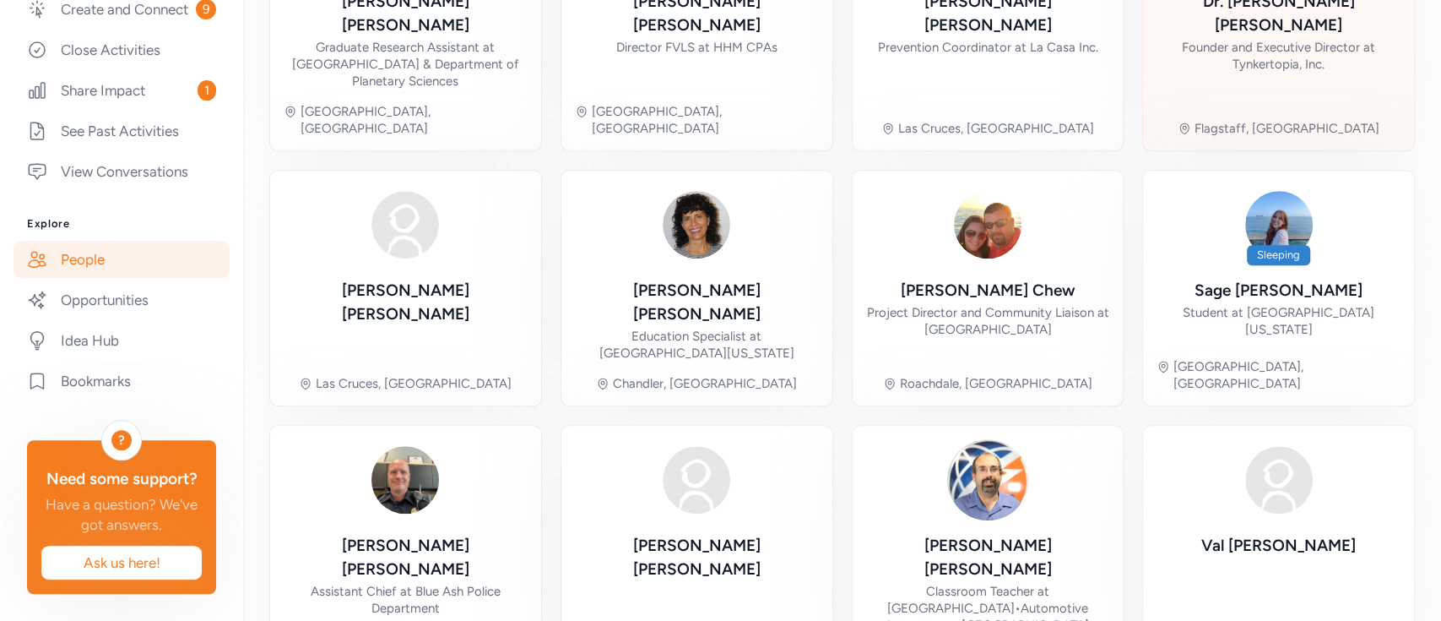
scroll to position [607, 0]
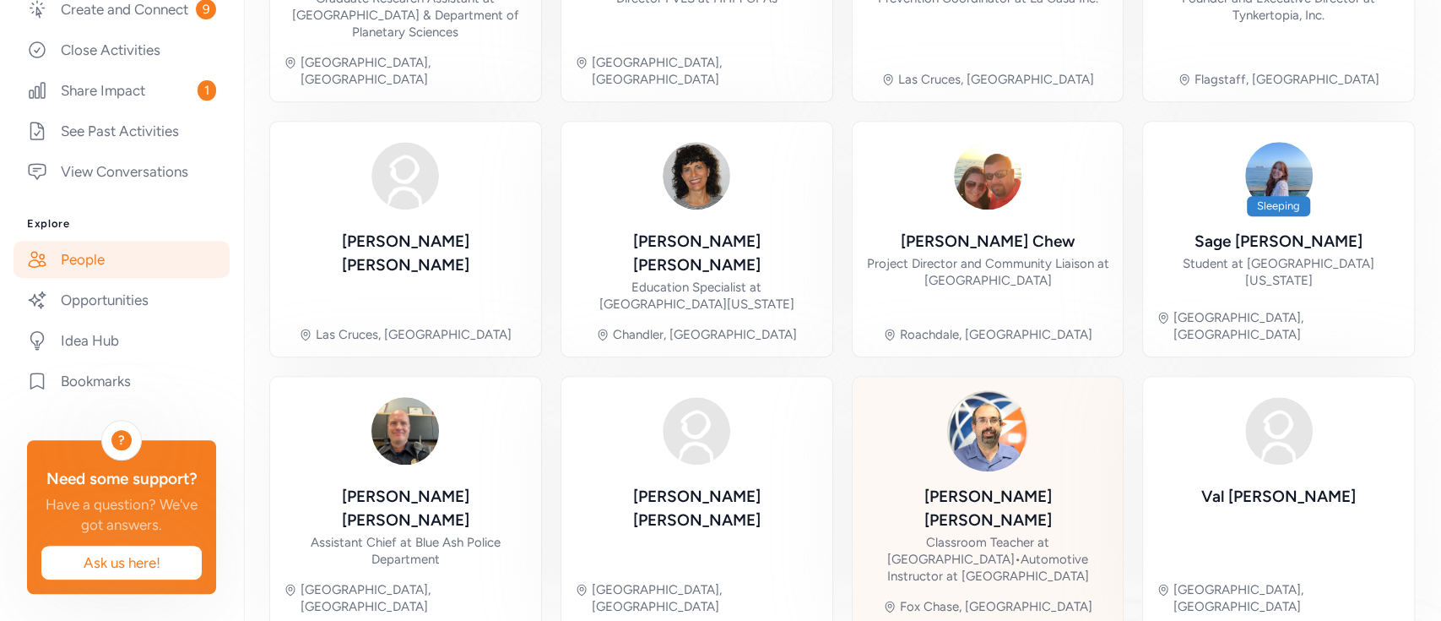
click at [995, 485] on div "Jason Ryan" at bounding box center [988, 508] width 244 height 47
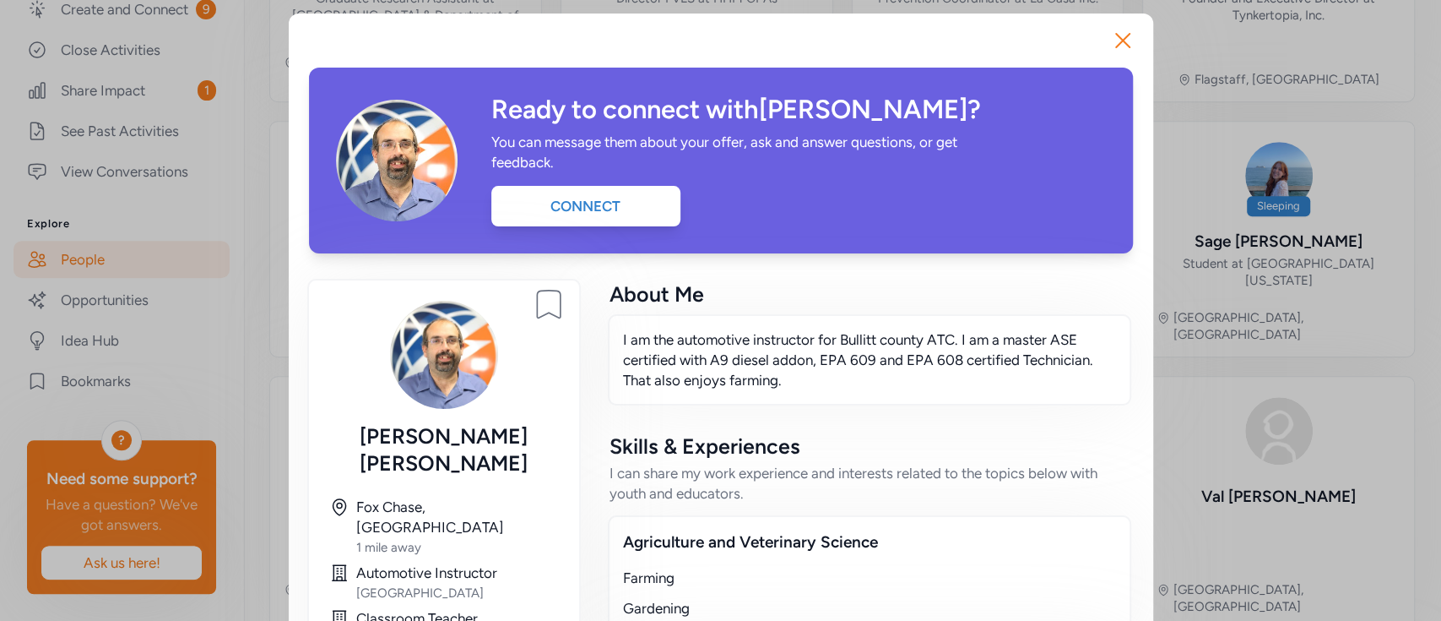
click at [1111, 34] on icon "button" at bounding box center [1122, 40] width 27 height 27
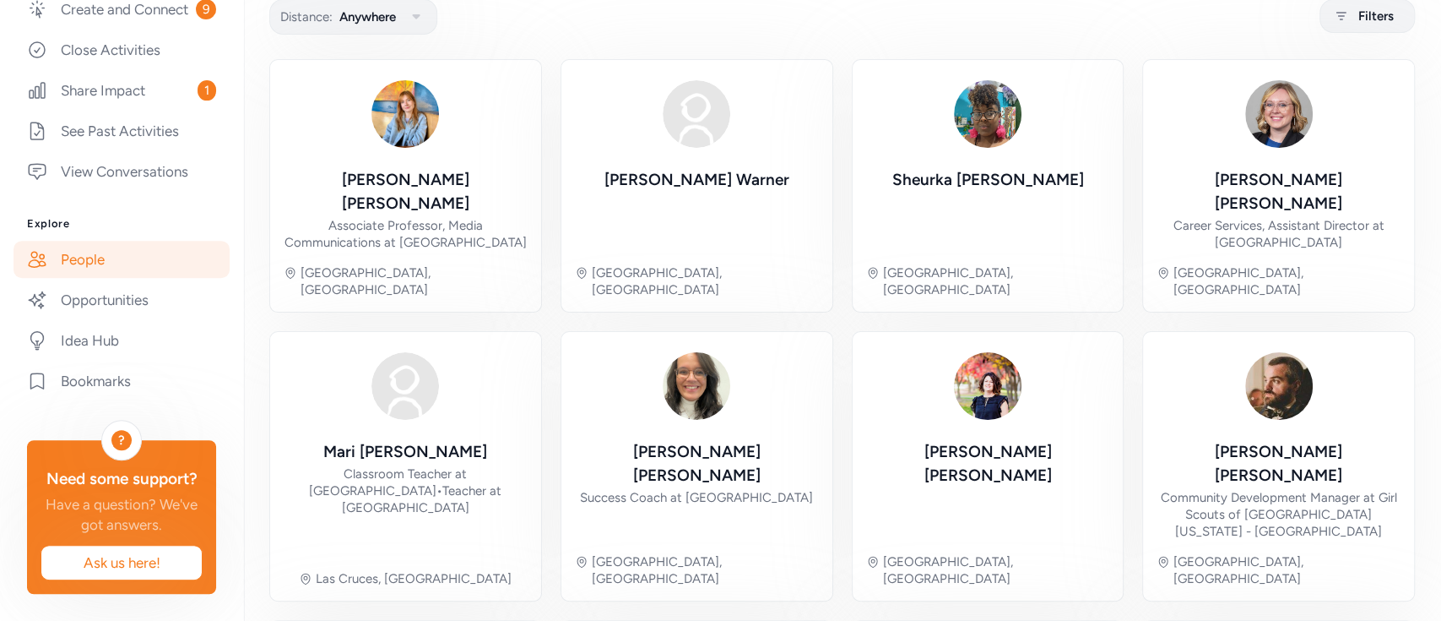
scroll to position [446, 0]
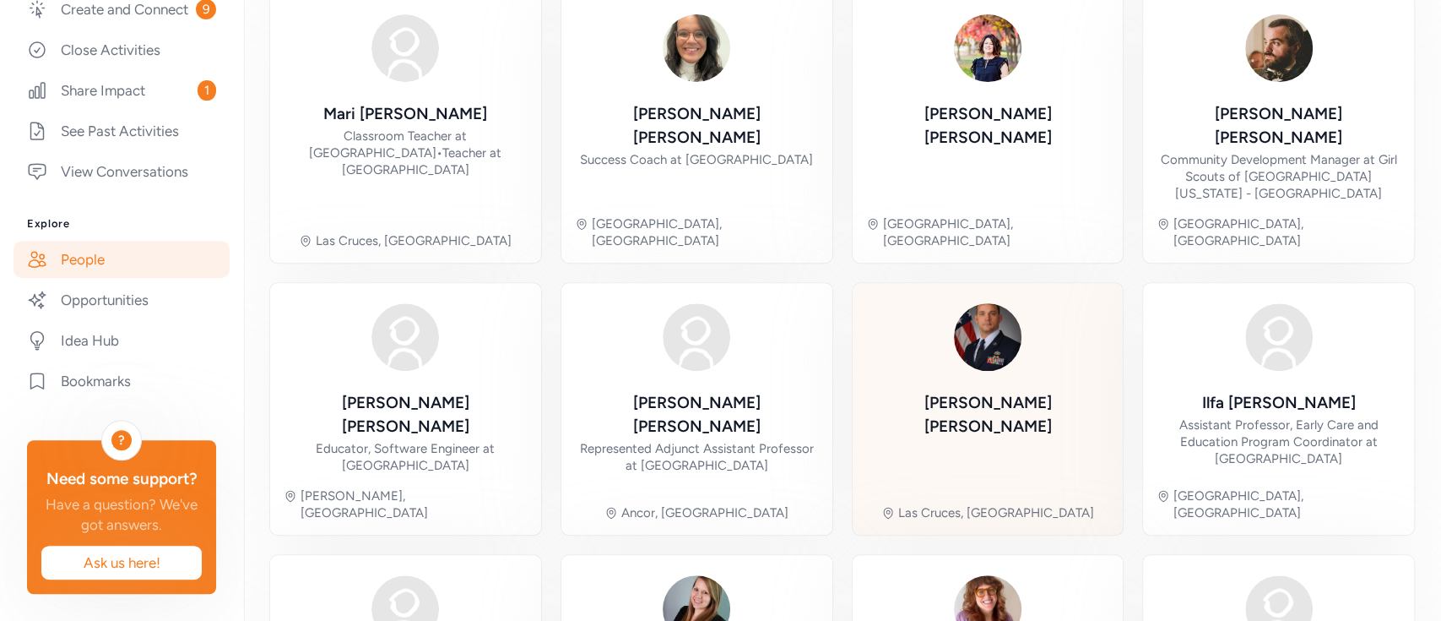
click at [993, 391] on div "Jimi Johnson" at bounding box center [988, 414] width 244 height 47
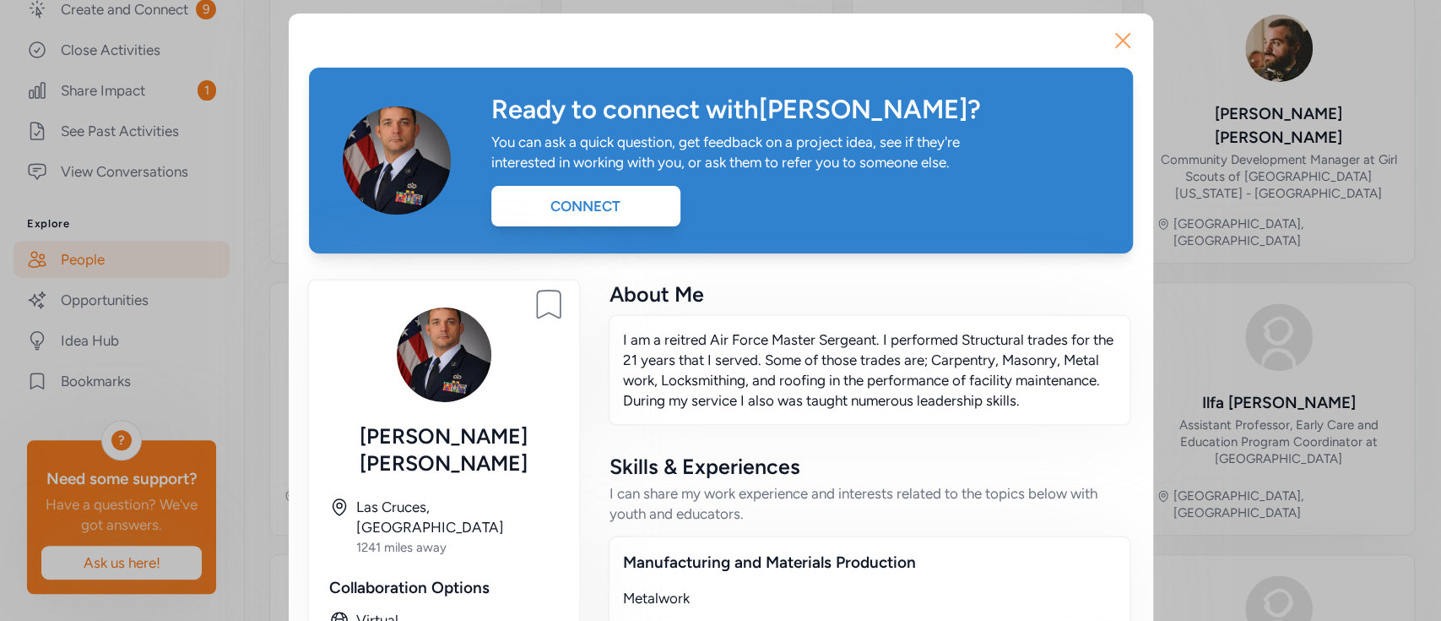
click at [1109, 45] on icon "button" at bounding box center [1122, 40] width 27 height 27
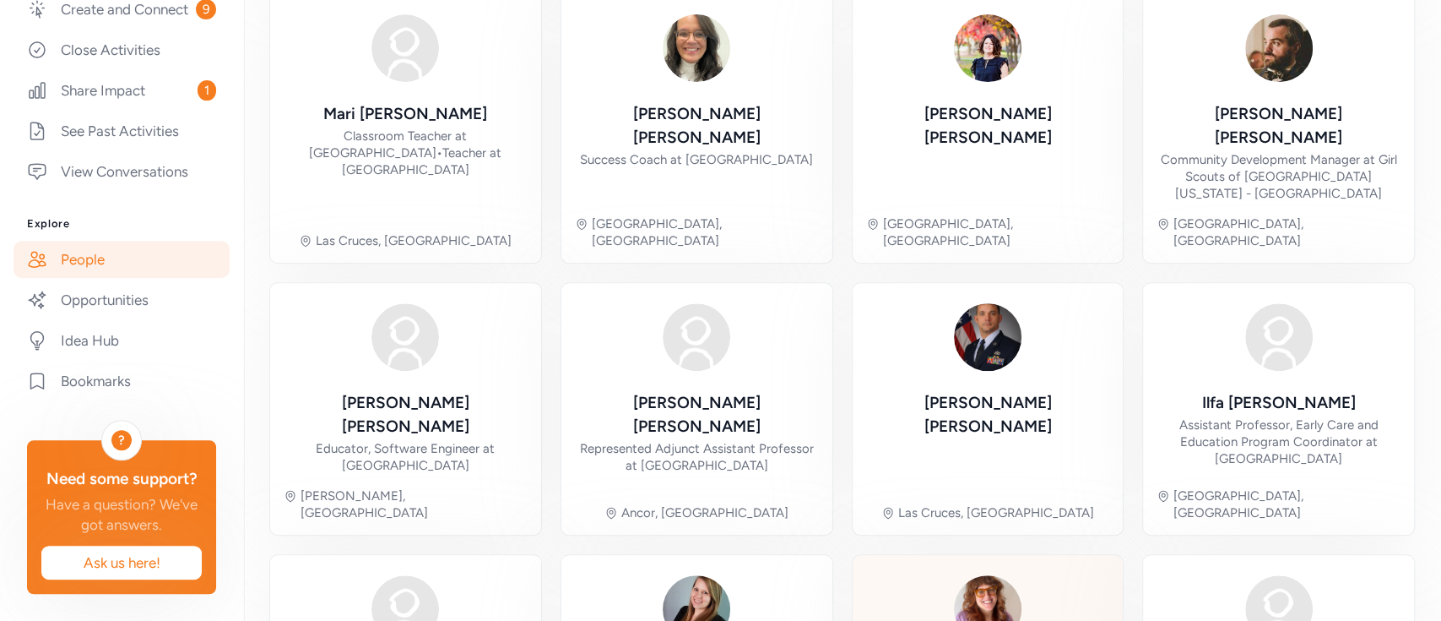
scroll to position [573, 0]
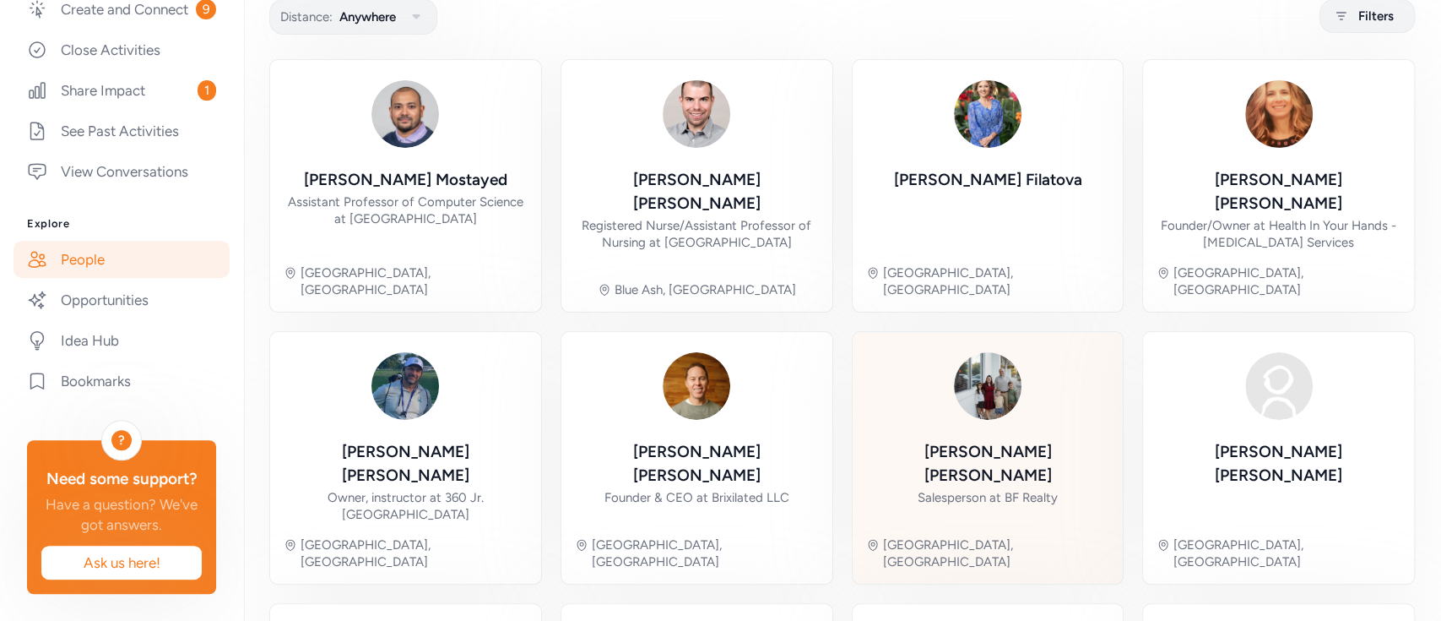
scroll to position [446, 0]
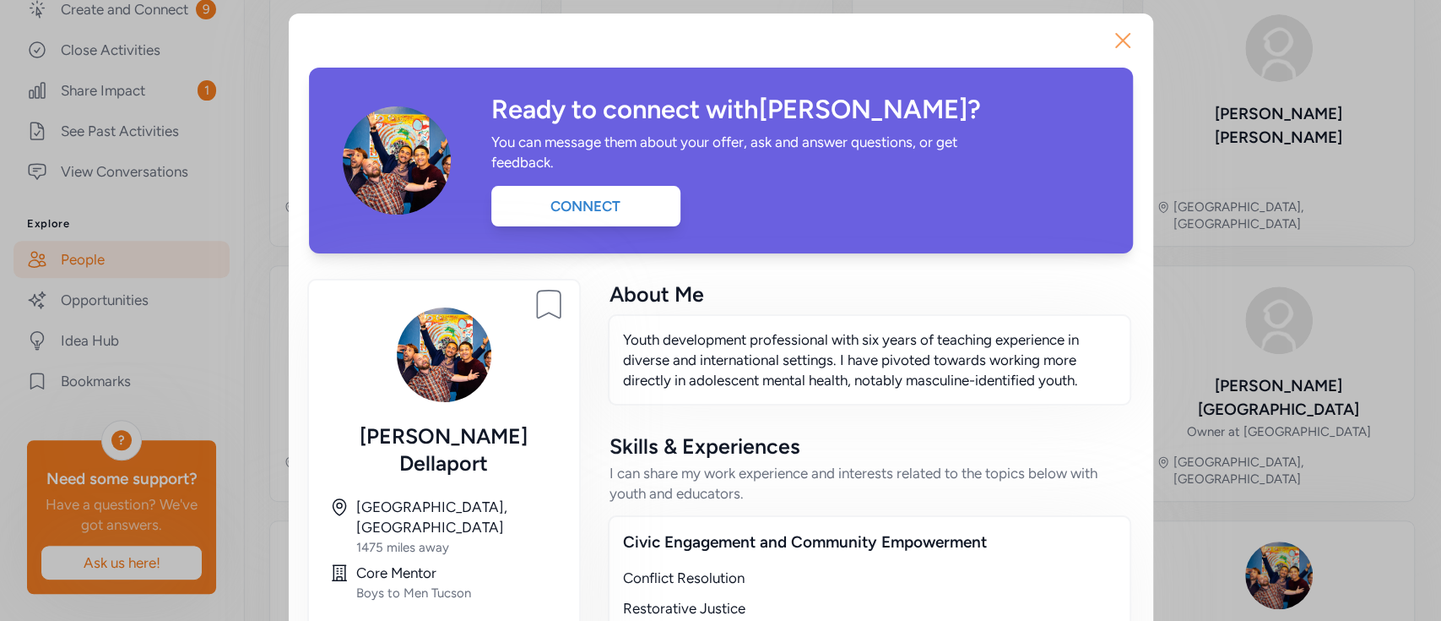
click at [1116, 41] on icon "button" at bounding box center [1123, 41] width 14 height 14
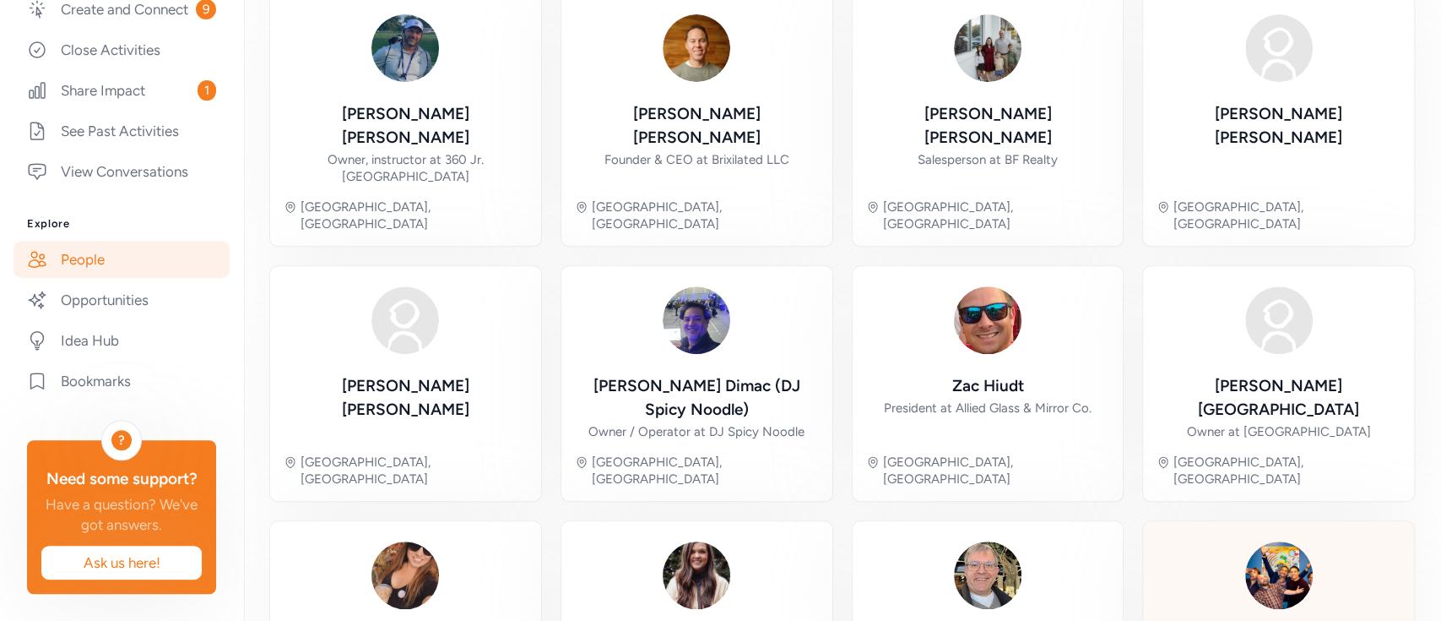
scroll to position [522, 0]
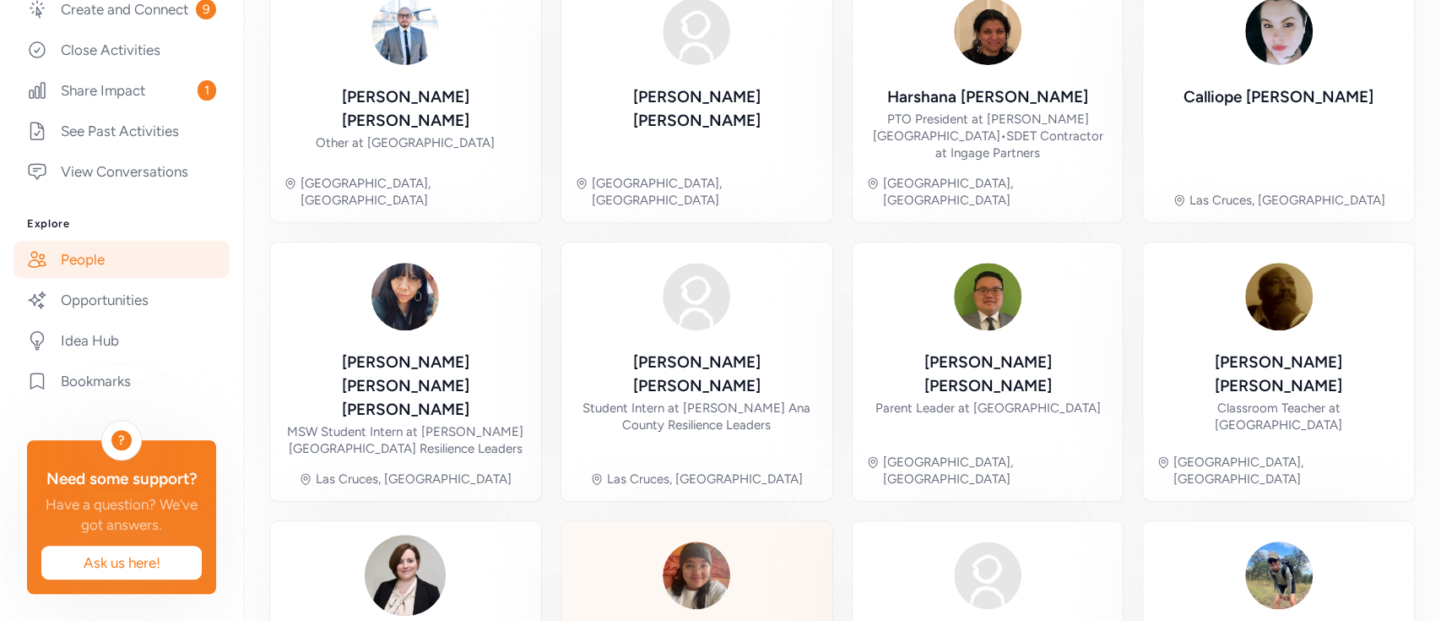
scroll to position [589, 0]
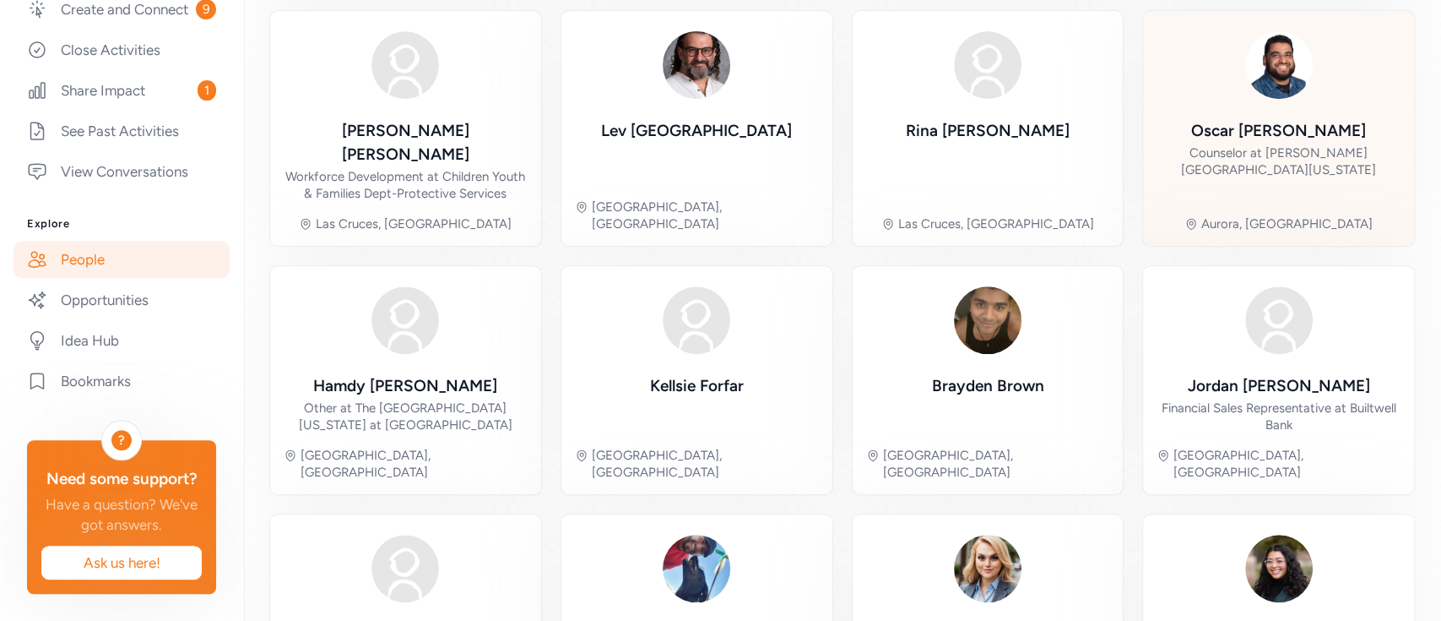
scroll to position [556, 0]
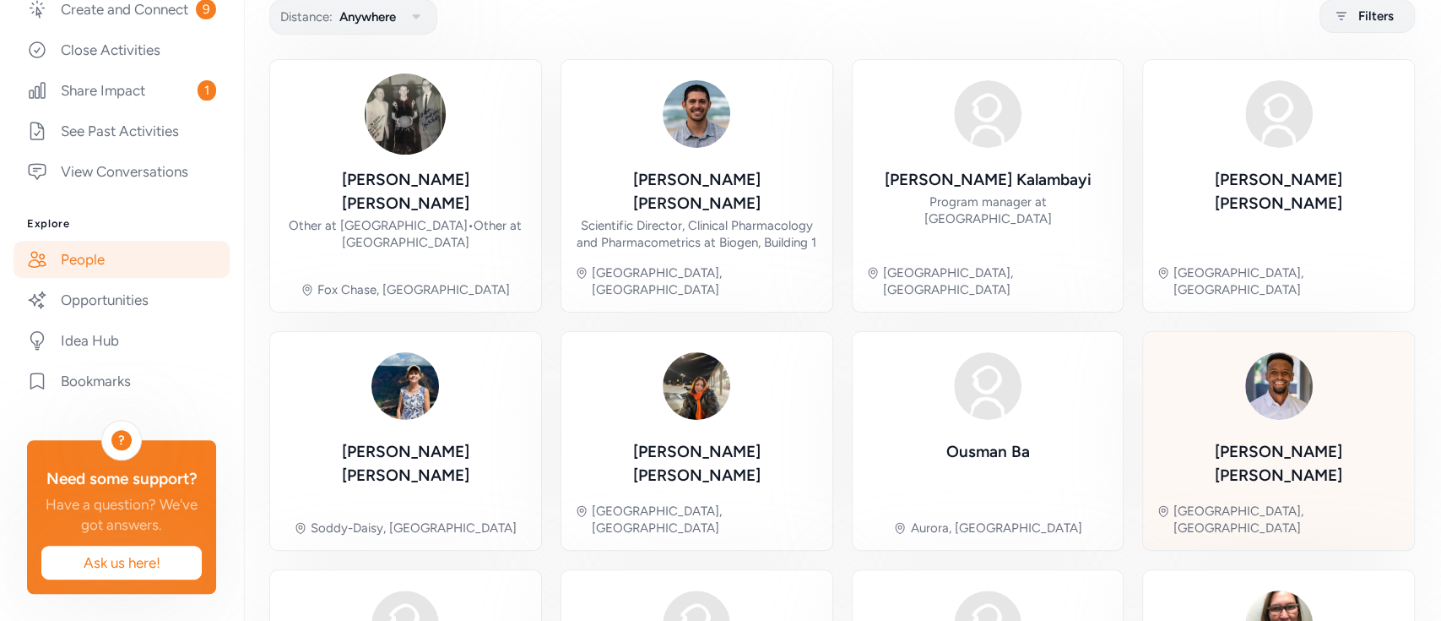
scroll to position [539, 0]
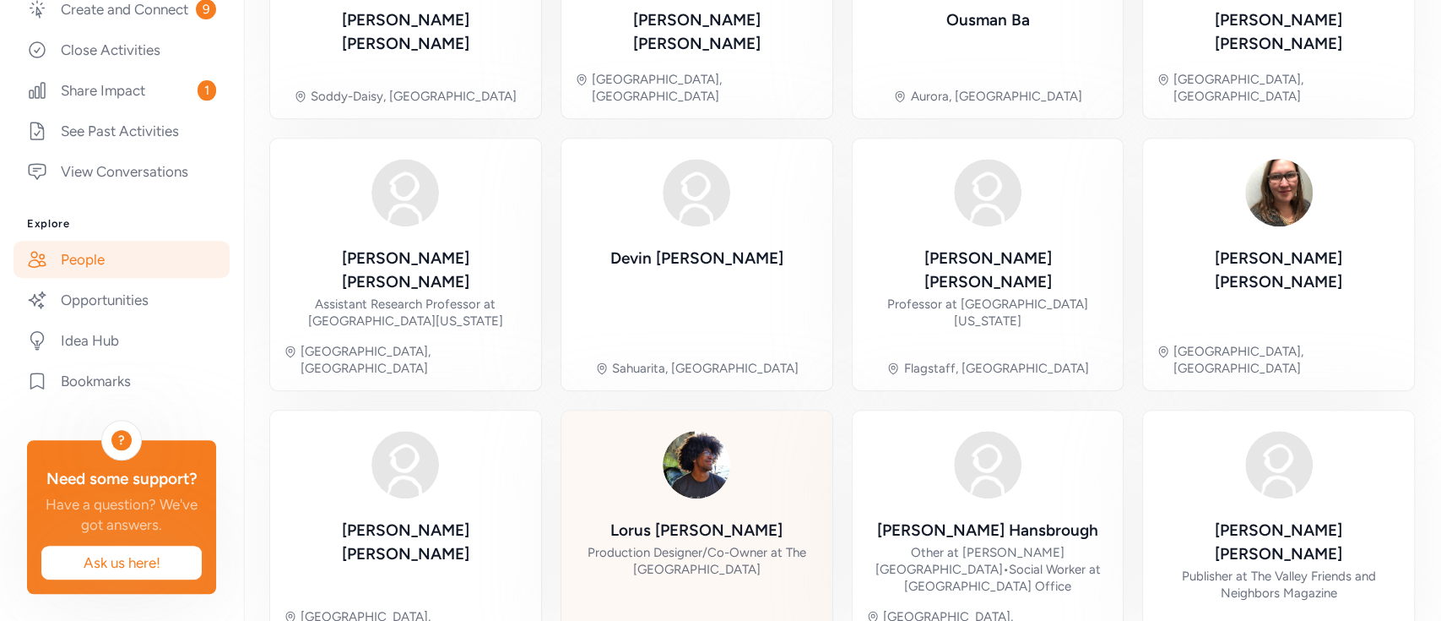
click at [699, 516] on div "Lorus Allen" at bounding box center [696, 530] width 172 height 24
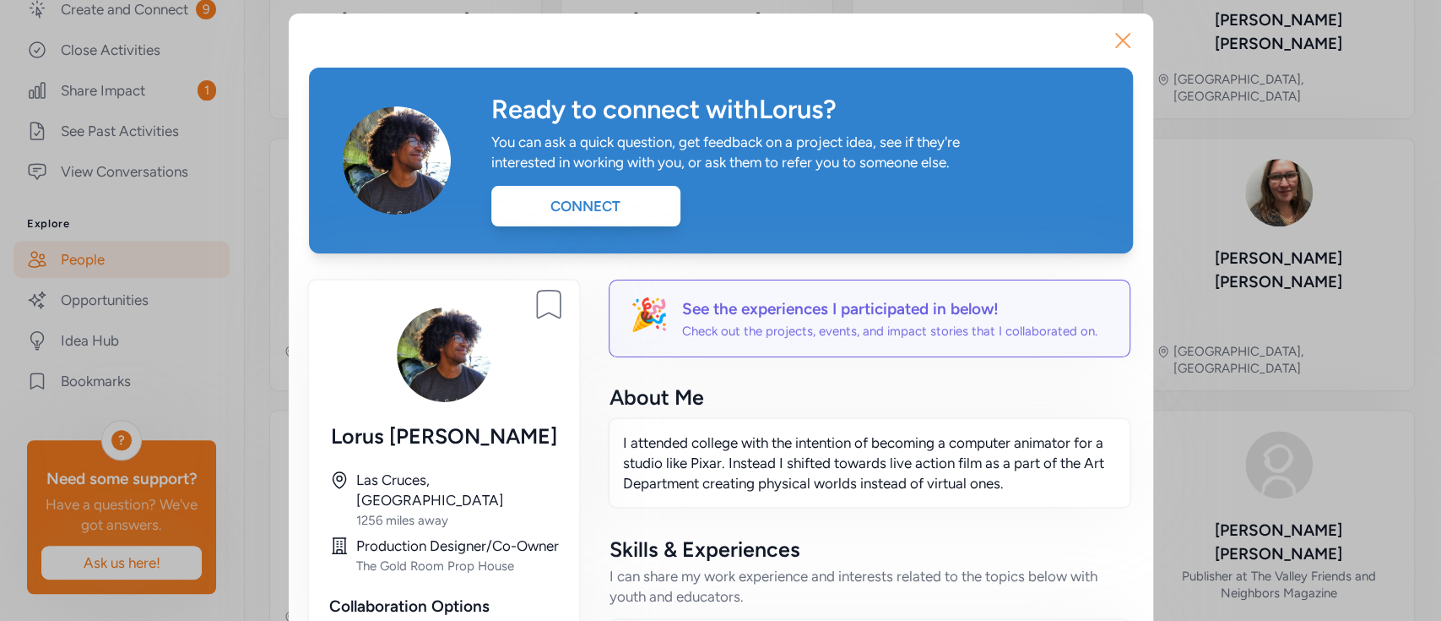
click at [1112, 31] on icon "button" at bounding box center [1122, 40] width 27 height 27
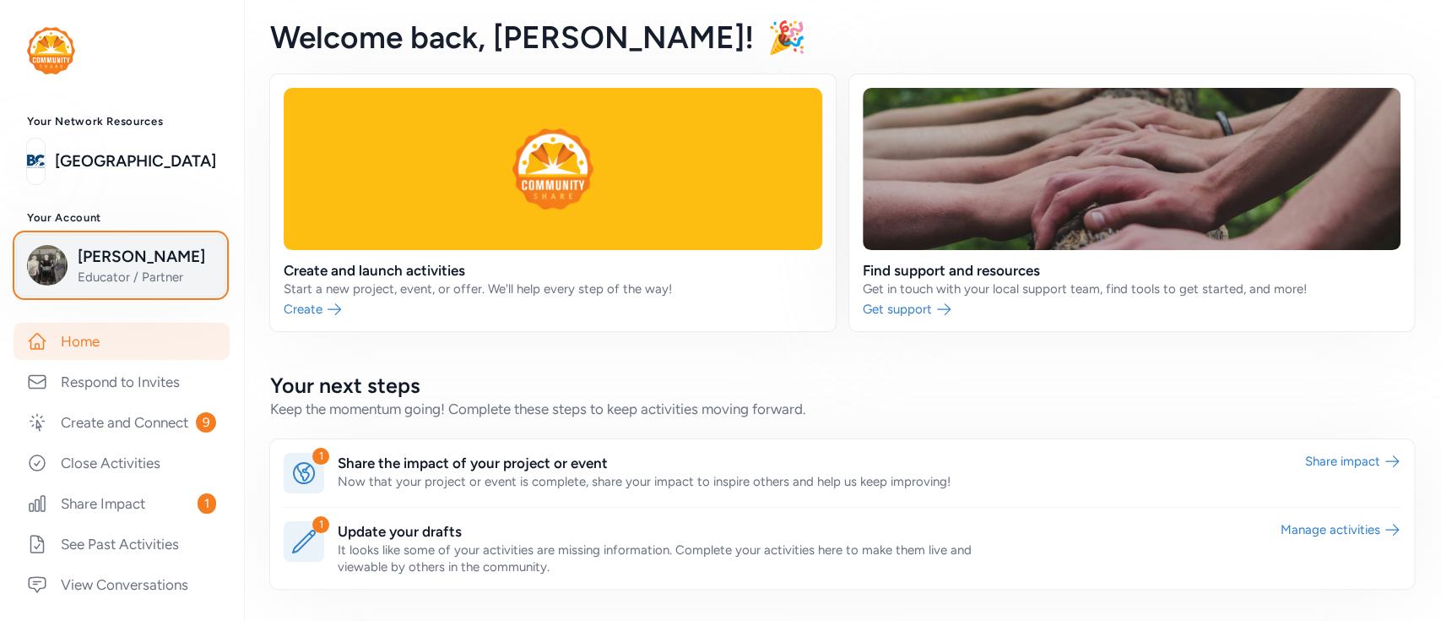
click at [157, 267] on span "[PERSON_NAME]" at bounding box center [146, 257] width 137 height 24
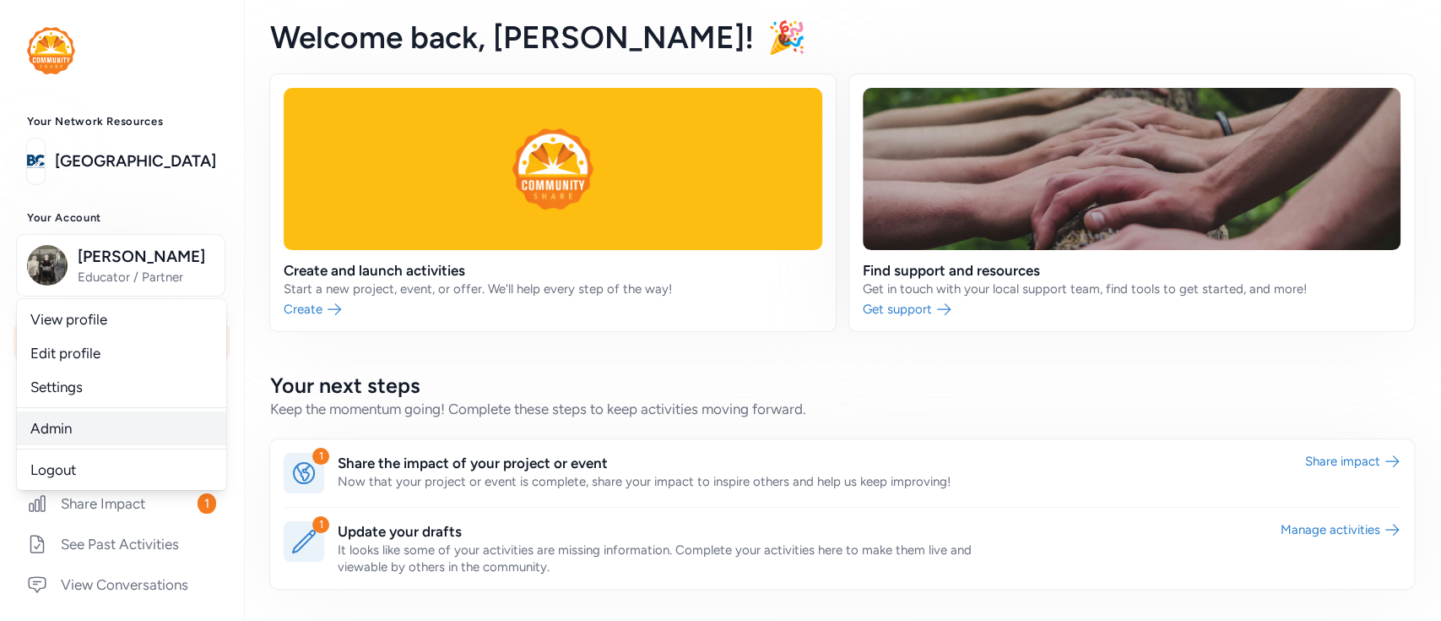
click at [58, 416] on link "Admin" at bounding box center [121, 428] width 209 height 34
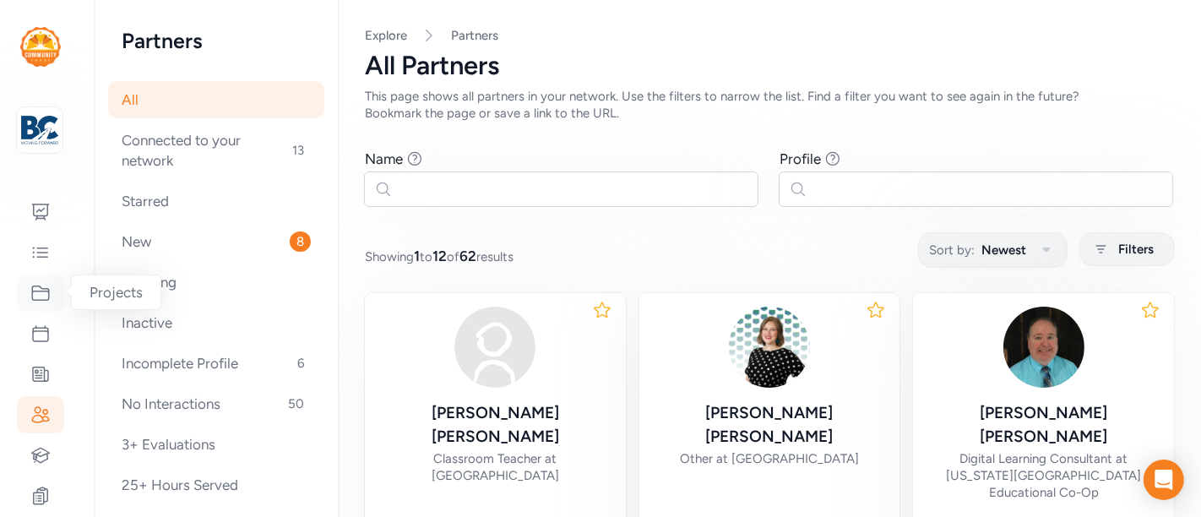
click at [38, 283] on icon at bounding box center [40, 293] width 20 height 20
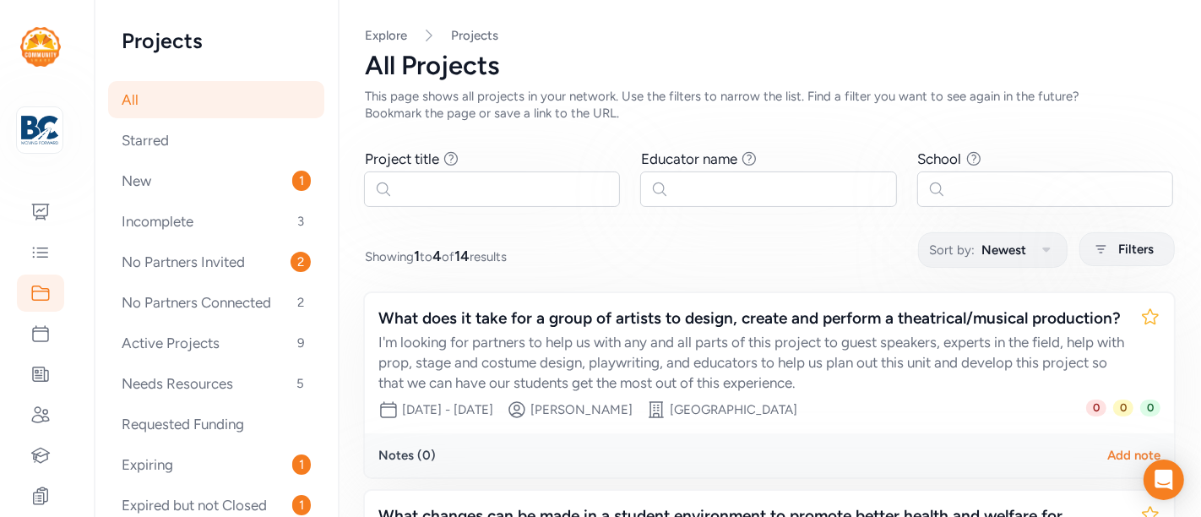
scroll to position [281, 0]
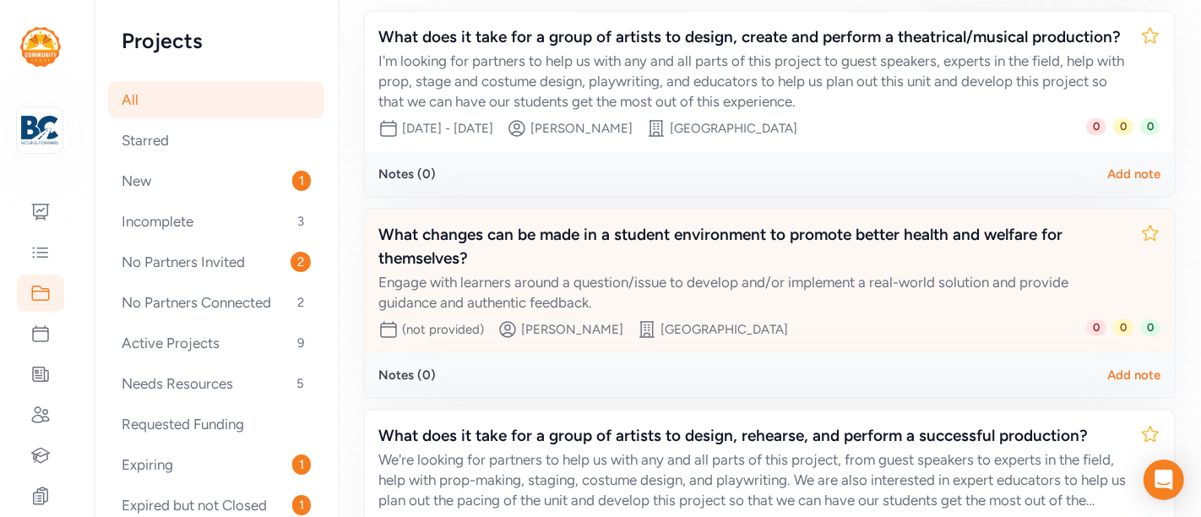
click at [555, 255] on div "What changes can be made in a student environment to promote better health and …" at bounding box center [752, 246] width 748 height 47
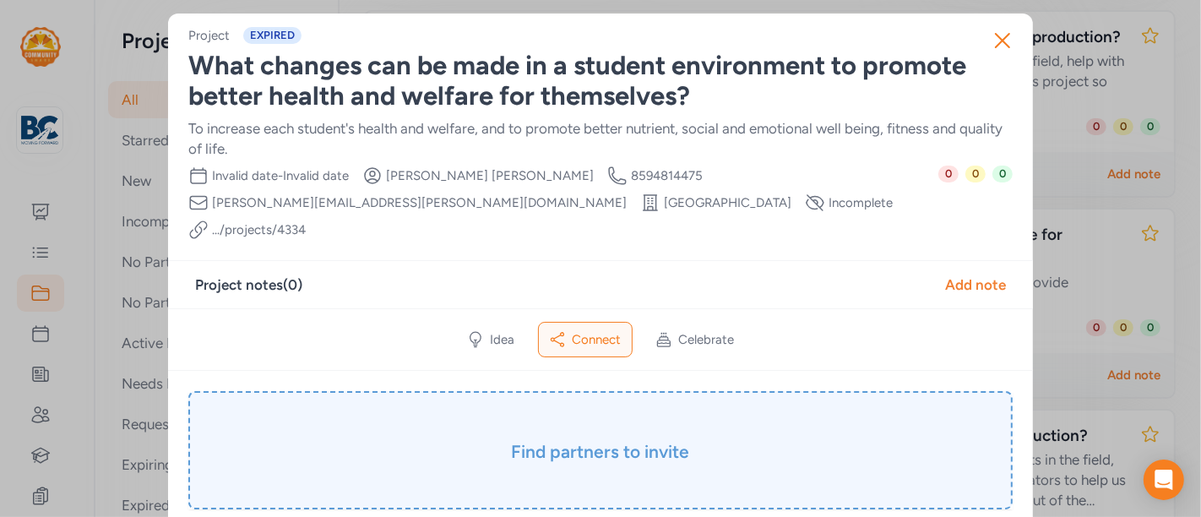
click at [565, 406] on div "Find partners to invite" at bounding box center [600, 450] width 824 height 118
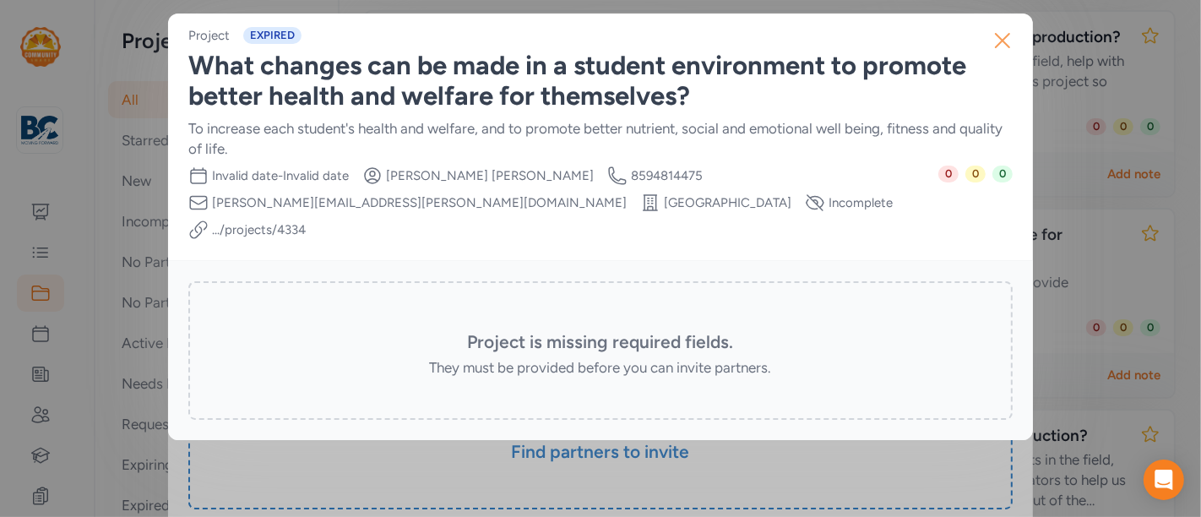
click at [1005, 45] on icon "button" at bounding box center [1002, 40] width 27 height 27
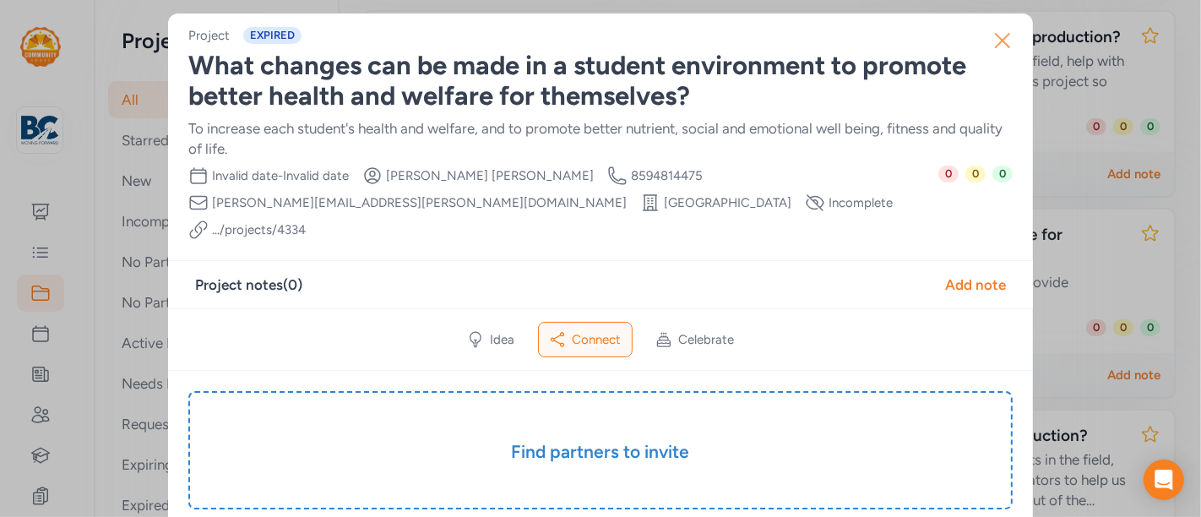
click at [998, 39] on icon "button" at bounding box center [1002, 40] width 27 height 27
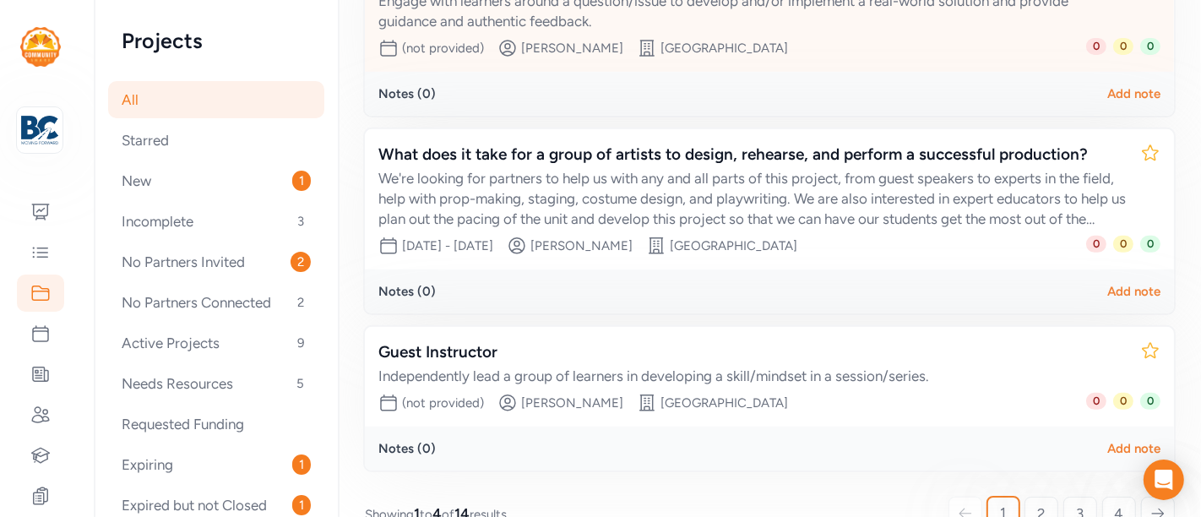
scroll to position [621, 0]
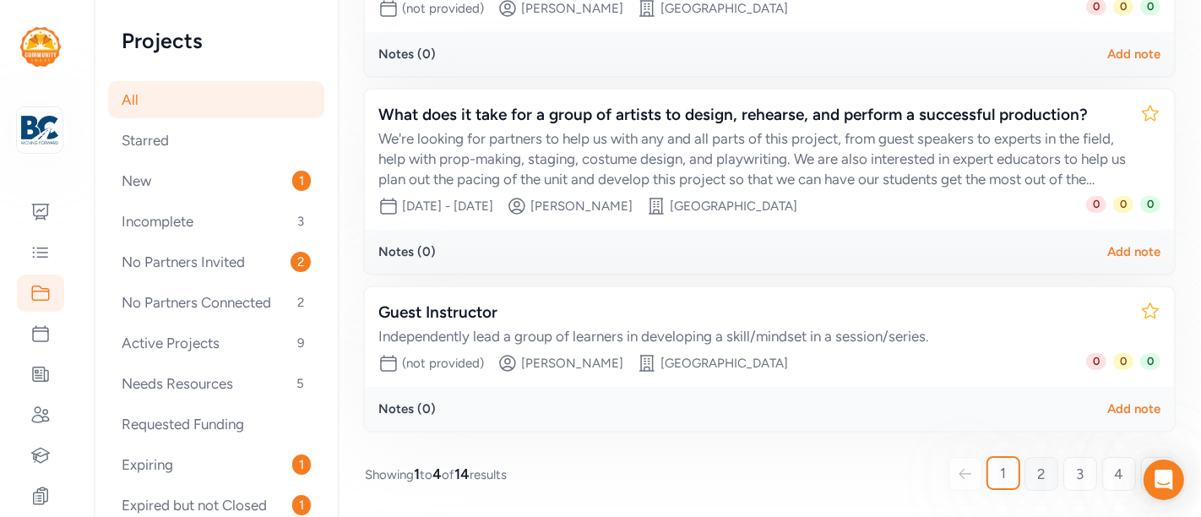
click at [1037, 474] on span "2" at bounding box center [1041, 473] width 8 height 20
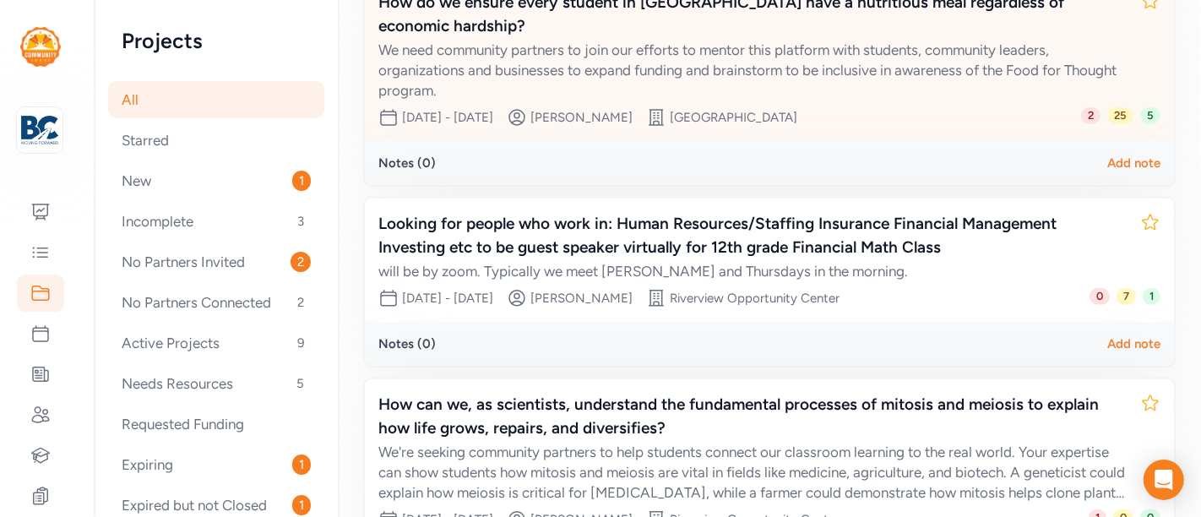
scroll to position [664, 0]
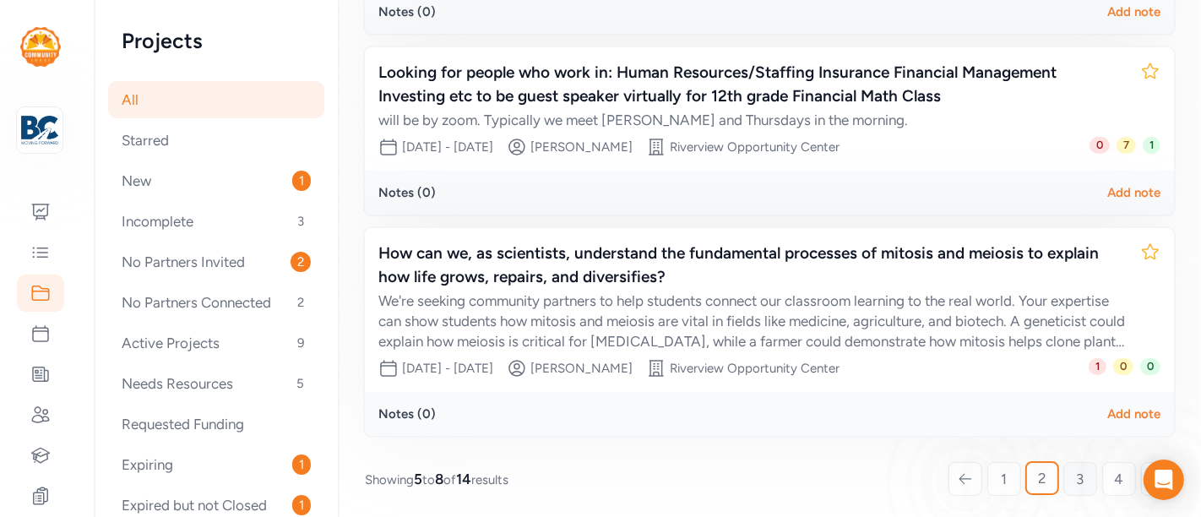
click at [1070, 466] on link "3" at bounding box center [1080, 479] width 34 height 34
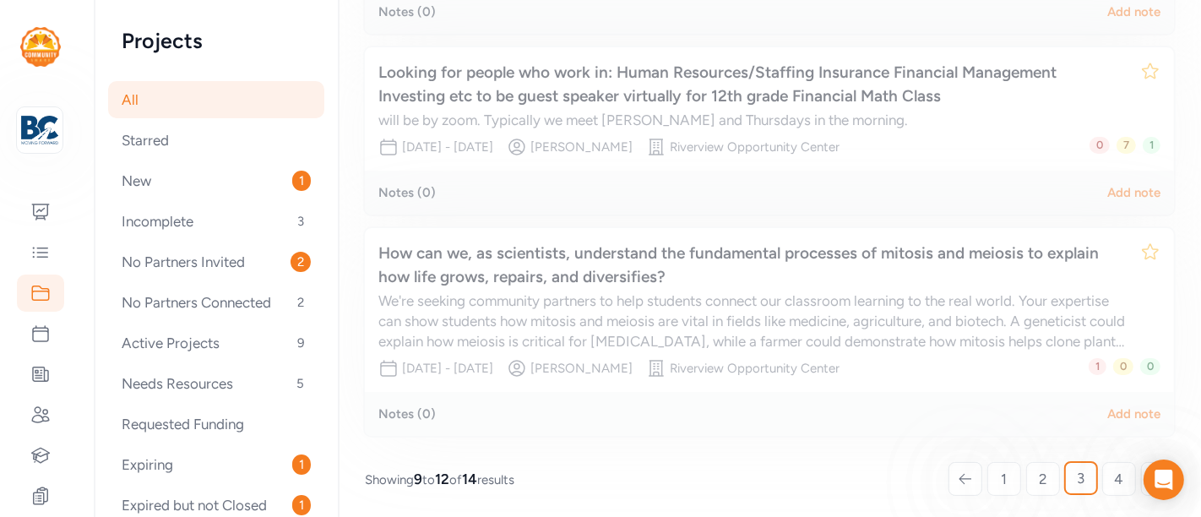
scroll to position [231, 0]
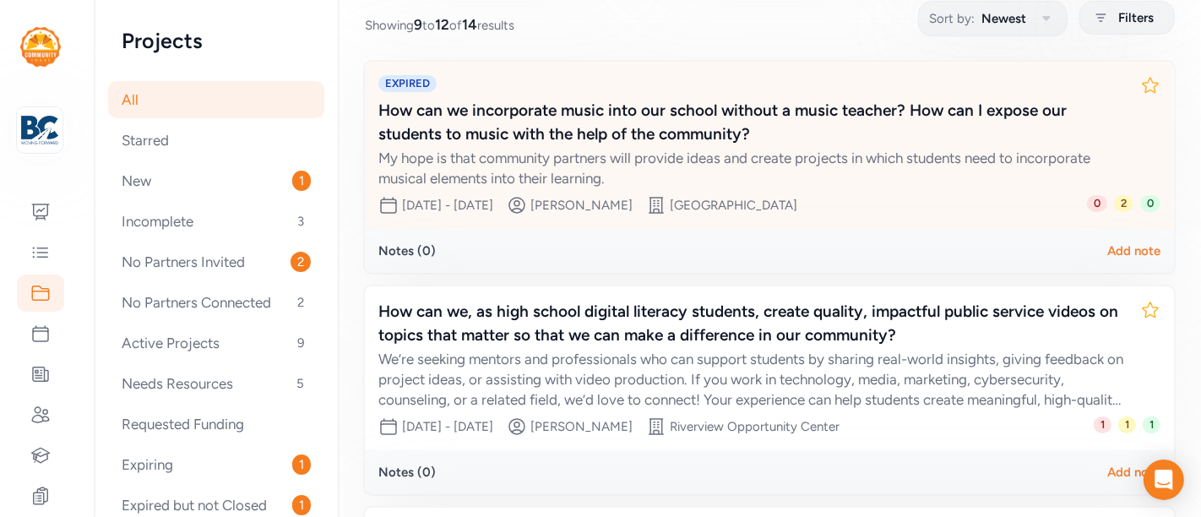
click at [682, 130] on div "How can we incorporate music into our school without a music teacher? How can I…" at bounding box center [752, 122] width 748 height 47
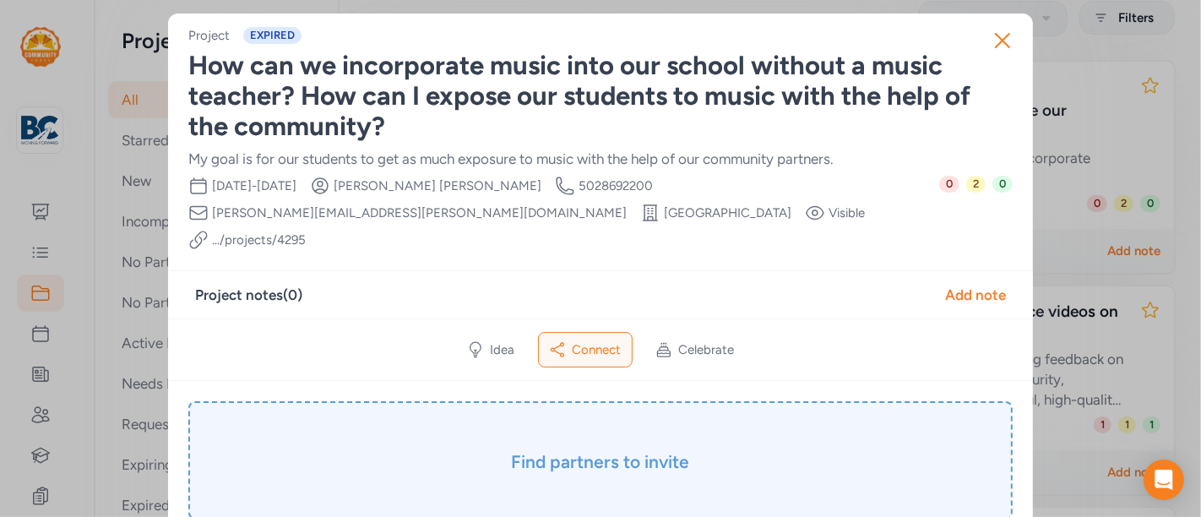
click at [556, 412] on div "Find partners to invite" at bounding box center [600, 460] width 824 height 118
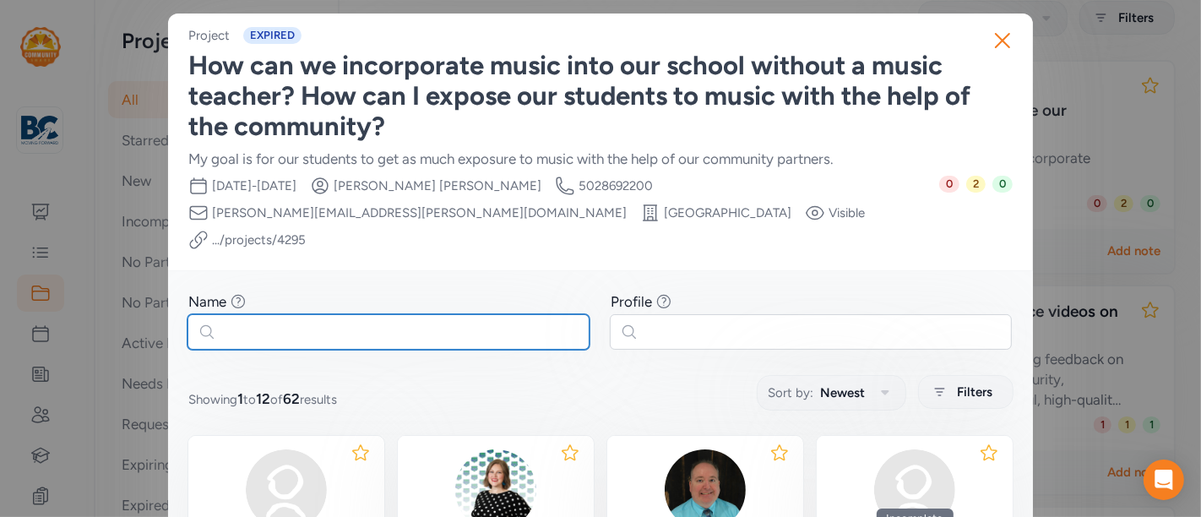
click at [512, 314] on input "text" at bounding box center [388, 331] width 402 height 35
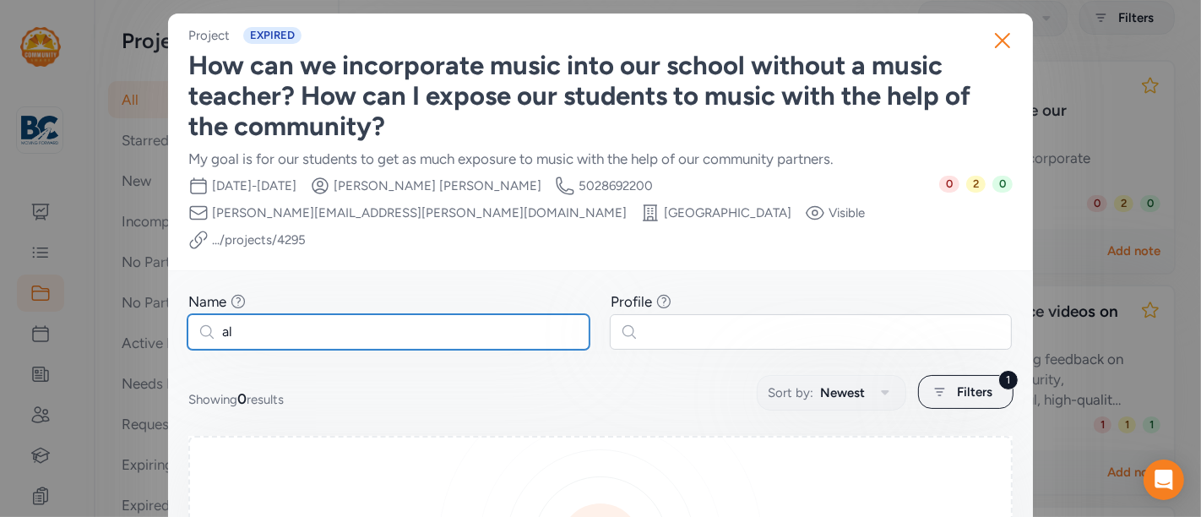
type input "a"
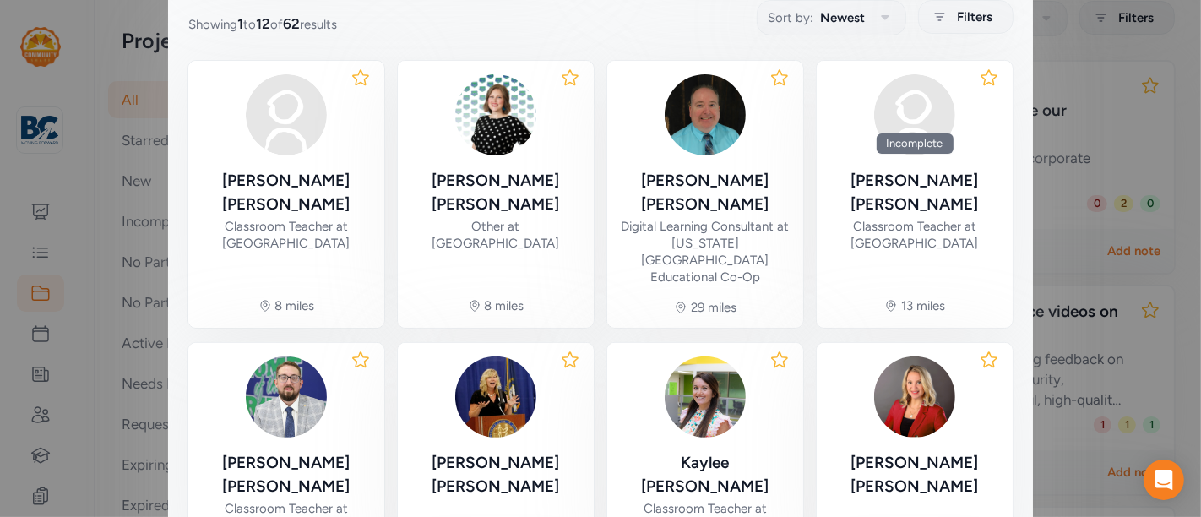
scroll to position [94, 0]
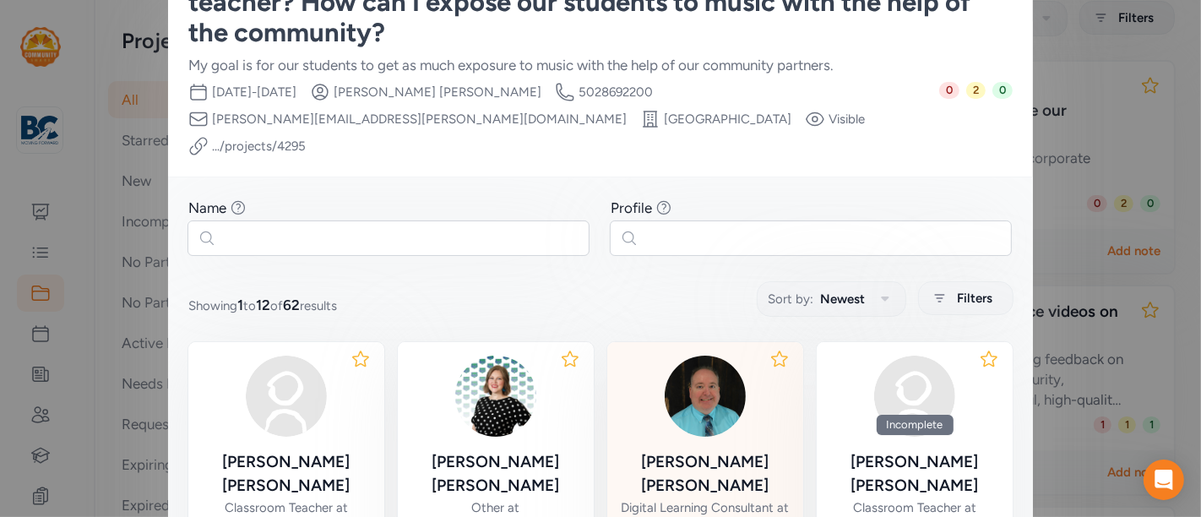
click at [691, 355] on img at bounding box center [704, 395] width 81 height 81
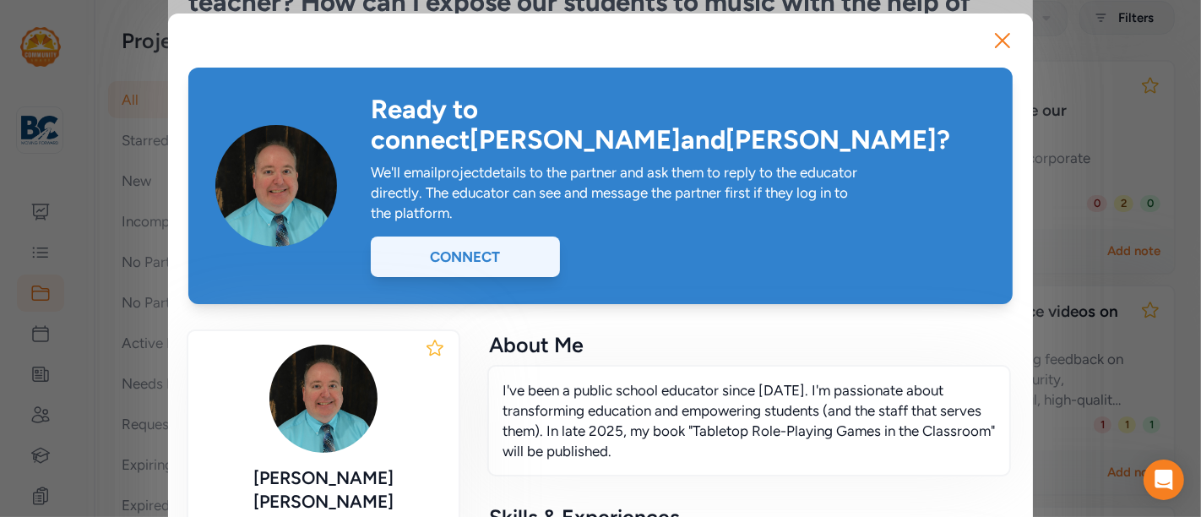
click at [523, 236] on div "Connect" at bounding box center [465, 256] width 189 height 41
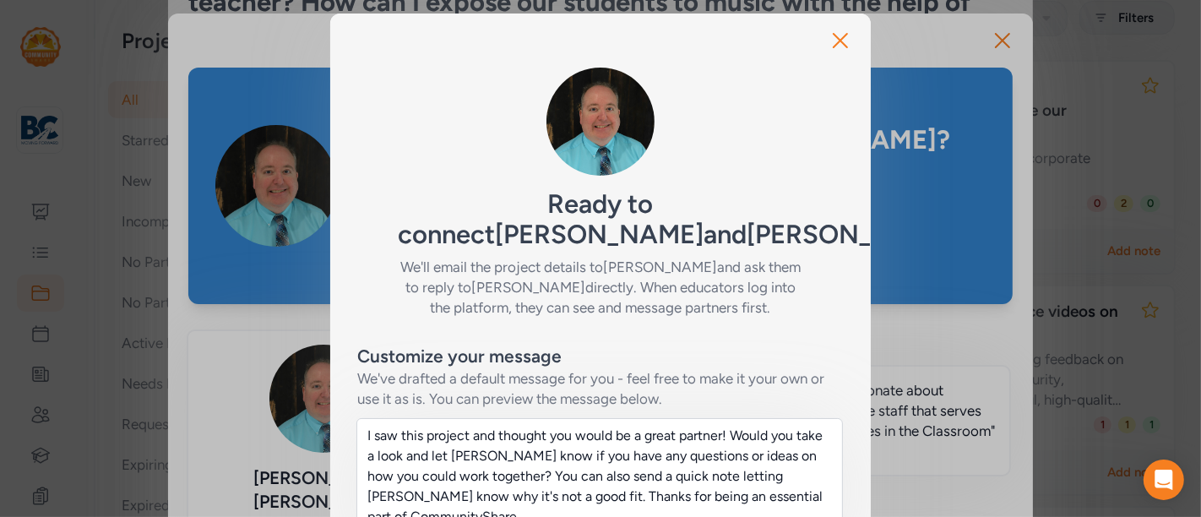
scroll to position [469, 0]
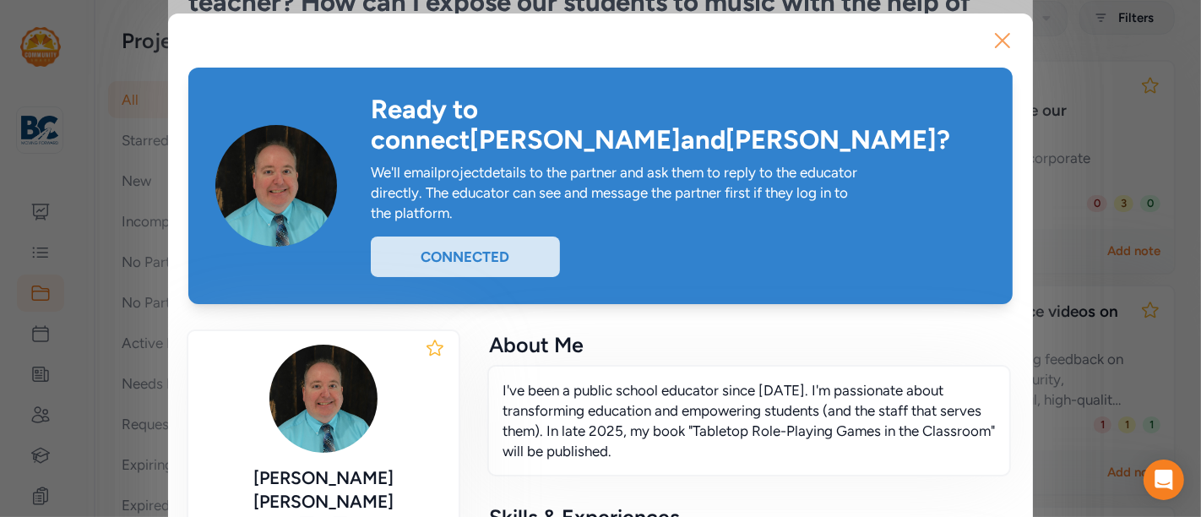
click at [996, 35] on icon "button" at bounding box center [1002, 40] width 27 height 27
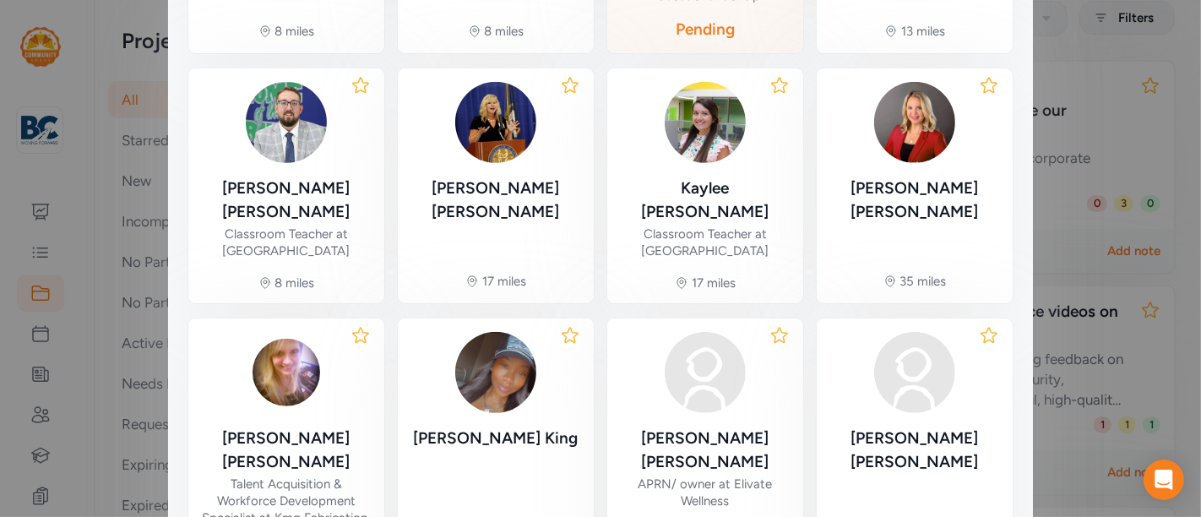
scroll to position [782, 0]
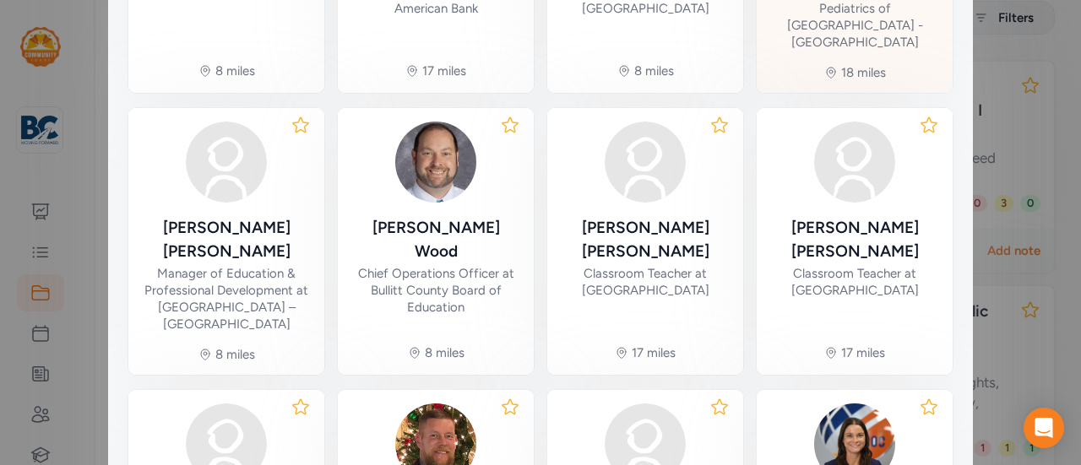
scroll to position [776, 0]
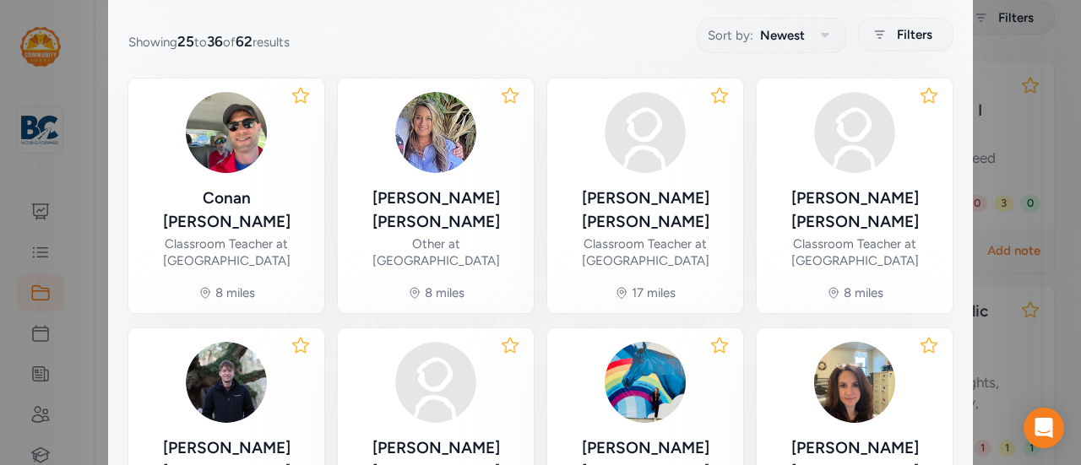
scroll to position [695, 0]
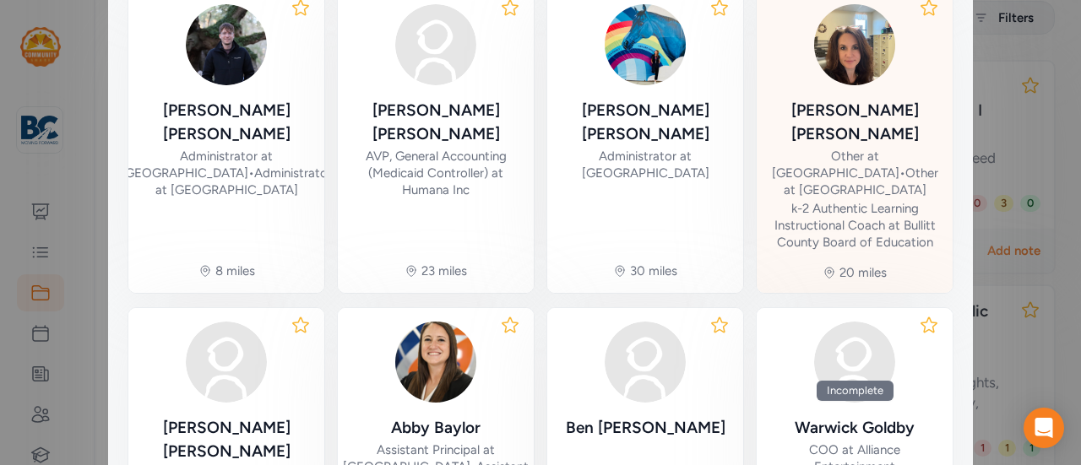
click at [873, 99] on div "Gina Weber" at bounding box center [854, 122] width 169 height 47
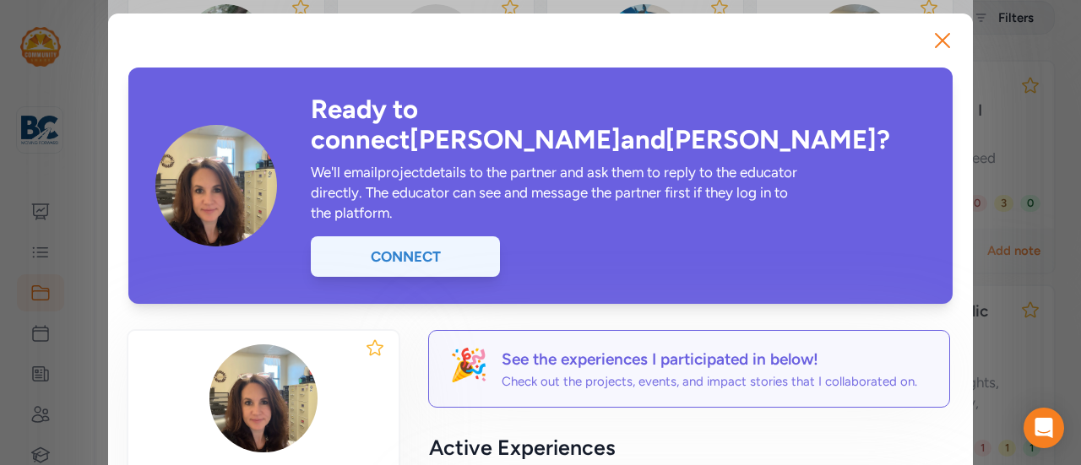
click at [385, 236] on div "Connect" at bounding box center [405, 256] width 189 height 41
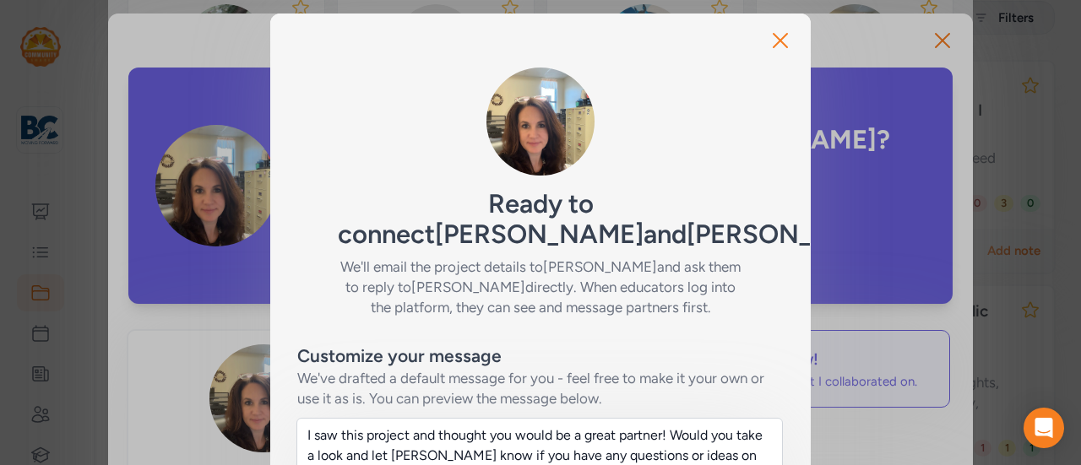
scroll to position [570, 0]
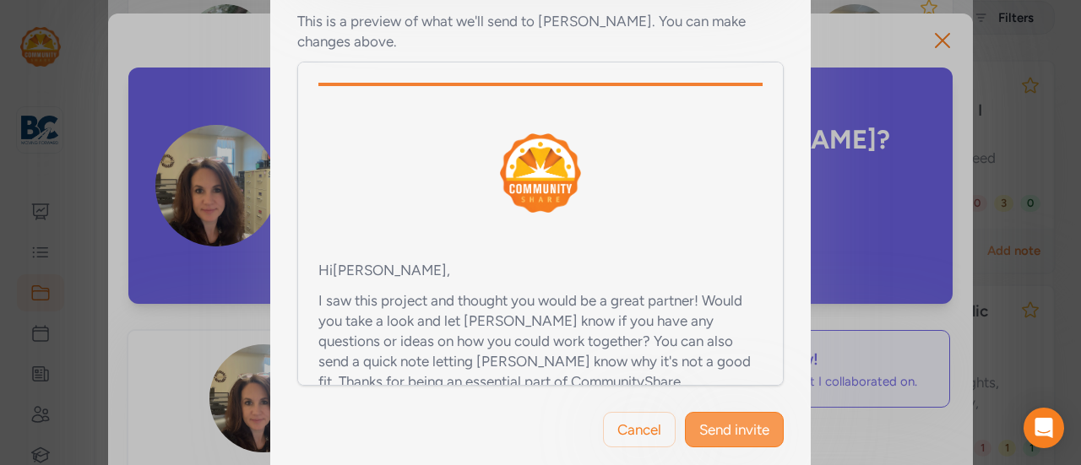
click at [708, 412] on button "Send invite" at bounding box center [734, 429] width 99 height 35
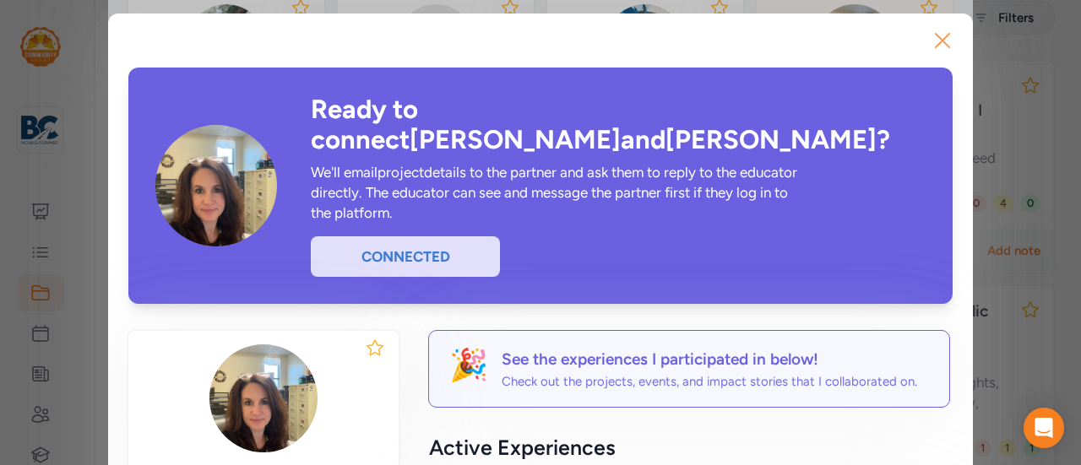
click at [940, 39] on icon "button" at bounding box center [942, 40] width 27 height 27
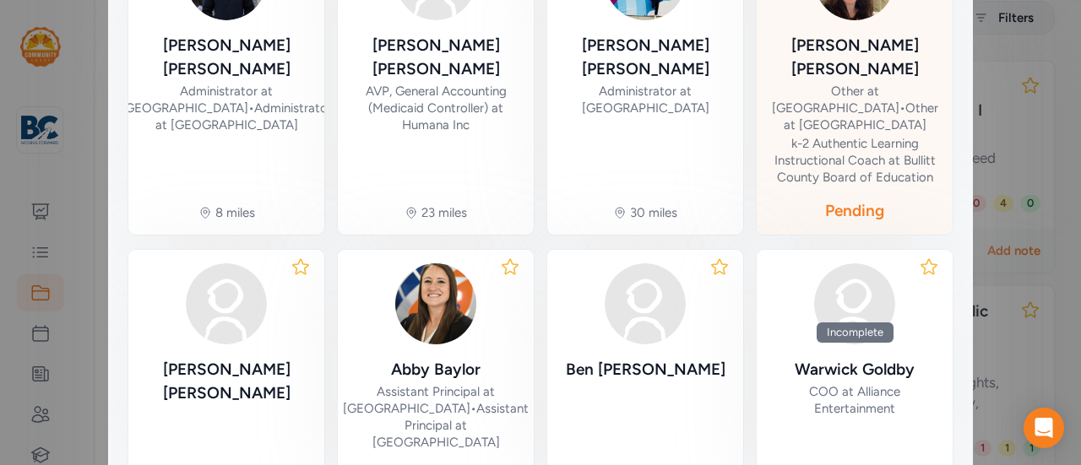
scroll to position [869, 0]
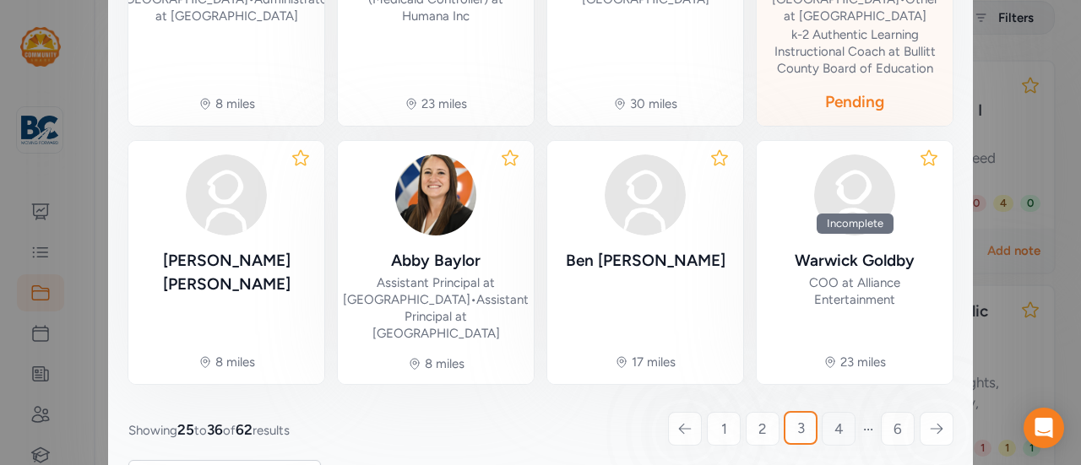
click at [829, 412] on link "4" at bounding box center [838, 429] width 34 height 34
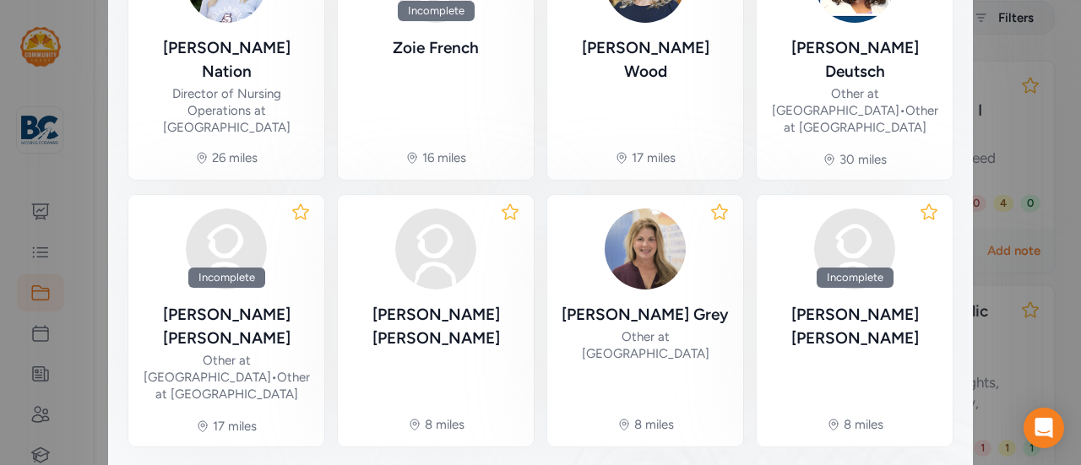
scroll to position [357, 0]
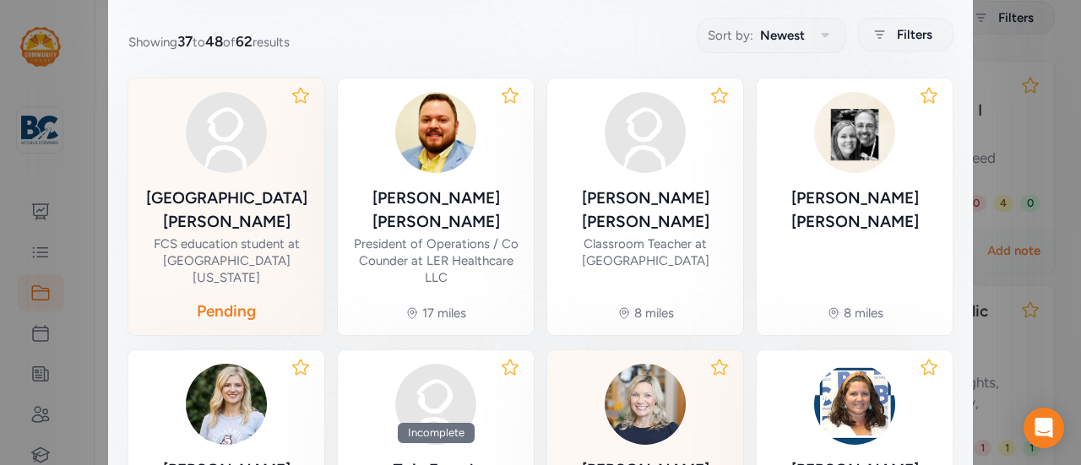
click at [668, 393] on div "Breeann Wood" at bounding box center [645, 436] width 169 height 145
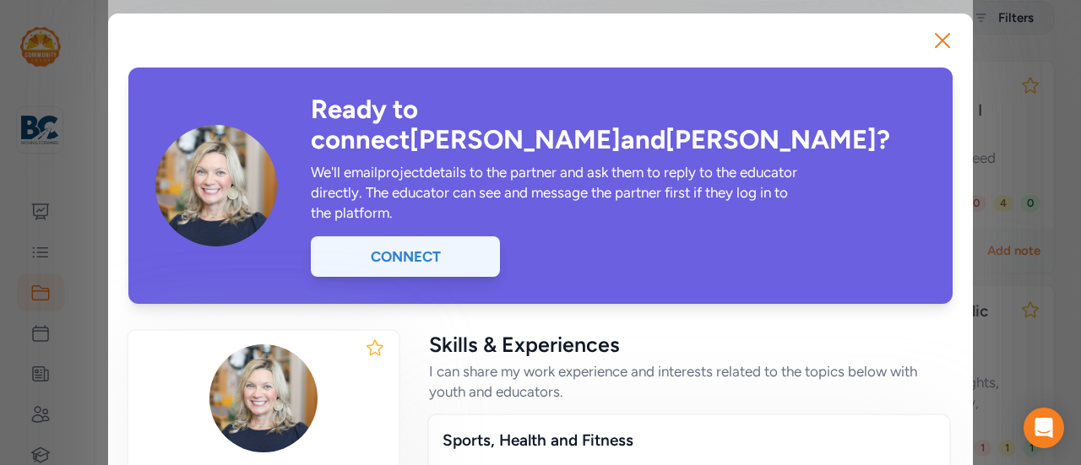
click at [419, 236] on div "Connect" at bounding box center [405, 256] width 189 height 41
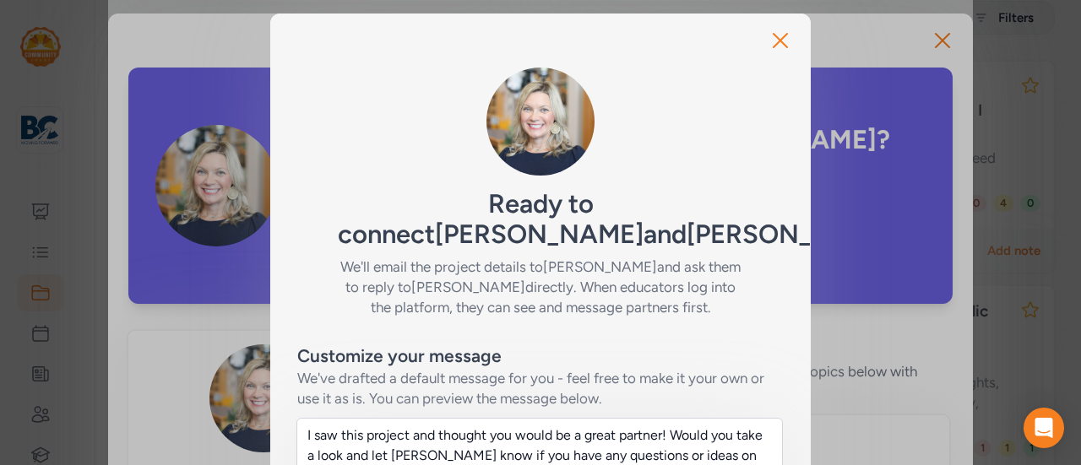
scroll to position [590, 0]
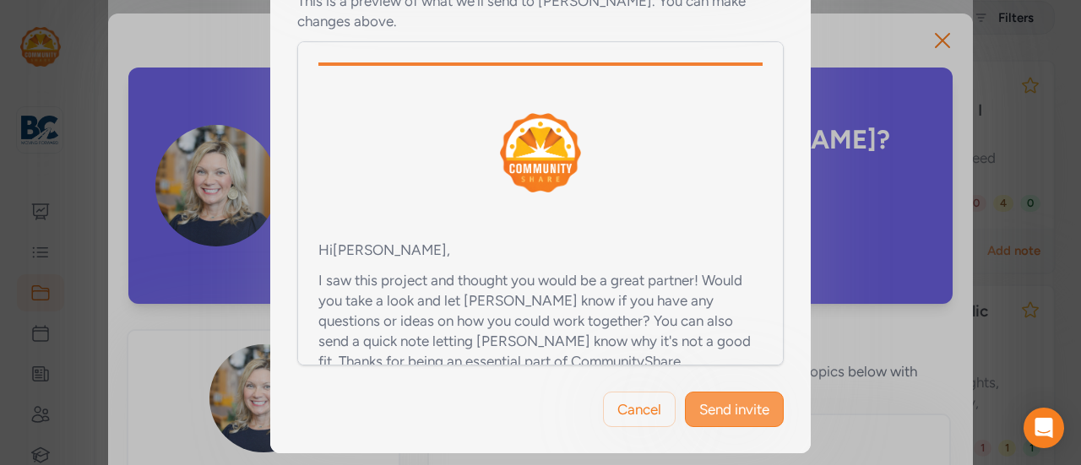
click at [702, 415] on span "Send invite" at bounding box center [734, 409] width 70 height 20
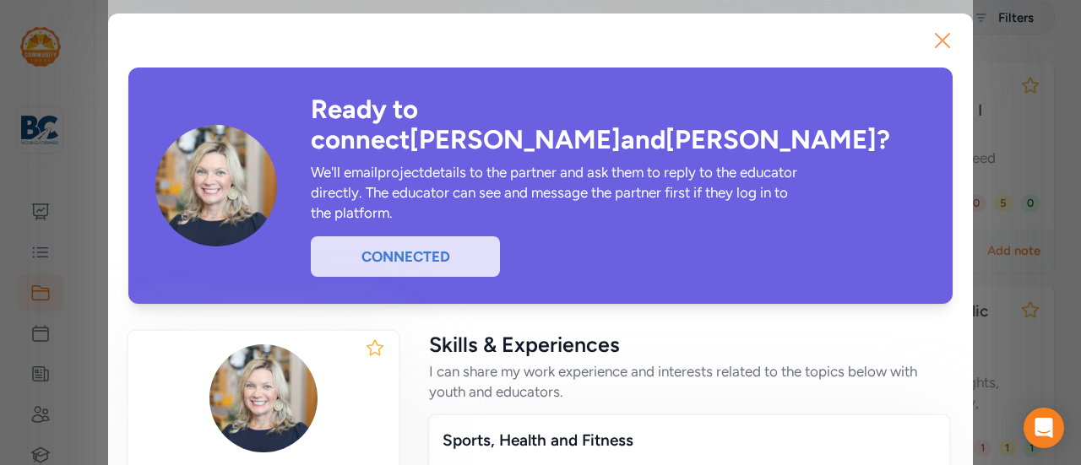
click at [937, 33] on icon "button" at bounding box center [942, 40] width 27 height 27
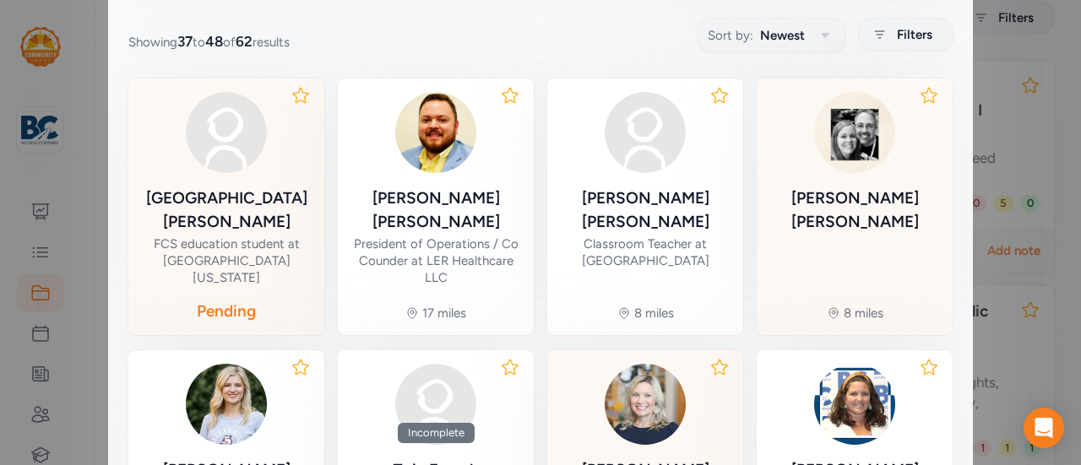
scroll to position [794, 0]
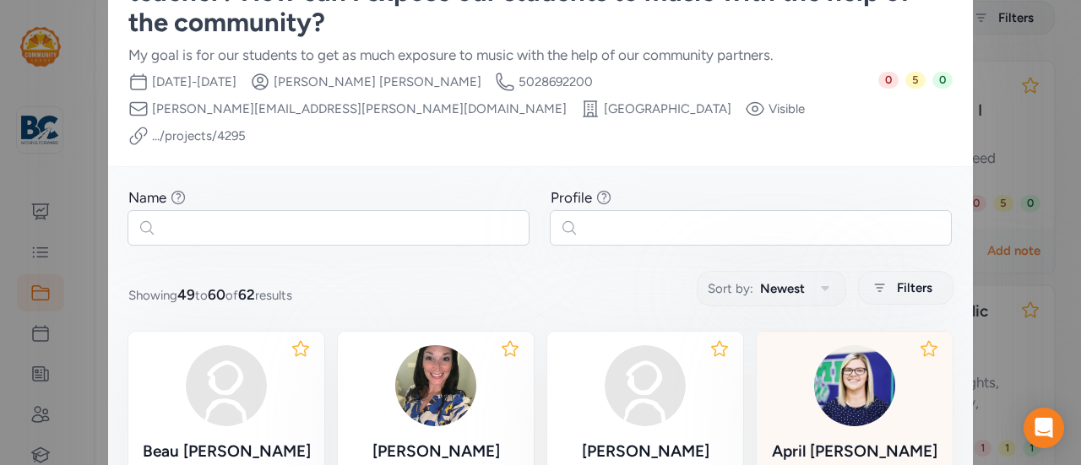
scroll to position [357, 0]
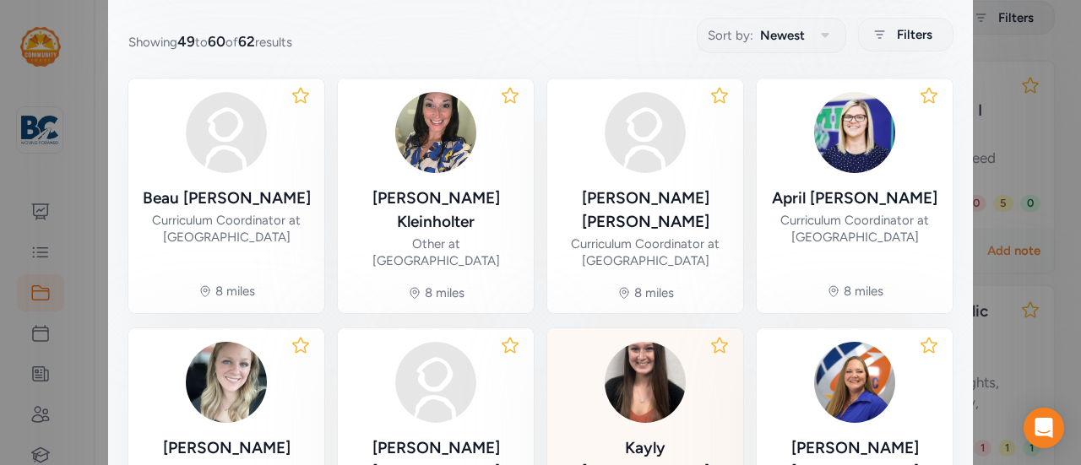
click at [628, 436] on div "Kayly Norris" at bounding box center [645, 459] width 169 height 47
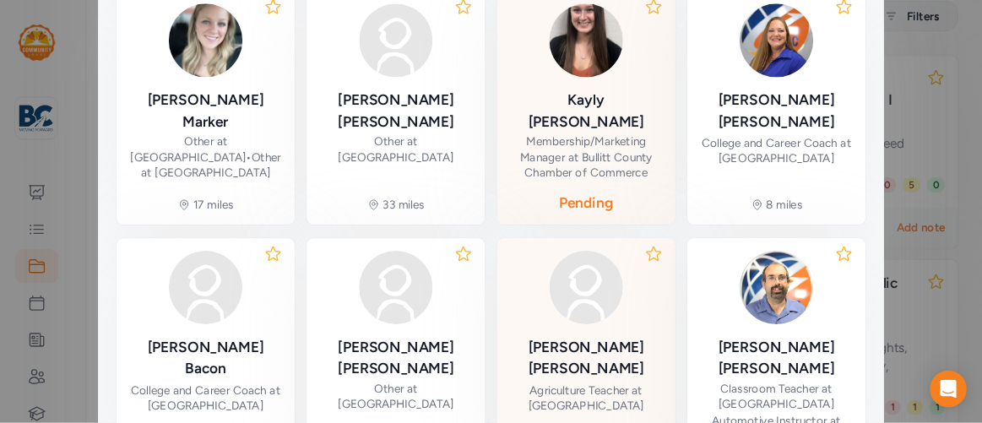
scroll to position [0, 0]
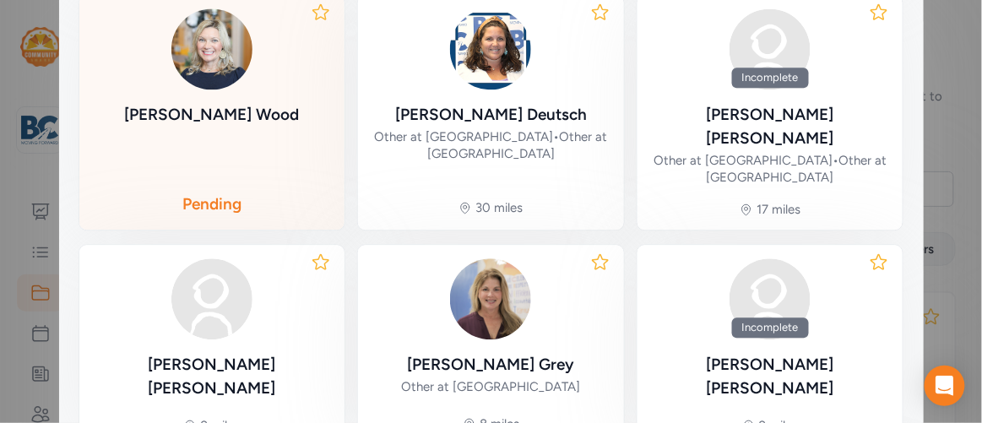
scroll to position [997, 0]
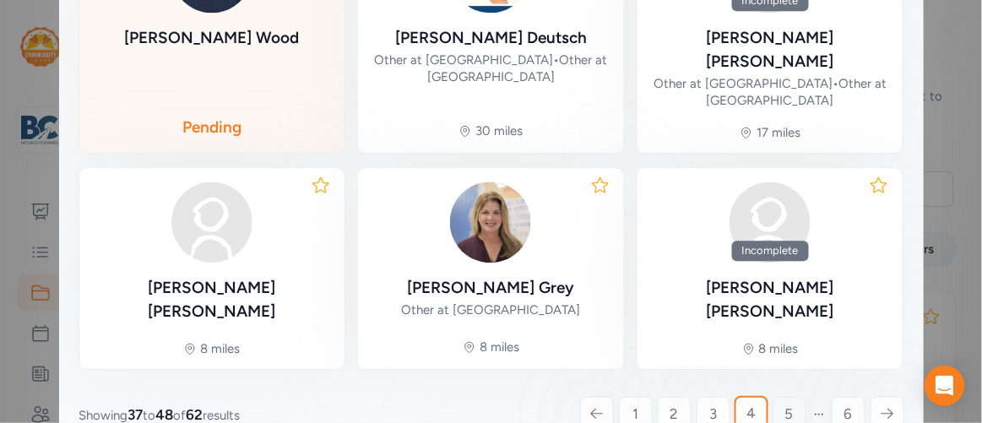
click at [776, 397] on link "5" at bounding box center [789, 414] width 34 height 34
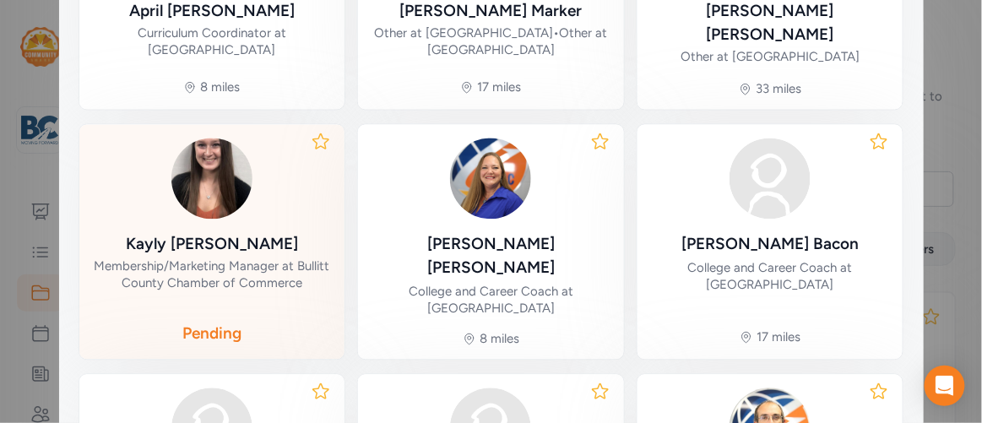
scroll to position [1051, 0]
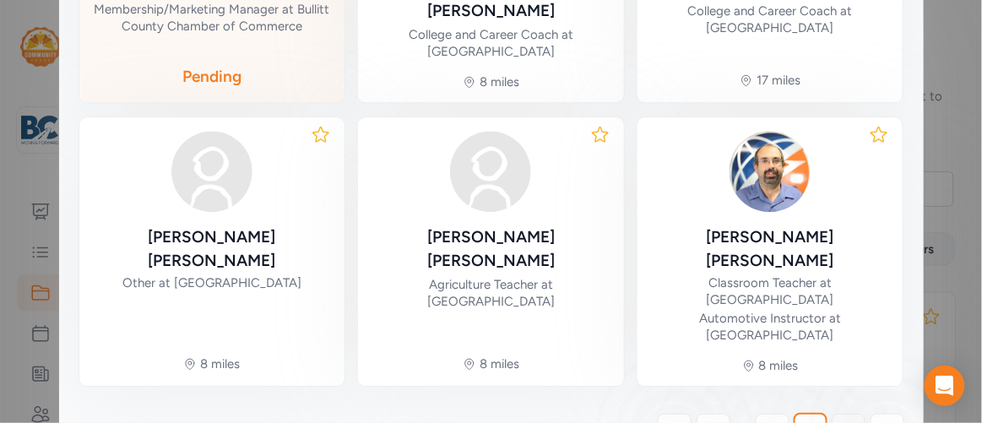
click at [844, 420] on span "6" at bounding box center [848, 430] width 8 height 20
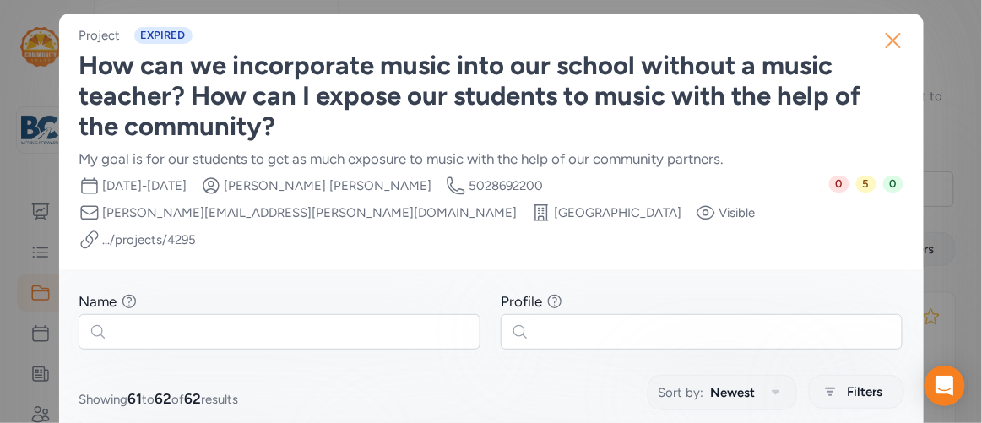
click at [889, 31] on icon "button" at bounding box center [893, 40] width 27 height 27
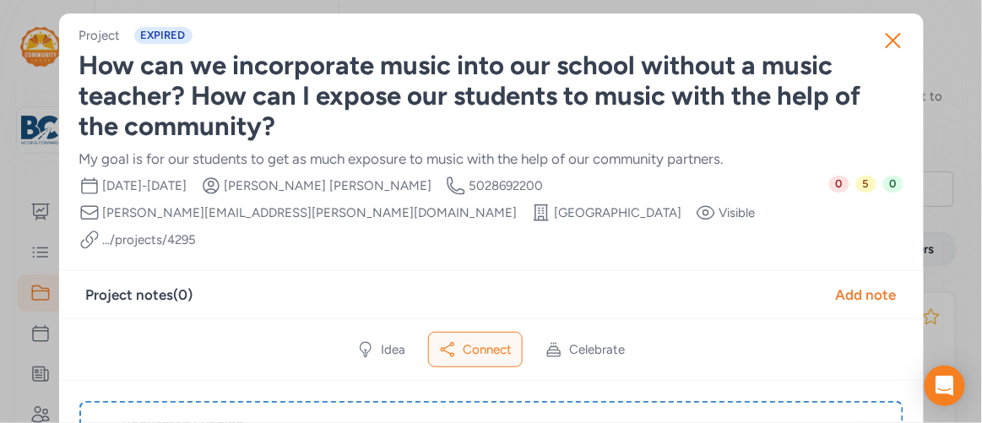
click at [889, 31] on icon "button" at bounding box center [893, 40] width 27 height 27
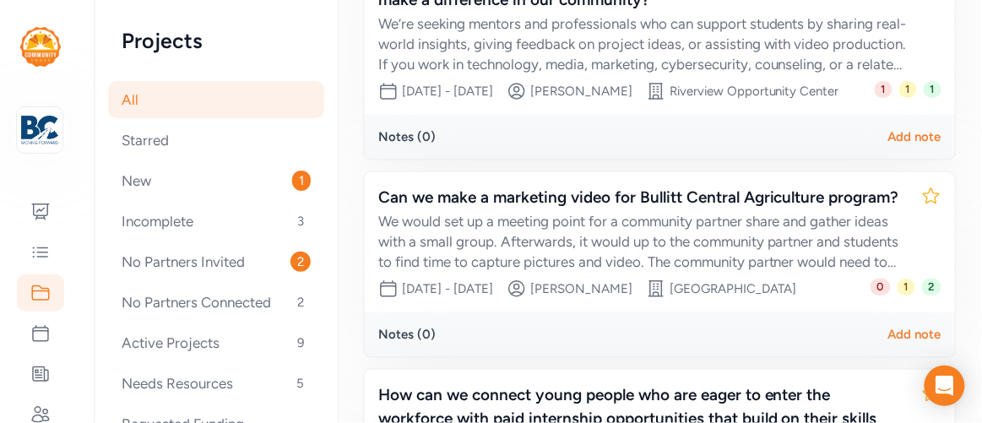
scroll to position [953, 0]
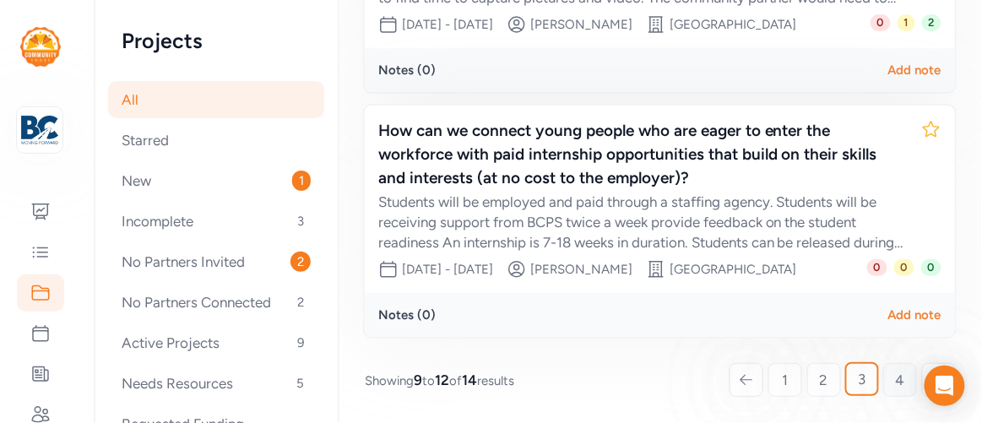
click at [883, 370] on link "4" at bounding box center [900, 380] width 34 height 34
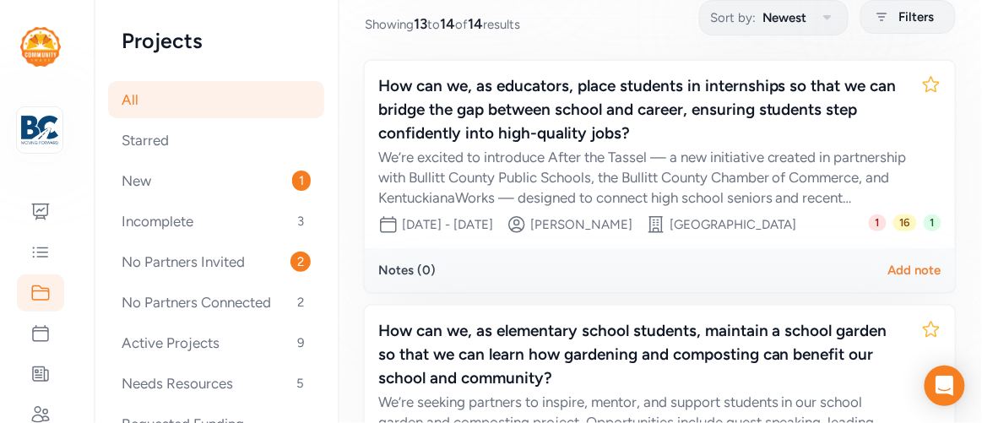
scroll to position [462, 0]
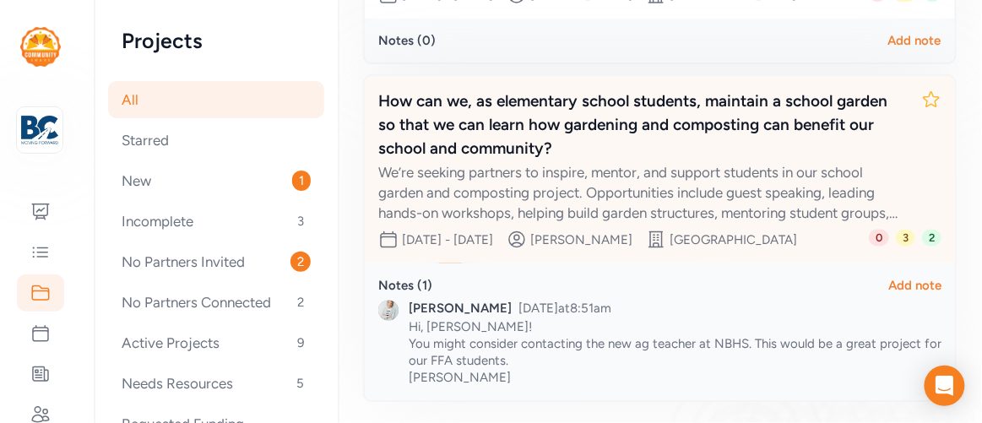
click at [723, 123] on div "How can we, as elementary school students, maintain a school garden so that we …" at bounding box center [642, 124] width 529 height 71
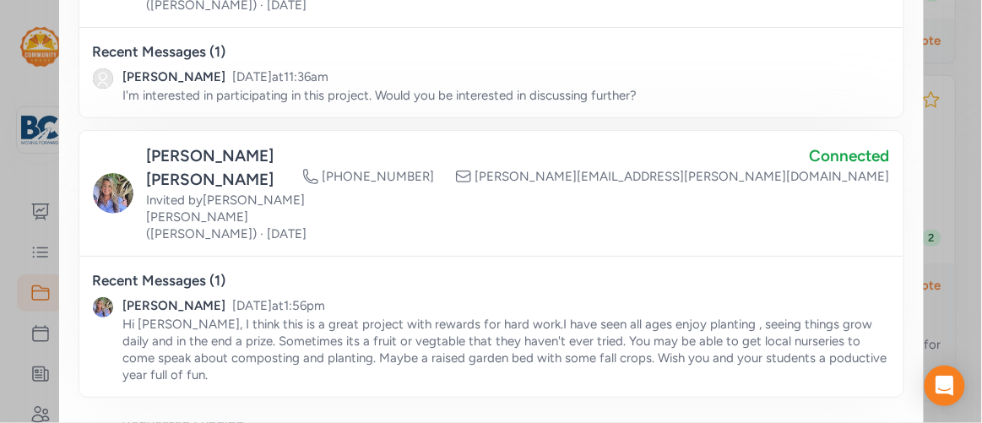
scroll to position [306, 0]
